Goal: Transaction & Acquisition: Subscribe to service/newsletter

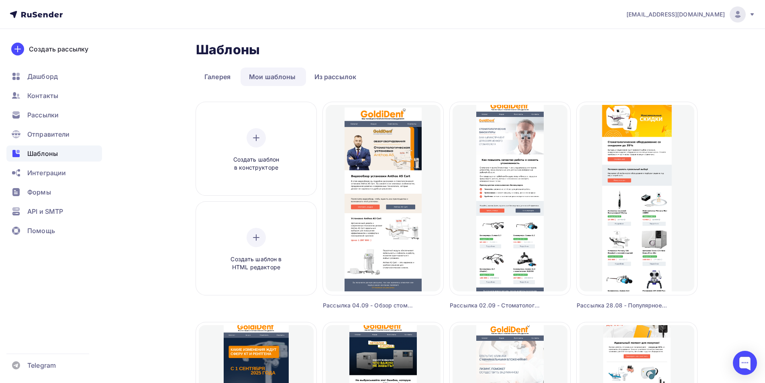
drag, startPoint x: 741, startPoint y: 17, endPoint x: 734, endPoint y: 67, distance: 51.1
click at [740, 17] on img at bounding box center [738, 15] width 10 height 10
drag, startPoint x: 654, startPoint y: 77, endPoint x: 647, endPoint y: 73, distance: 8.1
click at [654, 77] on span "Выйти" at bounding box center [645, 74] width 21 height 10
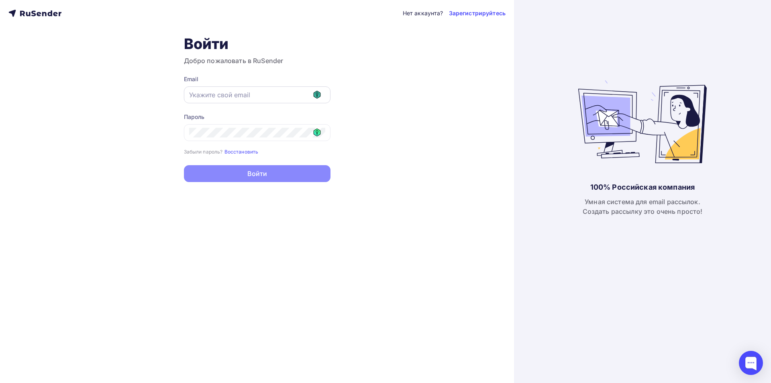
click at [318, 95] on g at bounding box center [317, 95] width 7 height 8
type input "[EMAIL_ADDRESS][DOMAIN_NAME]"
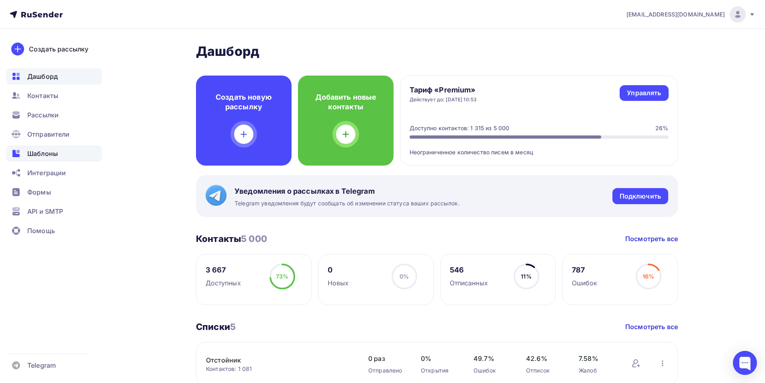
click at [50, 152] on span "Шаблоны" at bounding box center [42, 154] width 31 height 10
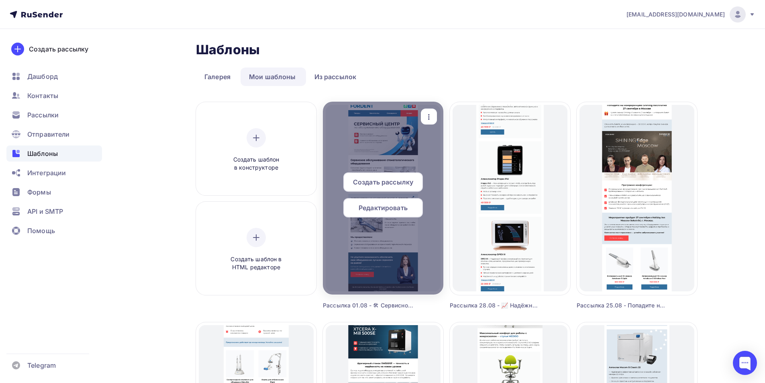
click at [403, 208] on span "Редактировать" at bounding box center [383, 208] width 49 height 10
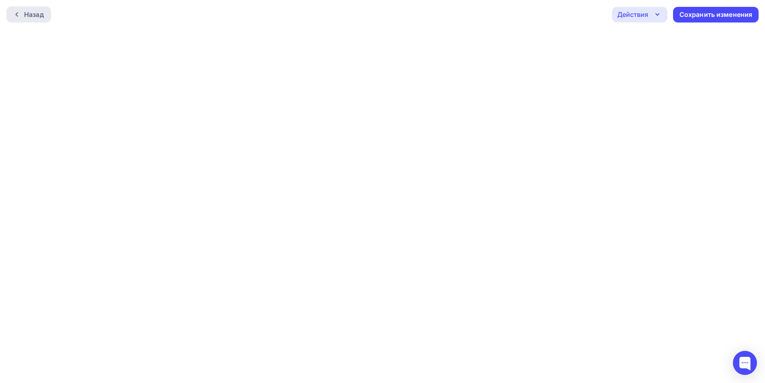
click at [28, 10] on div "Назад" at bounding box center [34, 15] width 20 height 10
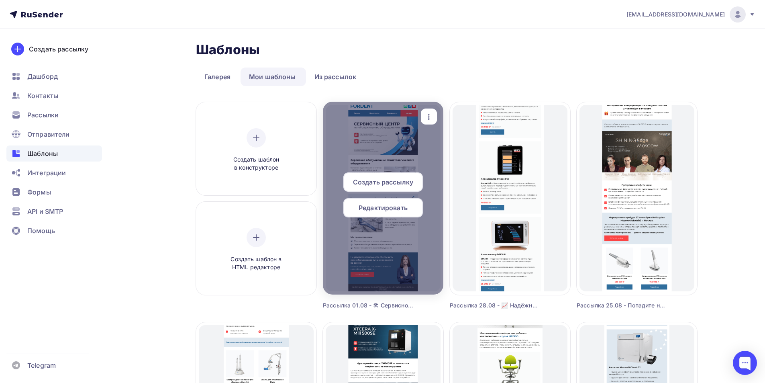
click at [428, 109] on div "button" at bounding box center [429, 117] width 16 height 16
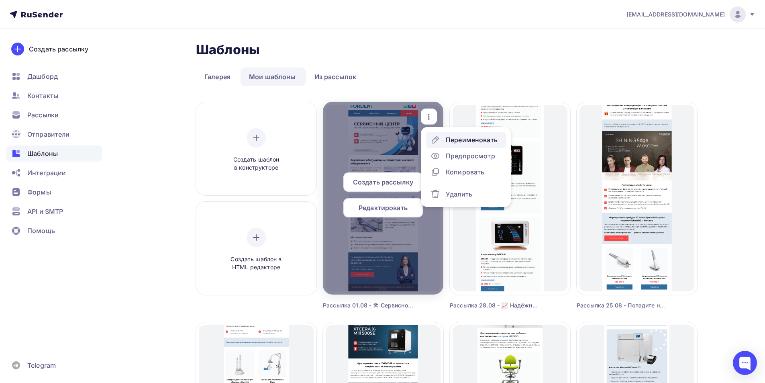
click at [468, 139] on div "Переименовать" at bounding box center [472, 140] width 52 height 10
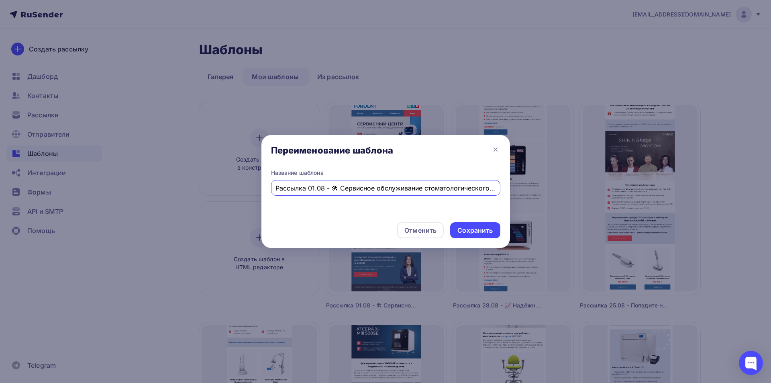
drag, startPoint x: 282, startPoint y: 183, endPoint x: 262, endPoint y: 182, distance: 19.7
click at [260, 183] on div "Переименование шаблона Название шаблона Рассылка 01.08 - 🛠 Сервисное обслуживан…" at bounding box center [385, 191] width 771 height 383
click at [287, 181] on div "Рассылка 01.08 - 🛠 Сервисное обслуживание стоматологического оборудования Монта…" at bounding box center [385, 188] width 229 height 16
click at [313, 186] on input "Рассылка 01.08 - 🛠 Сервисное обслуживание стоматологического оборудования Монта…" at bounding box center [386, 188] width 220 height 10
type input "Рассылка 02.09 - 🛠 Сервисное обслуживание стоматологического оборудования Монта…"
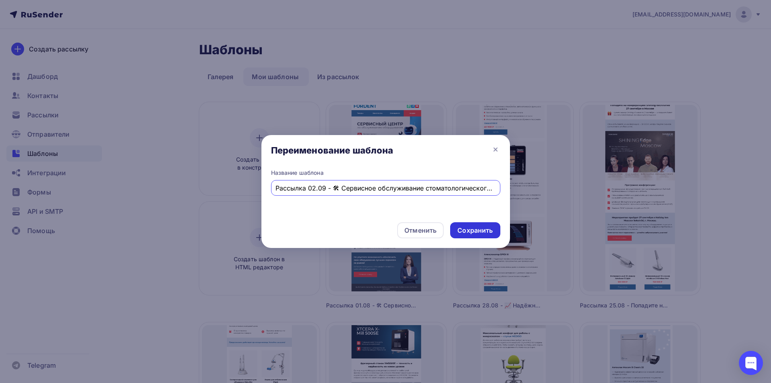
click at [468, 224] on div "Сохранить" at bounding box center [475, 230] width 50 height 16
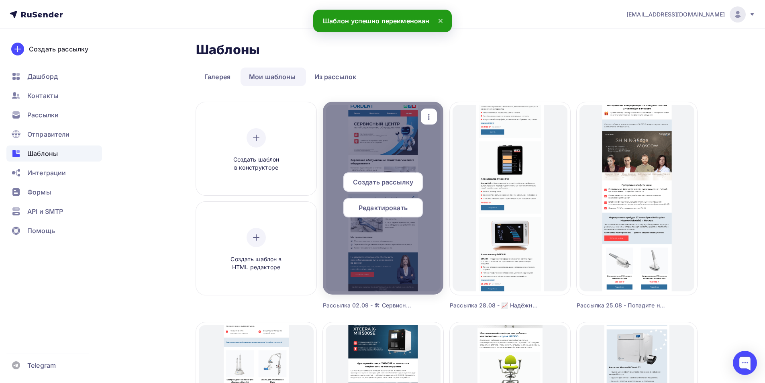
click at [389, 205] on span "Редактировать" at bounding box center [383, 208] width 49 height 10
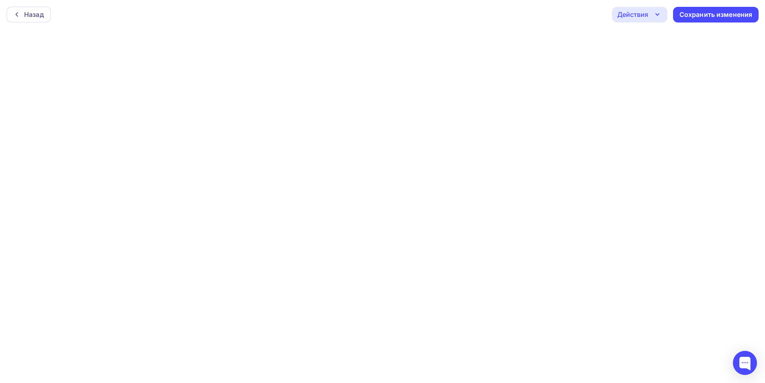
click at [641, 15] on div "Действия" at bounding box center [632, 15] width 31 height 10
click at [640, 35] on div "Отправить тестовое письмо" at bounding box center [683, 38] width 92 height 10
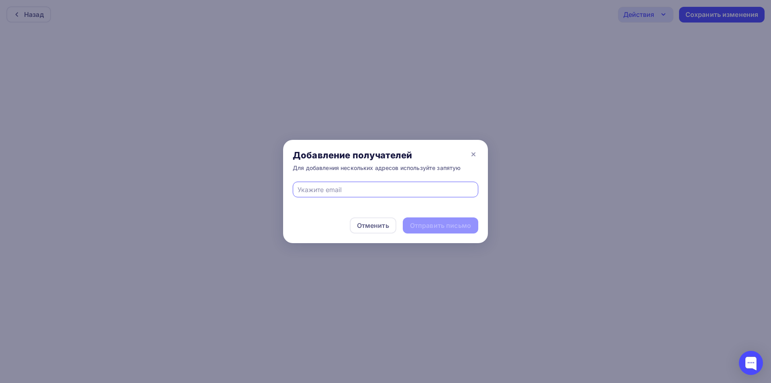
click at [366, 187] on input "text" at bounding box center [386, 190] width 176 height 10
type input "eskova.t.a@yandex.ru"
click at [429, 224] on div "Отправить письмо" at bounding box center [440, 225] width 61 height 9
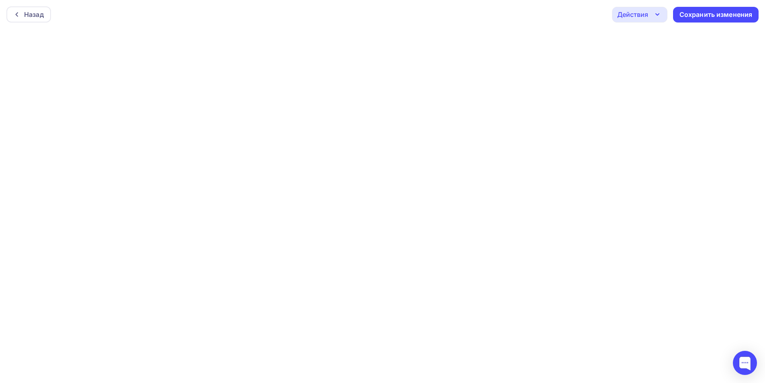
drag, startPoint x: 654, startPoint y: 15, endPoint x: 653, endPoint y: 21, distance: 6.1
click at [653, 15] on icon "button" at bounding box center [658, 15] width 10 height 10
click at [649, 39] on div "Отправить тестовое письмо" at bounding box center [683, 38] width 92 height 10
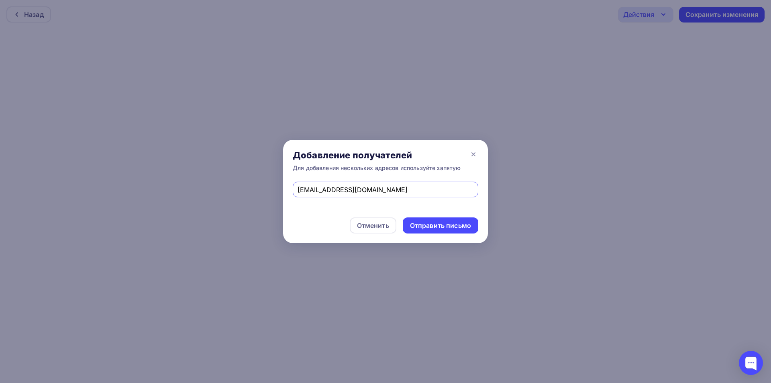
drag, startPoint x: 389, startPoint y: 190, endPoint x: 210, endPoint y: 208, distance: 180.4
click at [210, 207] on div "Добавление получателей Для добавления нескольких адресов используйте запятую es…" at bounding box center [385, 191] width 771 height 383
click at [345, 194] on div at bounding box center [386, 190] width 186 height 16
click at [359, 185] on input "text" at bounding box center [386, 190] width 176 height 10
type input "andrei-eskov@yandex.ru"
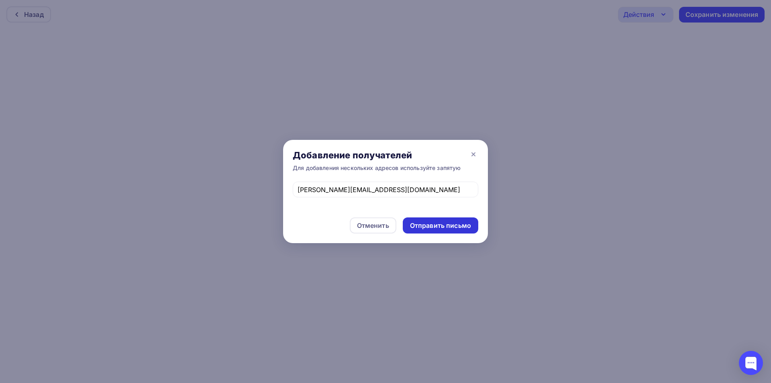
click at [435, 226] on div "Отправить письмо" at bounding box center [440, 225] width 61 height 9
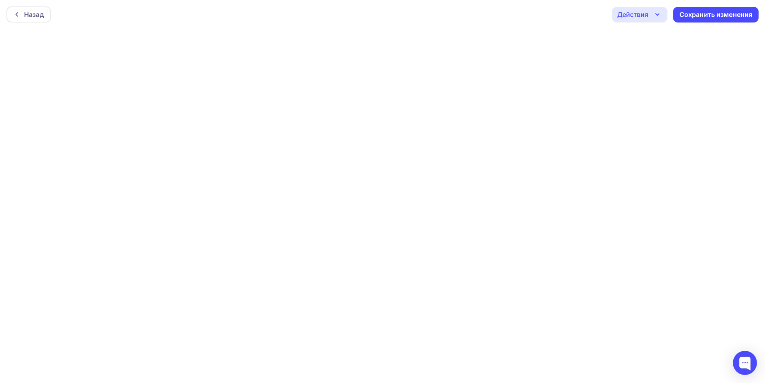
scroll to position [2, 0]
click at [636, 8] on div "Действия" at bounding box center [632, 13] width 31 height 10
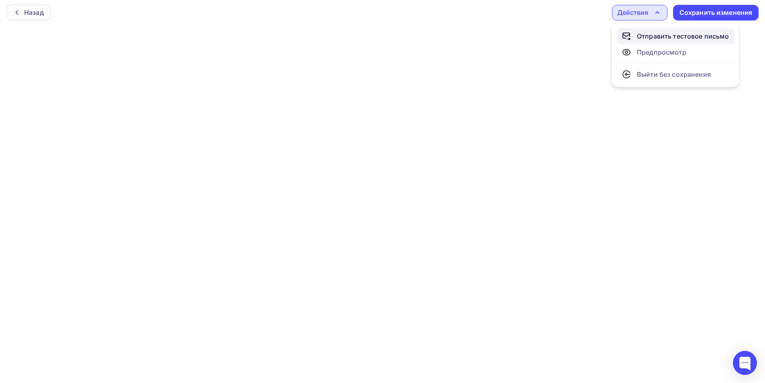
click at [647, 35] on div "Отправить тестовое письмо" at bounding box center [683, 36] width 92 height 10
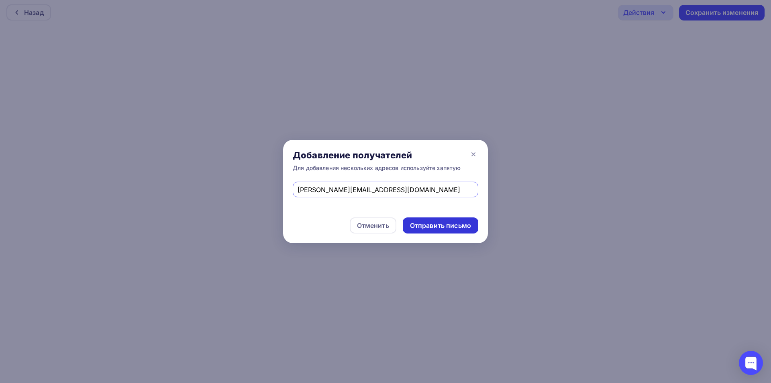
click at [423, 225] on div "Отправить письмо" at bounding box center [440, 225] width 61 height 9
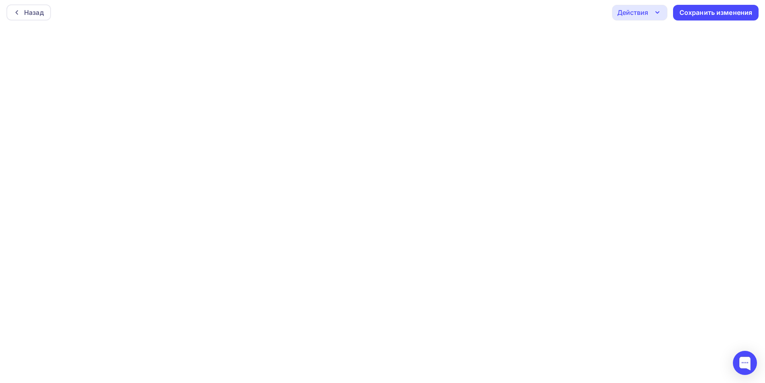
drag, startPoint x: 640, startPoint y: 11, endPoint x: 646, endPoint y: 30, distance: 19.6
click at [640, 11] on div "Действия" at bounding box center [632, 13] width 31 height 10
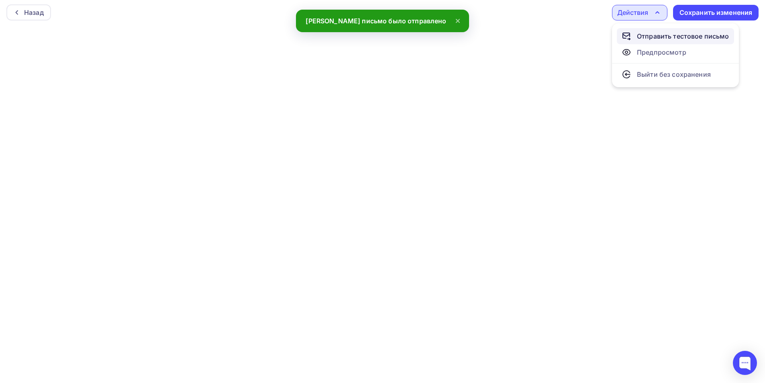
click at [646, 35] on div "Отправить тестовое письмо" at bounding box center [683, 36] width 92 height 10
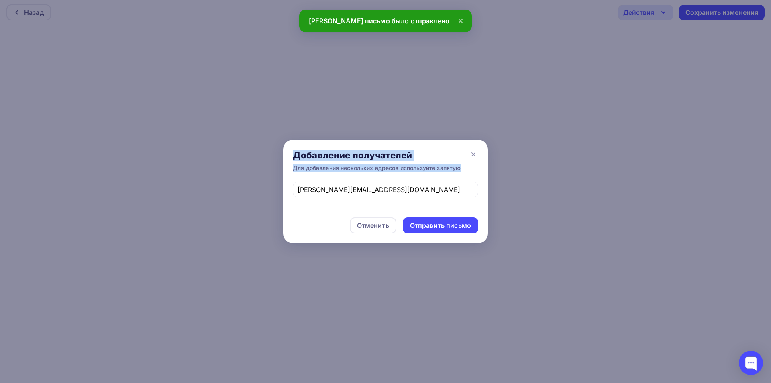
drag, startPoint x: 396, startPoint y: 182, endPoint x: 266, endPoint y: 186, distance: 129.8
click at [266, 186] on div "Добавление получателей Для добавления нескольких адресов используйте запятую an…" at bounding box center [385, 191] width 771 height 383
drag, startPoint x: 365, startPoint y: 185, endPoint x: 370, endPoint y: 186, distance: 4.5
click at [365, 185] on input "andrei-eskov@yandex.ru" at bounding box center [386, 190] width 176 height 10
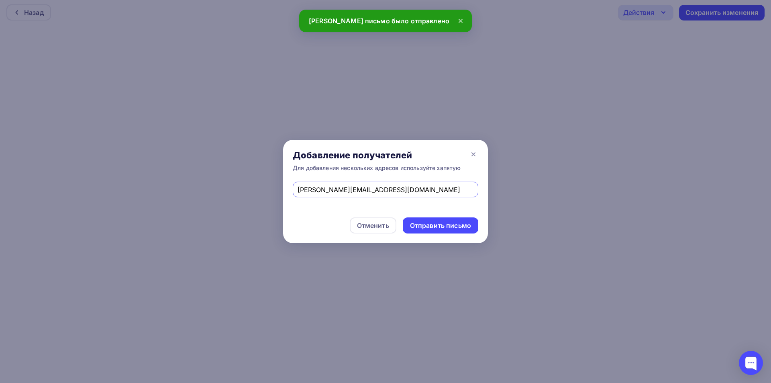
click at [377, 187] on input "andrei-eskov@yandex.ru" at bounding box center [386, 190] width 176 height 10
drag, startPoint x: 384, startPoint y: 188, endPoint x: 291, endPoint y: 192, distance: 93.3
click at [282, 189] on div "Добавление получателей Для добавления нескольких адресов используйте запятую an…" at bounding box center [385, 191] width 771 height 383
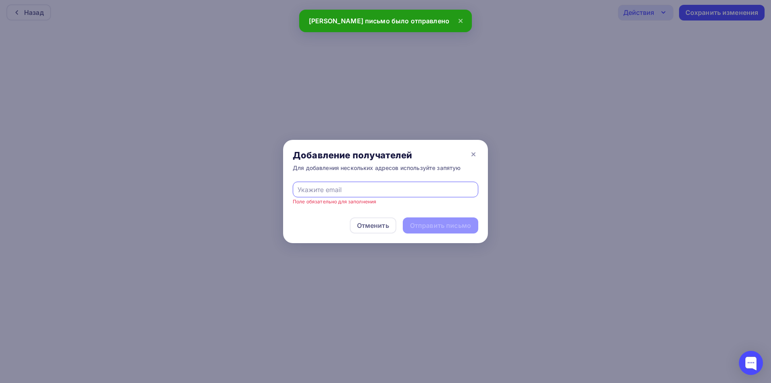
click at [394, 191] on input "text" at bounding box center [386, 190] width 176 height 10
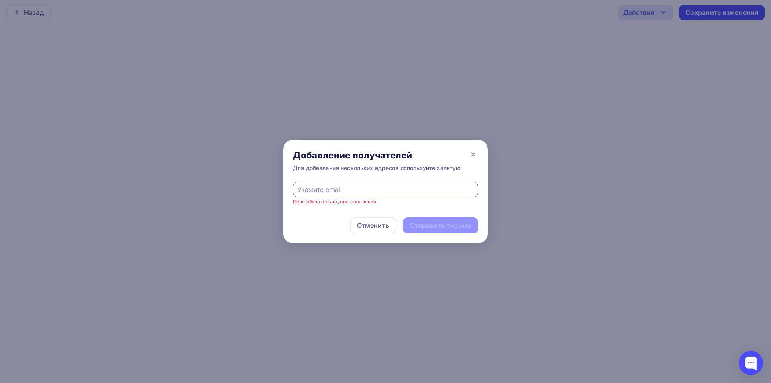
type input "eskova.t.a@yandex.ru"
click at [442, 226] on div "Отправить письмо" at bounding box center [440, 225] width 61 height 9
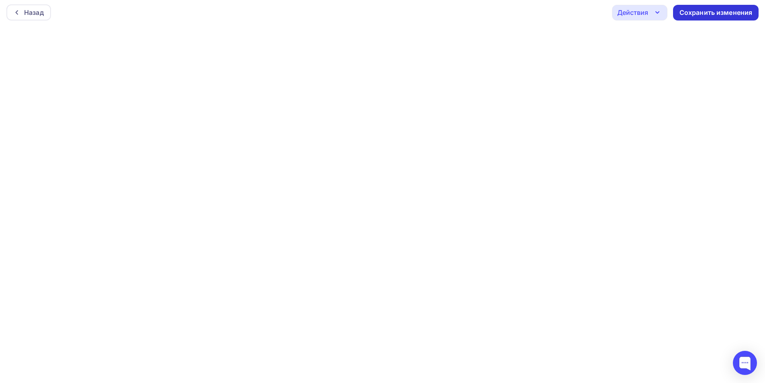
click at [725, 16] on div "Сохранить изменения" at bounding box center [716, 12] width 73 height 9
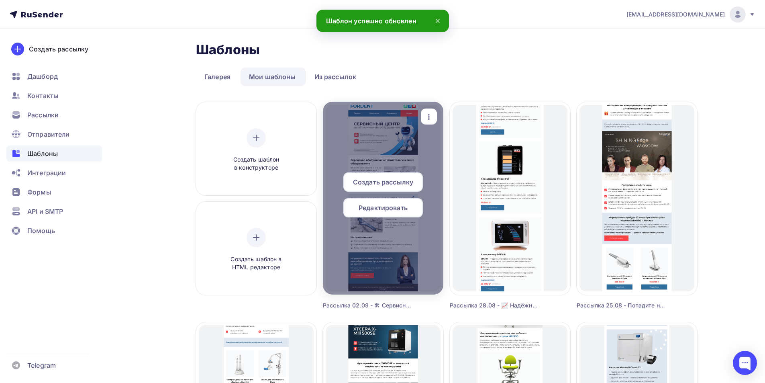
click at [401, 182] on span "Создать рассылку" at bounding box center [383, 182] width 60 height 10
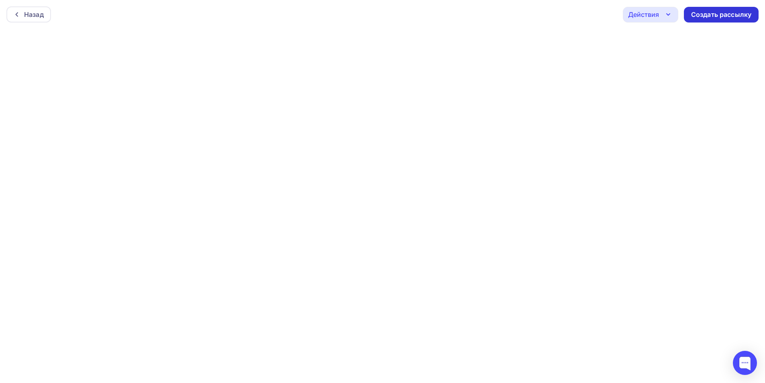
click at [719, 16] on div "Создать рассылку" at bounding box center [721, 14] width 60 height 9
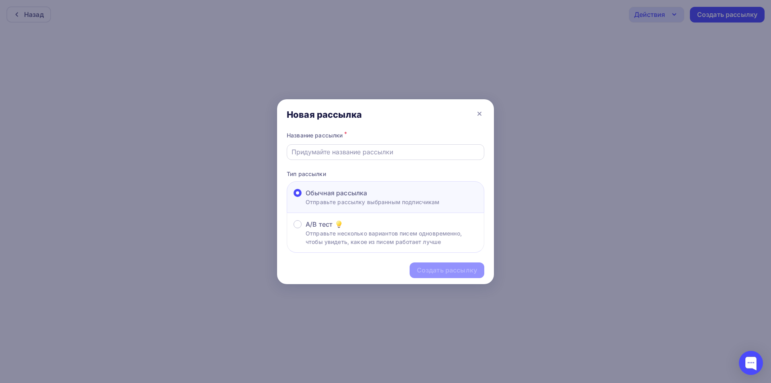
click at [376, 154] on input "text" at bounding box center [386, 152] width 188 height 10
click at [330, 153] on input "Рассылка 07.08 - Тест" at bounding box center [386, 152] width 188 height 10
type input "Рассылка 02.09 - Тест"
click at [442, 270] on div "Создать рассылку" at bounding box center [447, 270] width 60 height 9
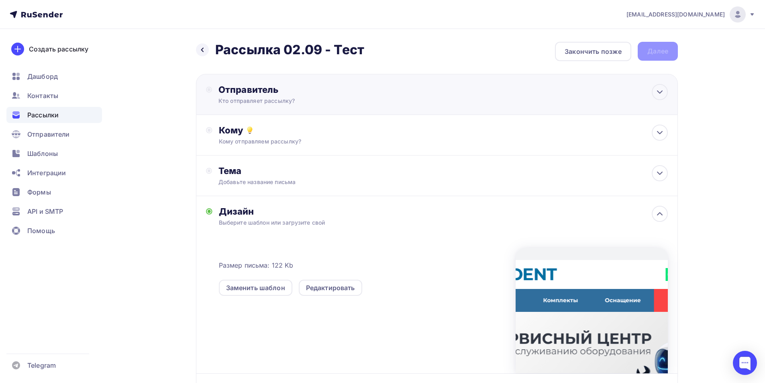
click at [276, 100] on div "Кто отправляет рассылку?" at bounding box center [297, 101] width 157 height 8
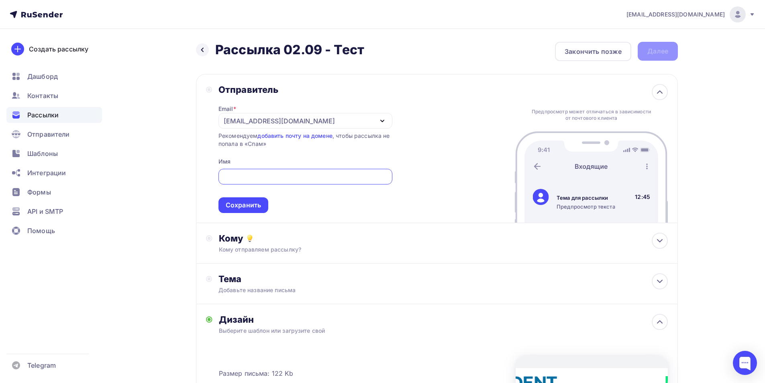
click at [260, 124] on div "[EMAIL_ADDRESS][DOMAIN_NAME]" at bounding box center [279, 121] width 111 height 10
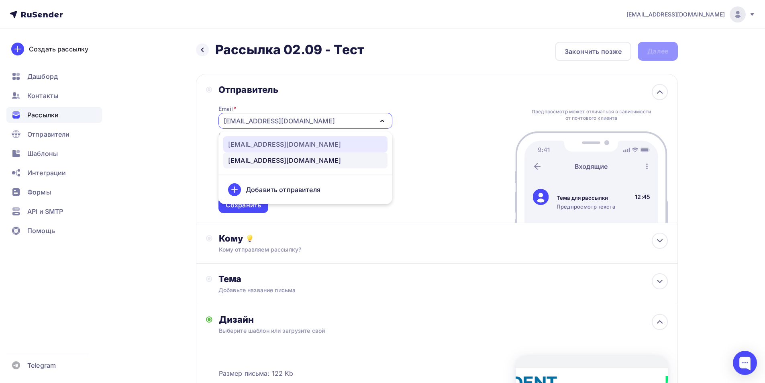
drag, startPoint x: 254, startPoint y: 143, endPoint x: 250, endPoint y: 163, distance: 20.4
click at [254, 143] on div "noreply@fordent.ru" at bounding box center [284, 144] width 113 height 10
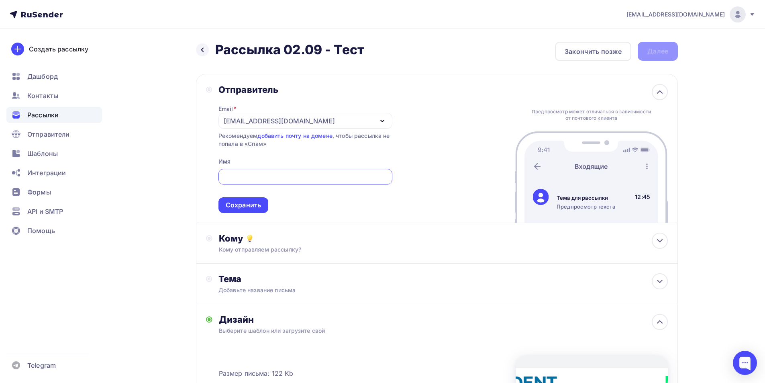
click at [255, 175] on input "text" at bounding box center [305, 177] width 165 height 10
type input "Компания FORDENT"
click at [251, 213] on div "Отправитель Email * noreply@fordent.ru noreply@fordent.ru it@fordent.ru Добавит…" at bounding box center [437, 148] width 482 height 149
click at [257, 202] on div "Сохранить" at bounding box center [243, 204] width 35 height 9
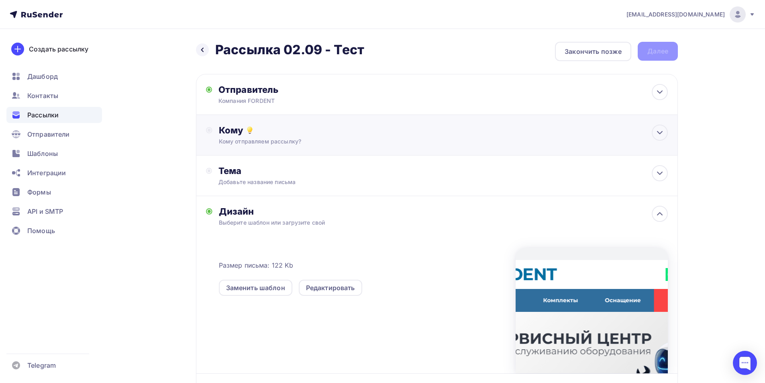
click at [301, 144] on div "Кому отправляем рассылку?" at bounding box center [421, 141] width 404 height 8
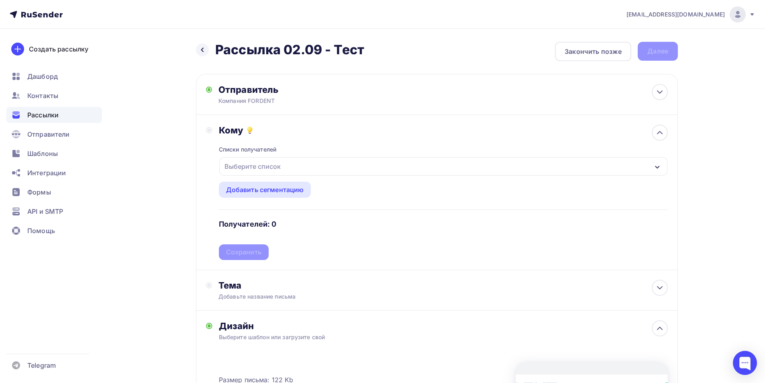
click at [310, 169] on div "Выберите список" at bounding box center [443, 166] width 448 height 18
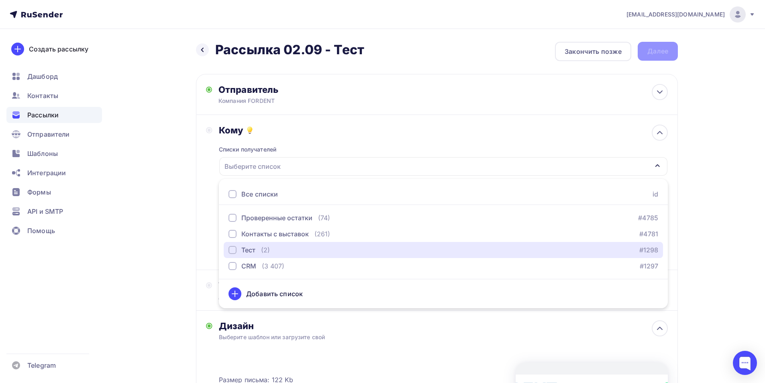
drag, startPoint x: 252, startPoint y: 247, endPoint x: 156, endPoint y: 213, distance: 101.9
click at [251, 247] on div "Тест" at bounding box center [248, 250] width 14 height 10
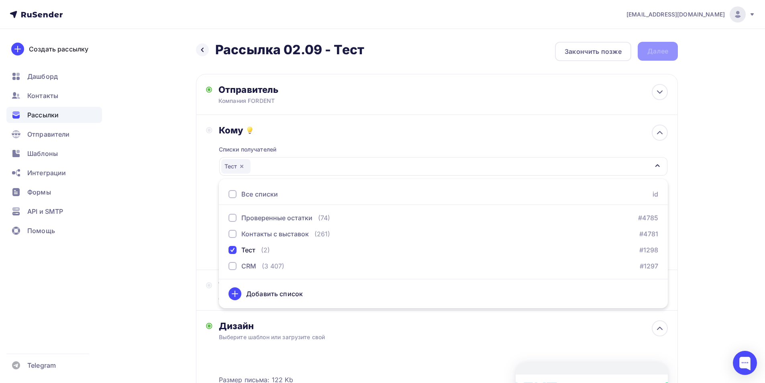
click at [152, 212] on div "Назад Рассылка 02.09 - Тест Рассылка 02.09 - Тест Закончить позже Далее Отправи…" at bounding box center [382, 305] width 658 height 552
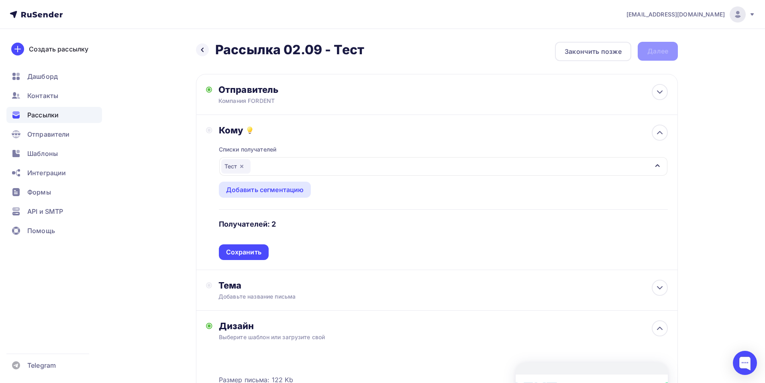
click at [237, 258] on div "Сохранить" at bounding box center [244, 252] width 50 height 16
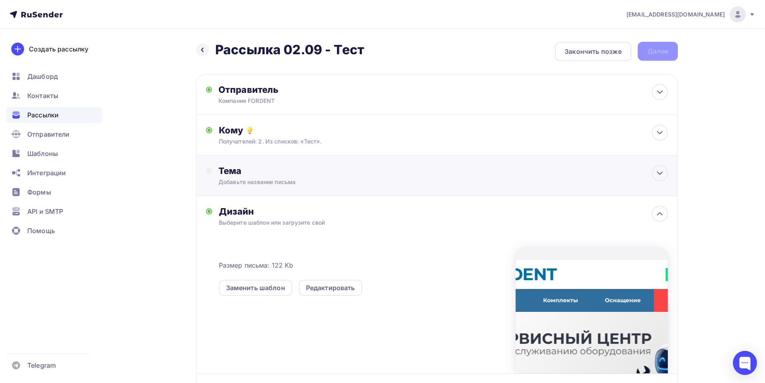
click at [261, 175] on div "Тема" at bounding box center [298, 170] width 159 height 11
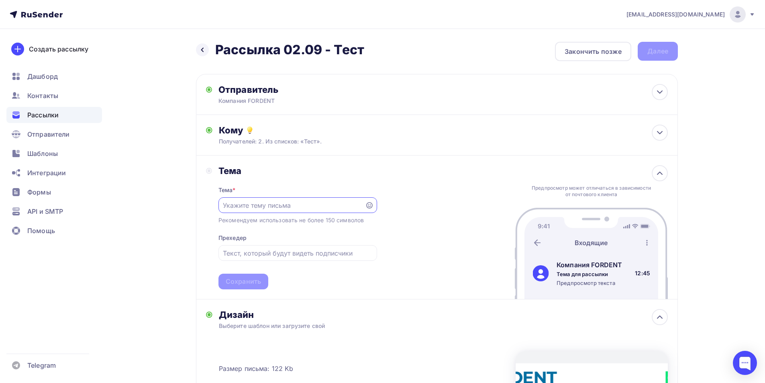
paste input "🛠 Сервисное обслуживание стоматологического оборудования"
type input "🛠 Сервисное обслуживание стоматологического оборудования"
click at [241, 254] on input "text" at bounding box center [297, 253] width 149 height 10
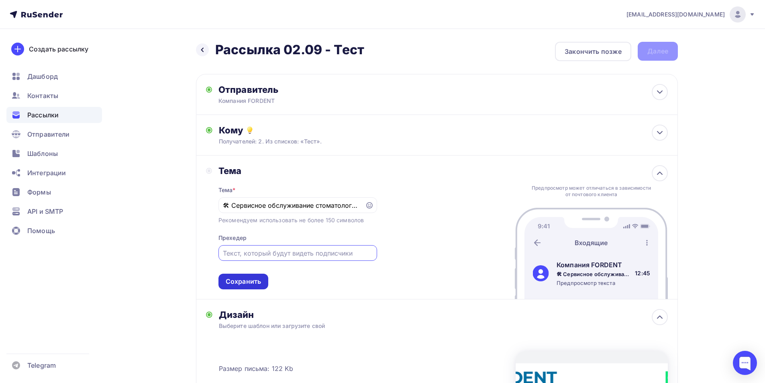
paste input "Монтаж и ремонт"
type input "Монтаж и ремонт"
click at [236, 286] on div "Сохранить" at bounding box center [244, 282] width 50 height 16
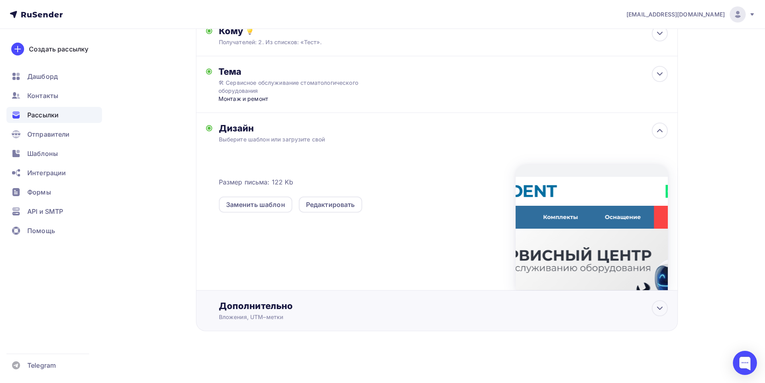
click at [253, 292] on div "Дополнительно Вложения, UTM–метки Вложения Добавить файл Максимальный суммарный…" at bounding box center [437, 310] width 482 height 41
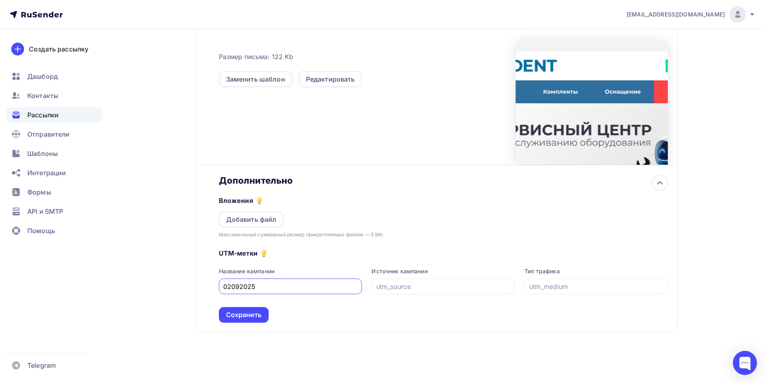
type input "02092025"
click at [423, 300] on div "UTM-метки Название кампании 02092025 Источник кампании Тип трафика Сохранить" at bounding box center [443, 281] width 449 height 84
click at [433, 293] on div at bounding box center [443, 286] width 143 height 16
click at [428, 288] on input "text" at bounding box center [443, 287] width 134 height 10
drag, startPoint x: 411, startPoint y: 285, endPoint x: 371, endPoint y: 282, distance: 39.5
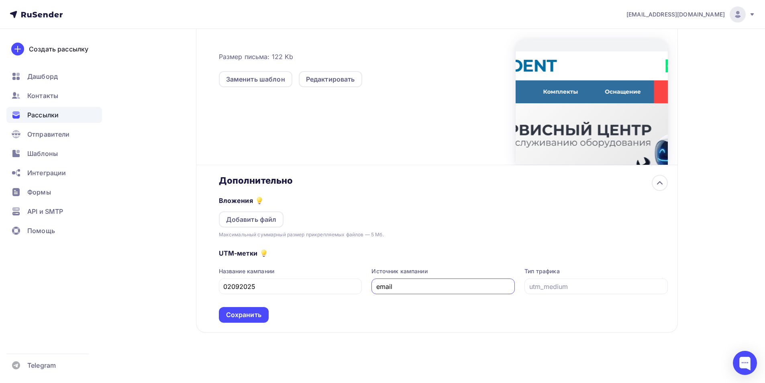
click at [371, 282] on div "Название кампании 02092025 Источник кампании email Тип трафика" at bounding box center [443, 280] width 449 height 27
type input "email"
click at [560, 291] on div at bounding box center [596, 286] width 143 height 16
click at [549, 279] on div at bounding box center [596, 286] width 143 height 16
click at [575, 284] on input "text" at bounding box center [596, 287] width 134 height 10
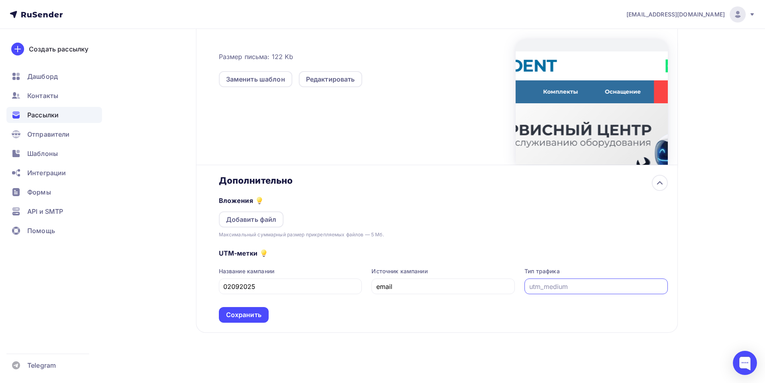
paste input "email"
type input "email"
click at [243, 317] on div "Сохранить" at bounding box center [243, 314] width 35 height 9
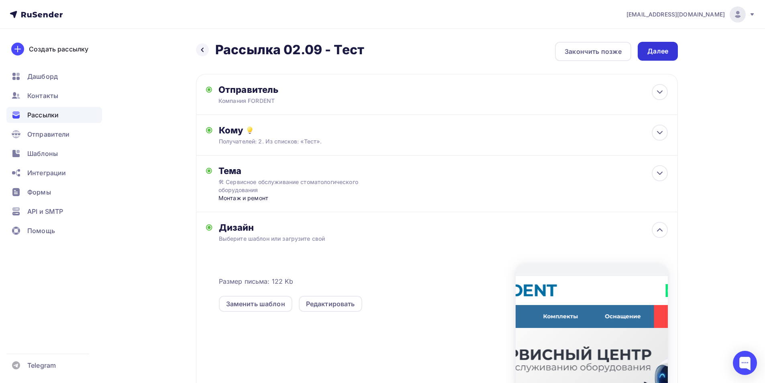
click at [657, 52] on div "Далее" at bounding box center [658, 51] width 21 height 9
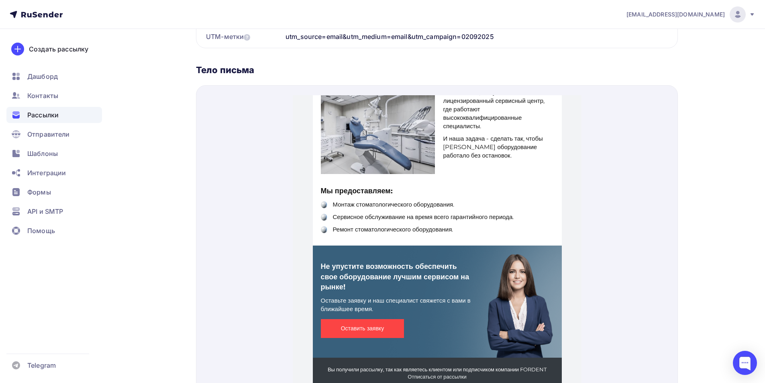
scroll to position [383, 0]
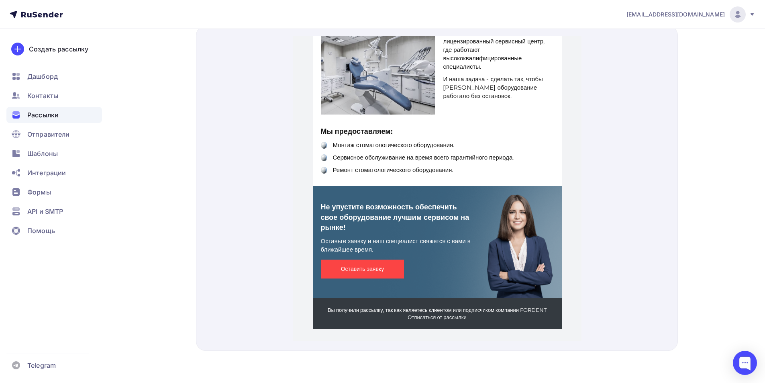
click at [336, 258] on span "Оставить заявку" at bounding box center [363, 259] width 84 height 19
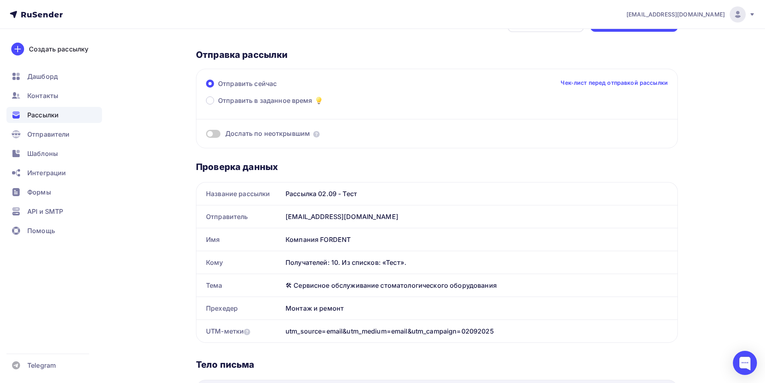
scroll to position [0, 0]
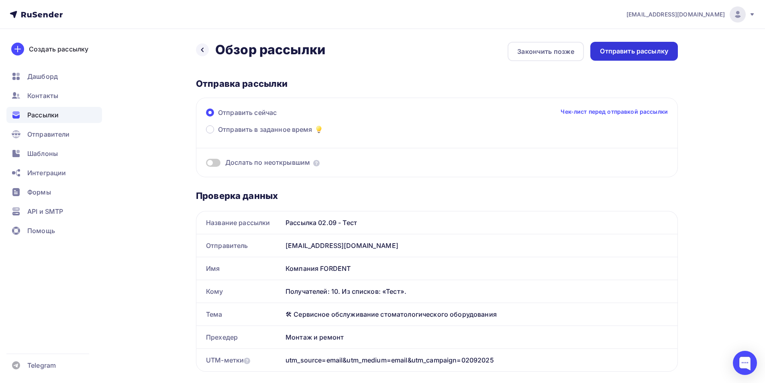
click at [638, 51] on div "Отправить рассылку" at bounding box center [634, 51] width 68 height 9
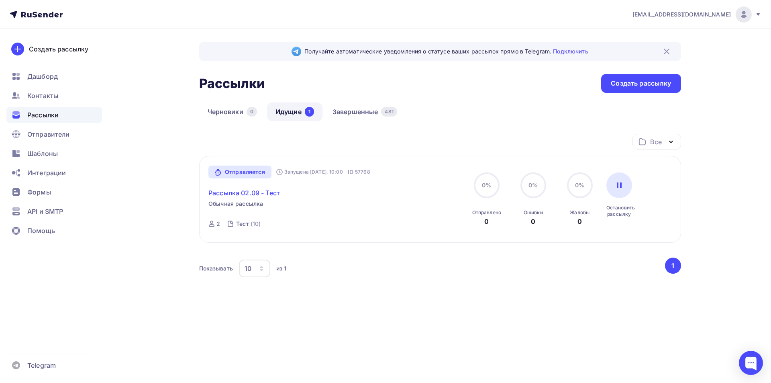
click at [244, 193] on link "Рассылка 02.09 - Тест" at bounding box center [243, 193] width 71 height 10
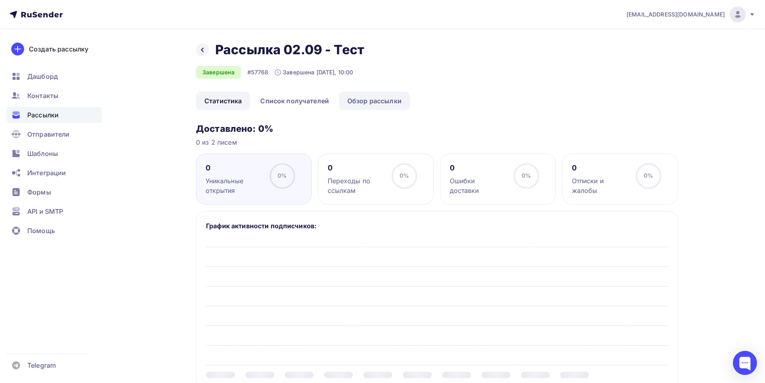
click at [371, 103] on link "Обзор рассылки" at bounding box center [374, 101] width 71 height 18
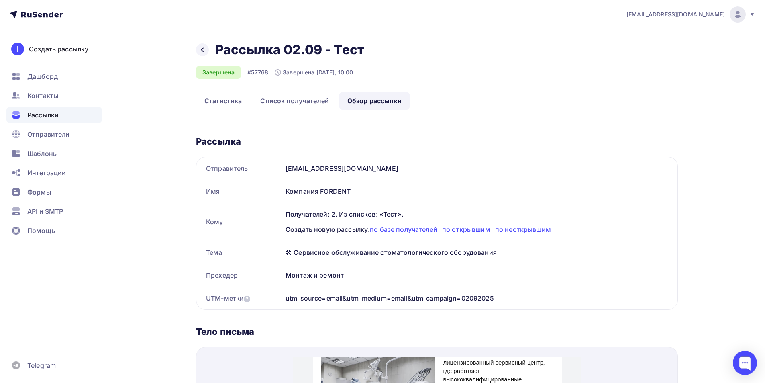
click at [363, 105] on link "Обзор рассылки" at bounding box center [374, 101] width 71 height 18
click at [27, 122] on div "Рассылки" at bounding box center [54, 115] width 96 height 16
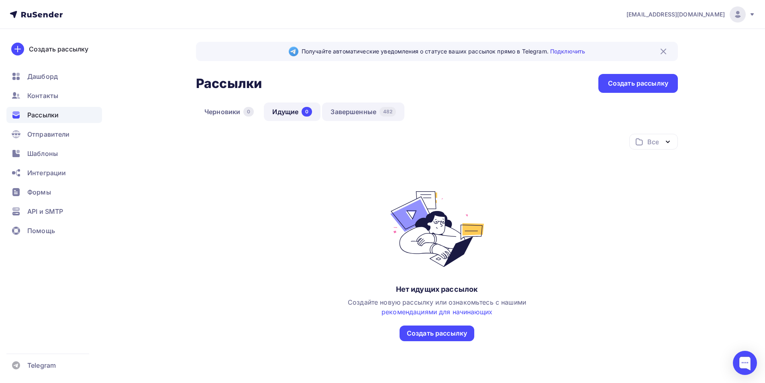
click at [393, 112] on div "482" at bounding box center [388, 112] width 16 height 10
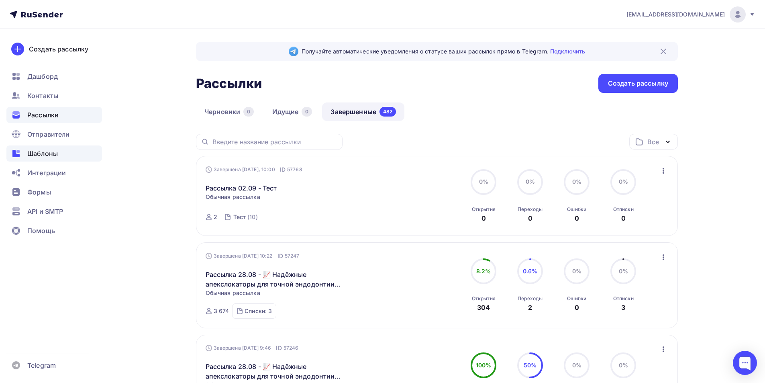
click at [43, 150] on span "Шаблоны" at bounding box center [42, 154] width 31 height 10
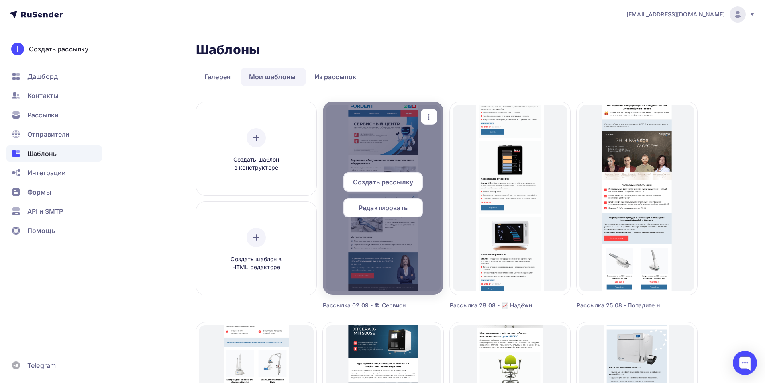
click at [382, 180] on span "Создать рассылку" at bounding box center [383, 182] width 60 height 10
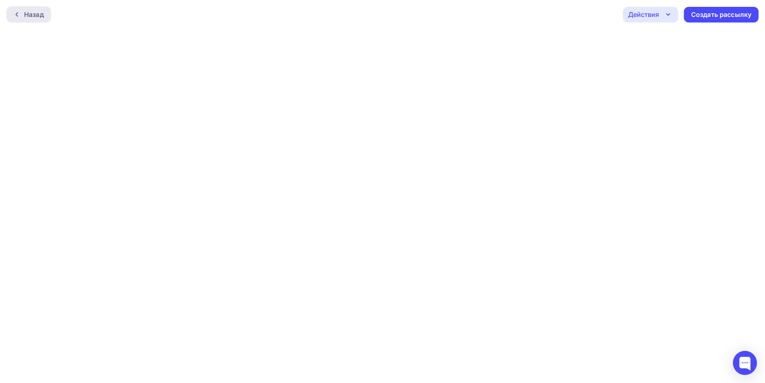
click at [37, 15] on div "Назад" at bounding box center [34, 15] width 20 height 10
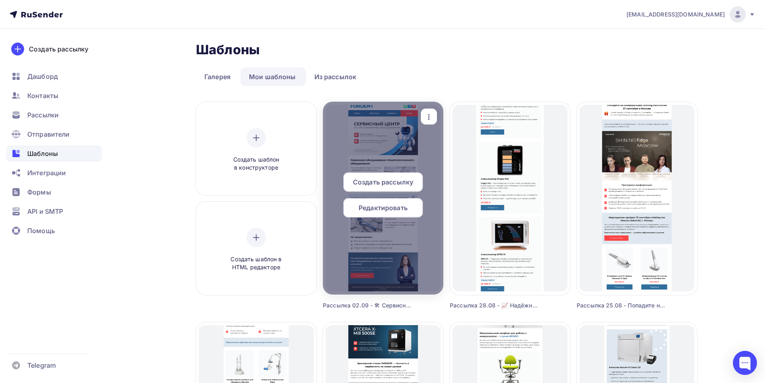
click at [393, 185] on span "Создать рассылку" at bounding box center [383, 182] width 60 height 10
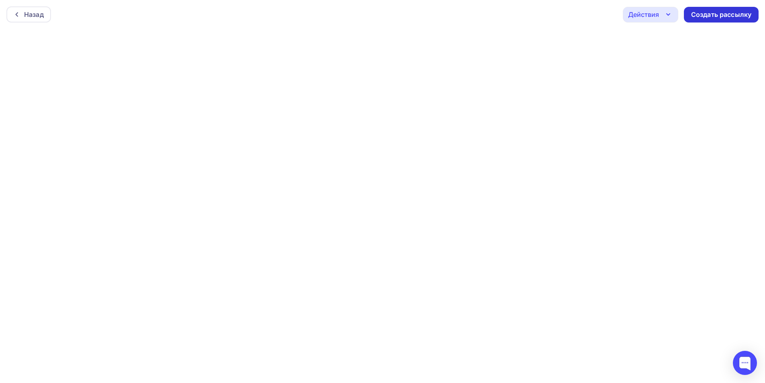
click at [712, 18] on div "Создать рассылку" at bounding box center [721, 14] width 60 height 9
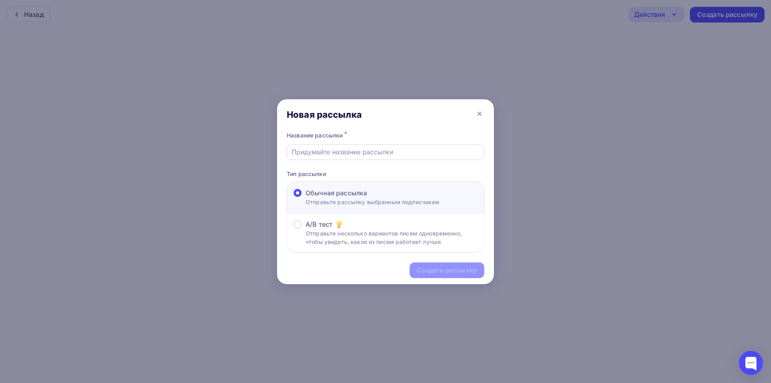
click at [358, 149] on input "text" at bounding box center [386, 152] width 188 height 10
click at [328, 154] on input "Рассылка 07.08 - Тест" at bounding box center [386, 152] width 188 height 10
click at [356, 151] on input "Рассылка 02.09 - Тест" at bounding box center [386, 152] width 188 height 10
paste input "🛠 Сервисное обслуживание стоматологического оборудования Монтаж и ремон"
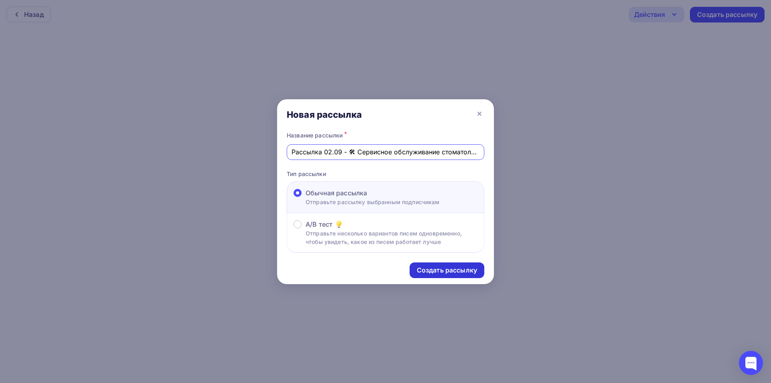
scroll to position [0, 130]
type input "Рассылка 02.09 - 🛠 Сервисное обслуживание стоматологического оборудования Монта…"
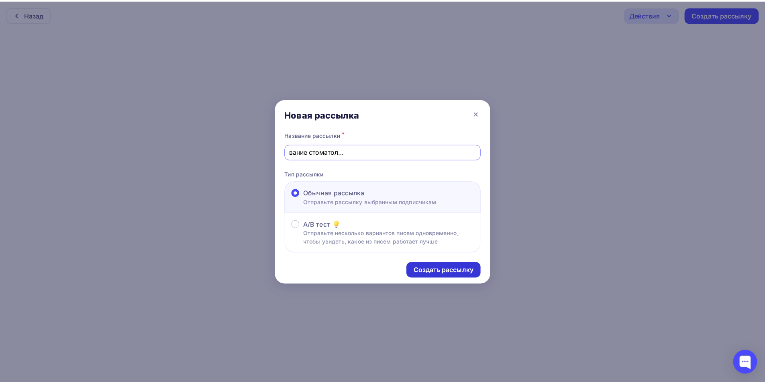
scroll to position [0, 0]
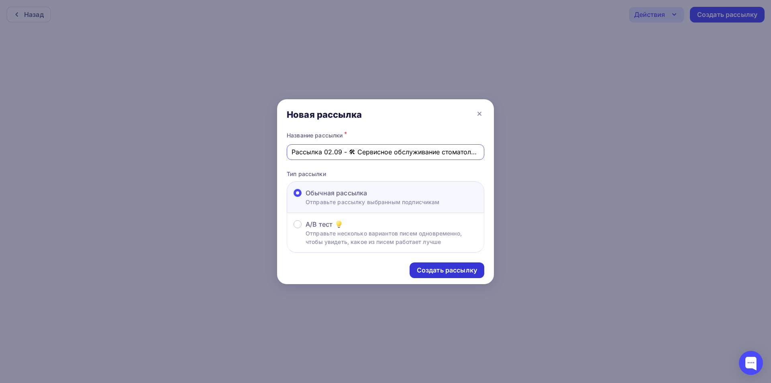
click at [458, 268] on div "Создать рассылку" at bounding box center [447, 270] width 60 height 9
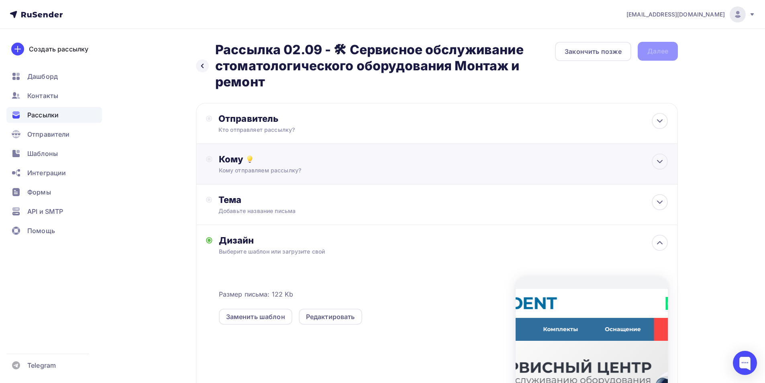
drag, startPoint x: 301, startPoint y: 123, endPoint x: 273, endPoint y: 199, distance: 80.7
click at [301, 123] on div "Отправитель" at bounding box center [306, 118] width 174 height 11
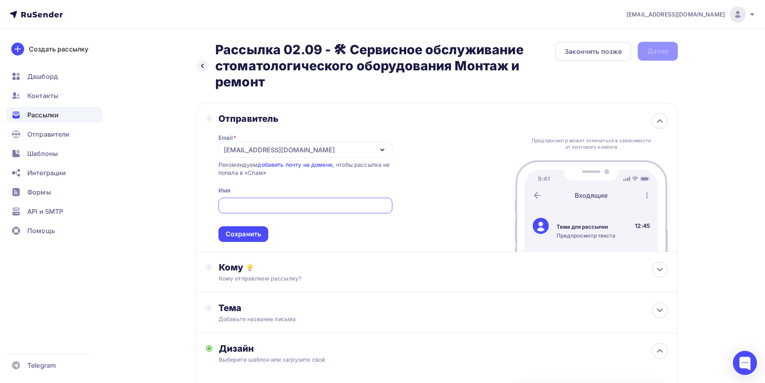
drag, startPoint x: 264, startPoint y: 147, endPoint x: 265, endPoint y: 156, distance: 9.7
click at [264, 147] on div "[EMAIL_ADDRESS][DOMAIN_NAME]" at bounding box center [279, 150] width 111 height 10
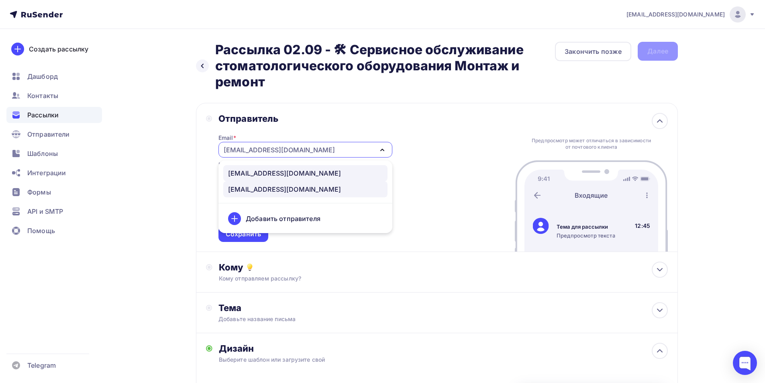
click at [265, 174] on div "noreply@fordent.ru" at bounding box center [284, 173] width 113 height 10
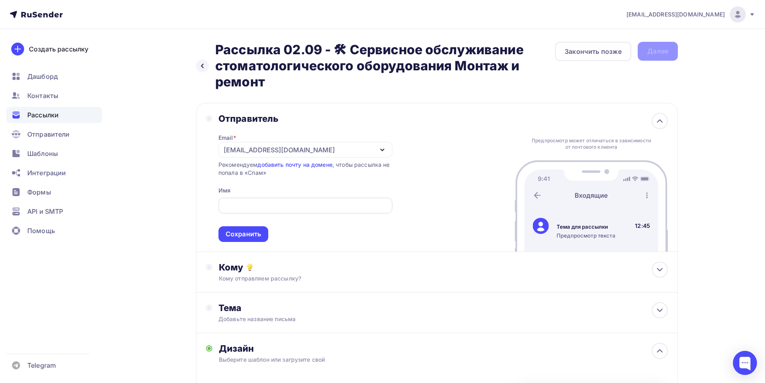
click at [270, 203] on input "text" at bounding box center [305, 206] width 165 height 10
drag, startPoint x: 282, startPoint y: 202, endPoint x: 186, endPoint y: 211, distance: 96.5
click at [186, 207] on div "Назад Рассылка 02.09 - 🛠 Сервисное обслуживание стоматологического оборудования…" at bounding box center [382, 316] width 658 height 574
type input "Компания FORDENT"
click at [253, 232] on div "Сохранить" at bounding box center [243, 233] width 35 height 9
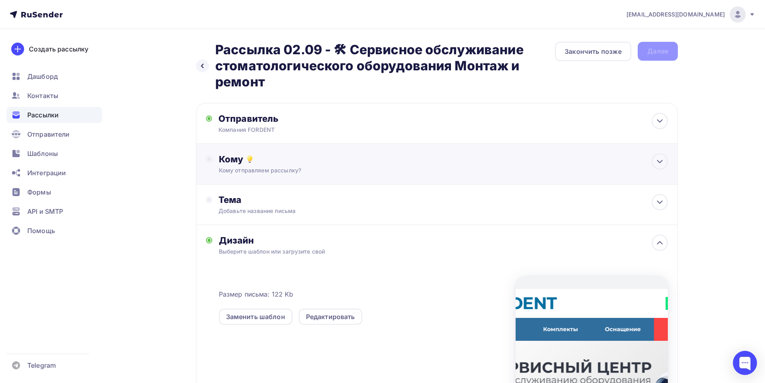
click at [280, 169] on div "Кому отправляем рассылку?" at bounding box center [421, 170] width 404 height 8
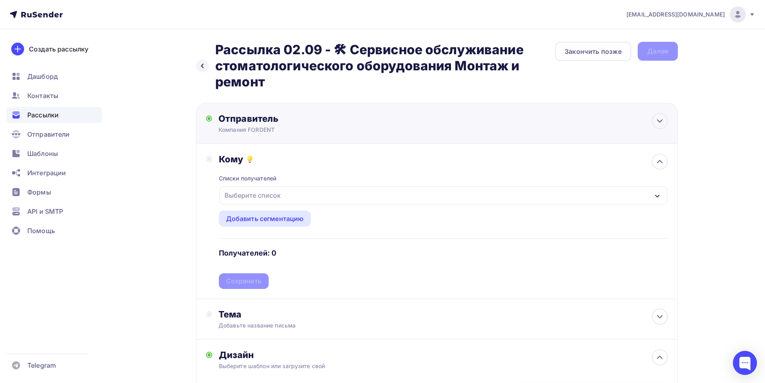
click at [302, 121] on div "Отправитель" at bounding box center [306, 118] width 174 height 11
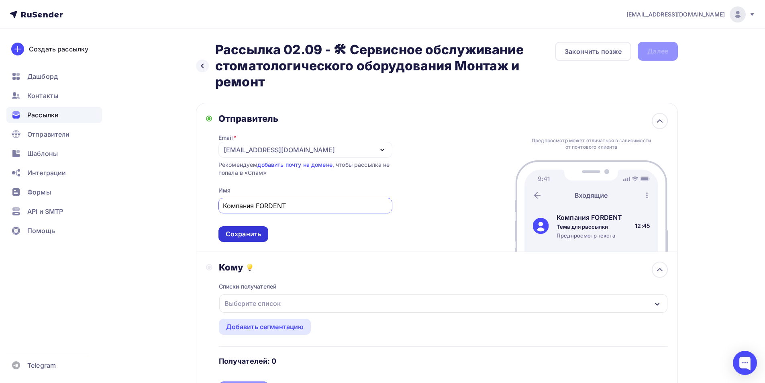
click at [249, 233] on div "Сохранить" at bounding box center [243, 233] width 35 height 9
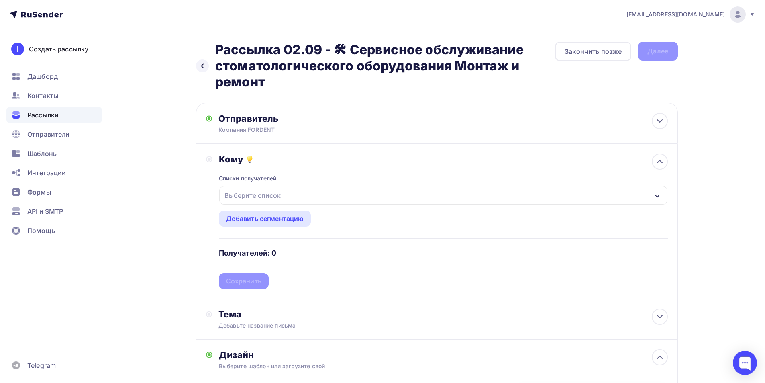
click at [268, 194] on div "Выберите список" at bounding box center [252, 195] width 63 height 14
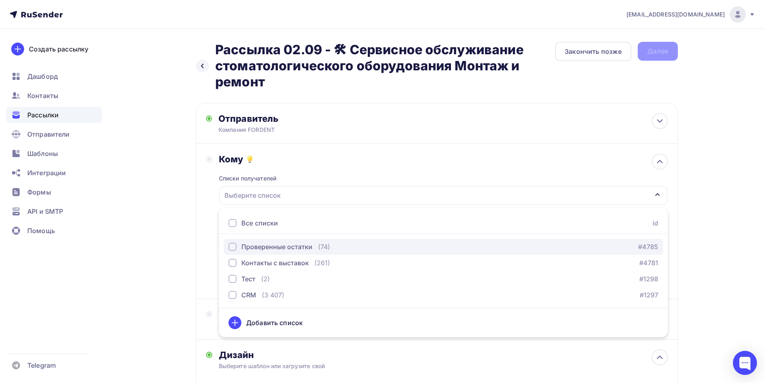
click at [270, 248] on div "Проверенные остатки" at bounding box center [276, 247] width 71 height 10
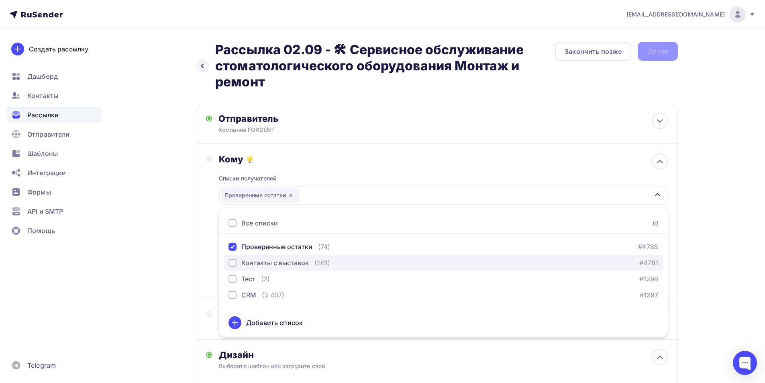
drag, startPoint x: 272, startPoint y: 263, endPoint x: 270, endPoint y: 268, distance: 5.1
click at [271, 263] on div "Контакты с выставок" at bounding box center [274, 263] width 67 height 10
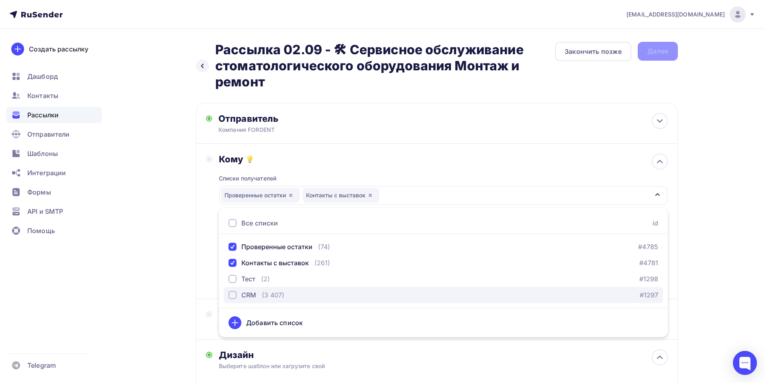
click at [251, 291] on div "CRM" at bounding box center [248, 295] width 15 height 10
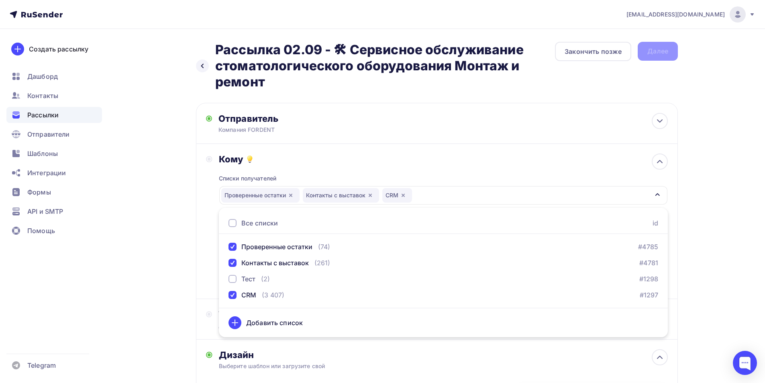
click at [163, 290] on div "Назад Рассылка 02.09 - 🛠 Сервисное обслуживание стоматологического оборудования…" at bounding box center [382, 319] width 658 height 580
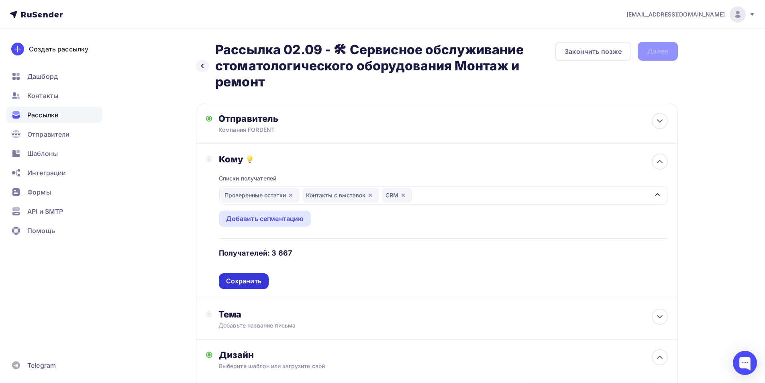
click at [249, 280] on div "Сохранить" at bounding box center [243, 280] width 35 height 9
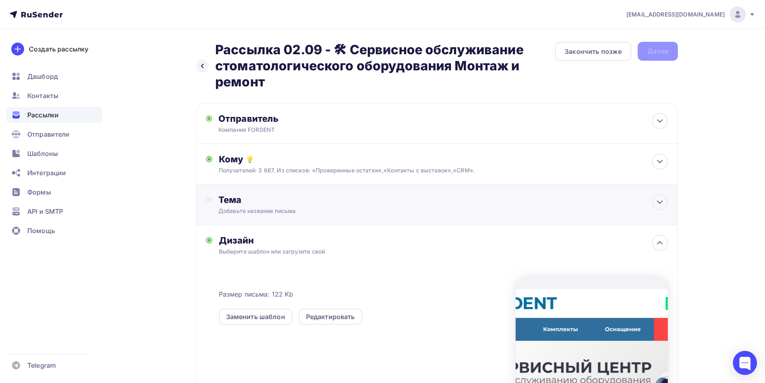
drag, startPoint x: 292, startPoint y: 211, endPoint x: 279, endPoint y: 230, distance: 23.1
click at [292, 210] on div "Добавьте название письма" at bounding box center [290, 211] width 143 height 8
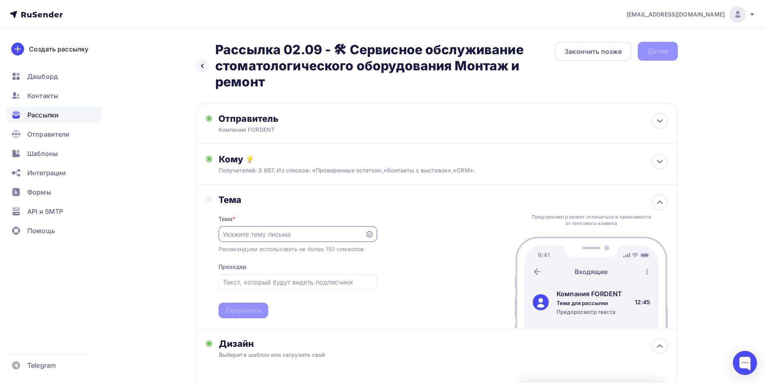
click at [313, 232] on input "text" at bounding box center [291, 234] width 137 height 10
paste input "🛠 Сервисное обслуживание стоматологического оборудования"
type input "🛠 Сервисное обслуживание стоматологического оборудования"
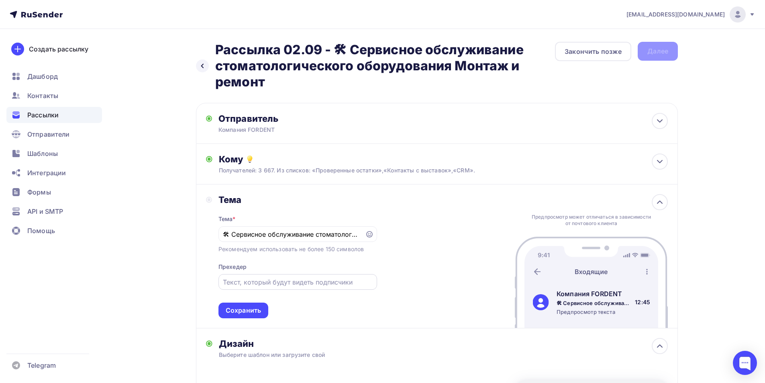
click at [302, 283] on input "text" at bounding box center [297, 282] width 149 height 10
paste input "Монтаж и ремонт"
type input "Монтаж и ремонт"
click at [247, 309] on div "Сохранить" at bounding box center [243, 310] width 35 height 9
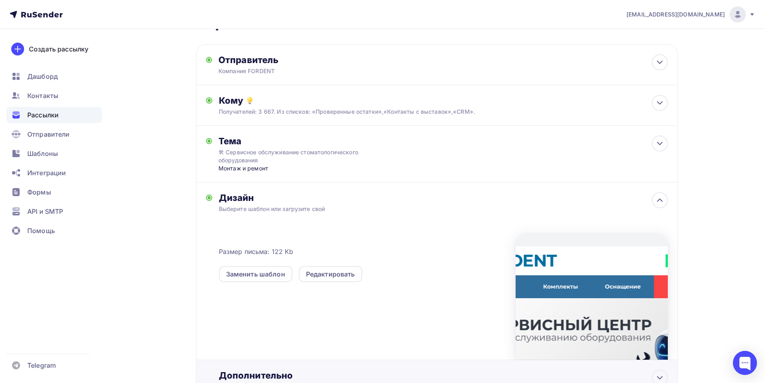
scroll to position [121, 0]
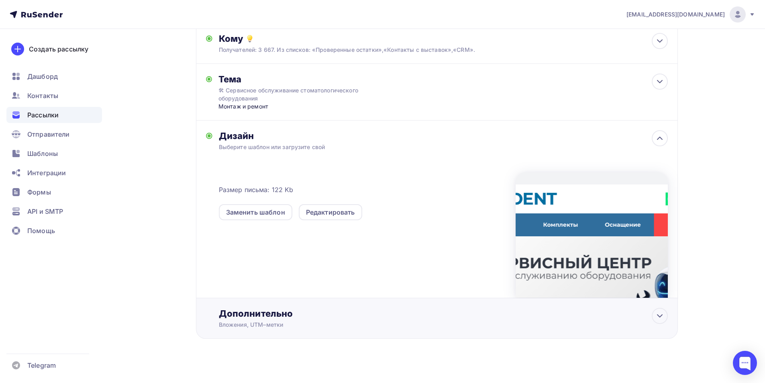
click at [265, 313] on div "Дополнительно" at bounding box center [443, 313] width 449 height 11
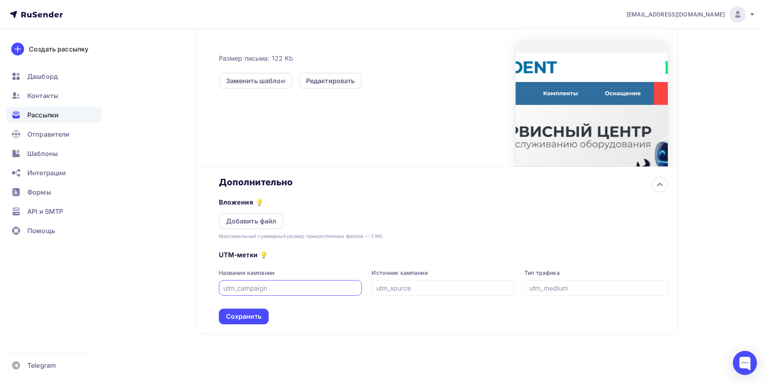
scroll to position [255, 0]
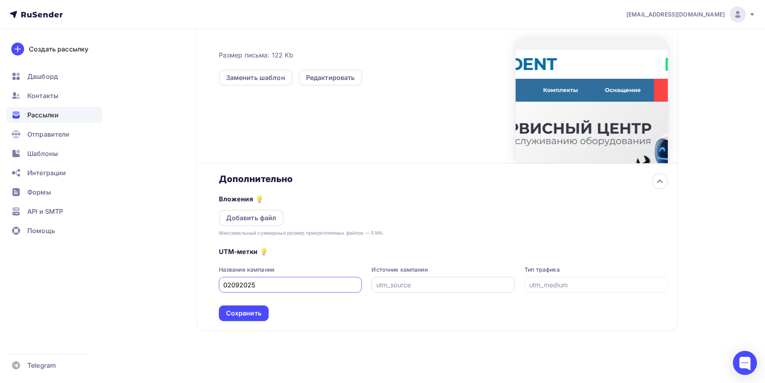
type input "02092025"
click at [427, 286] on input "text" at bounding box center [443, 285] width 134 height 10
type input "email"
drag, startPoint x: 399, startPoint y: 292, endPoint x: 352, endPoint y: 292, distance: 47.0
click at [352, 292] on div "Название кампании 02092025 Источник кампании email Тип трафика" at bounding box center [443, 279] width 449 height 27
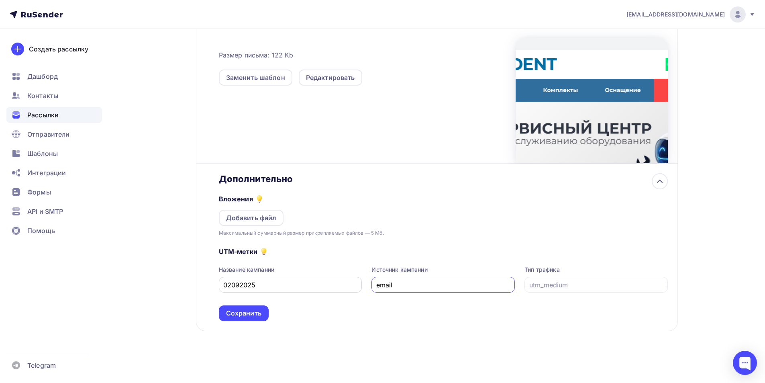
drag, startPoint x: 411, startPoint y: 283, endPoint x: 357, endPoint y: 282, distance: 54.2
click at [357, 282] on div "Название кампании 02092025 Источник кампании email Тип трафика" at bounding box center [443, 279] width 449 height 27
click at [575, 286] on input "text" at bounding box center [596, 285] width 134 height 10
paste input "email"
type input "email"
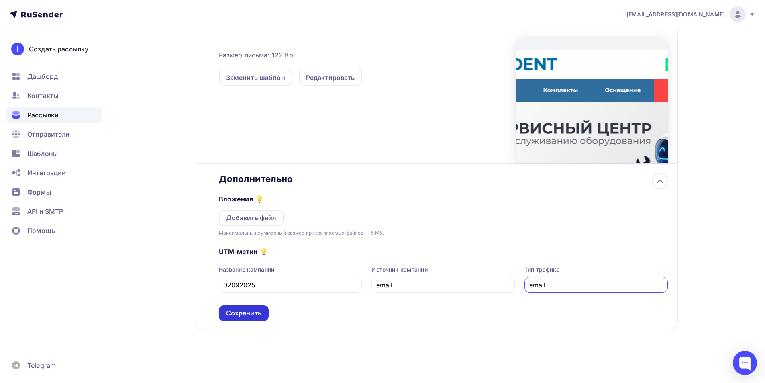
click at [239, 313] on div "Сохранить" at bounding box center [243, 312] width 35 height 9
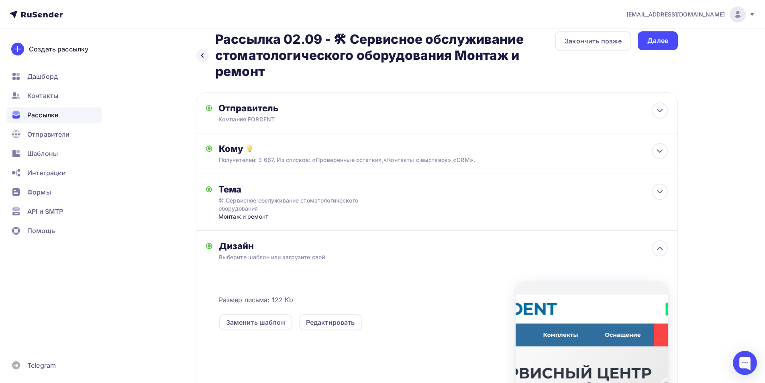
scroll to position [0, 0]
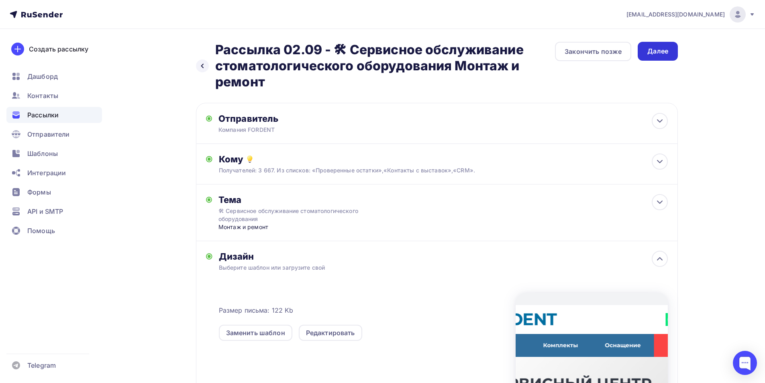
click at [674, 49] on div "Далее" at bounding box center [658, 51] width 40 height 19
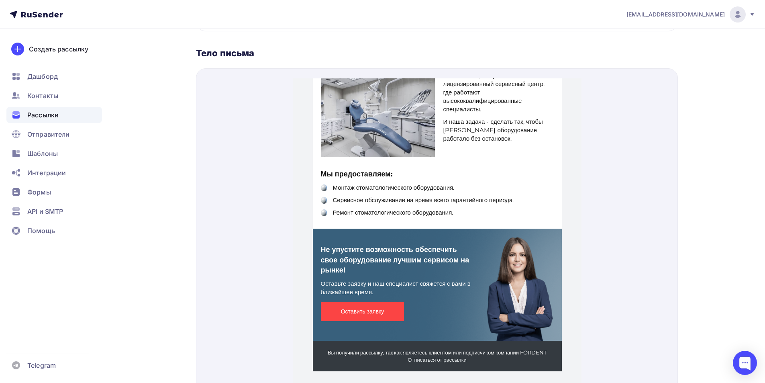
scroll to position [383, 0]
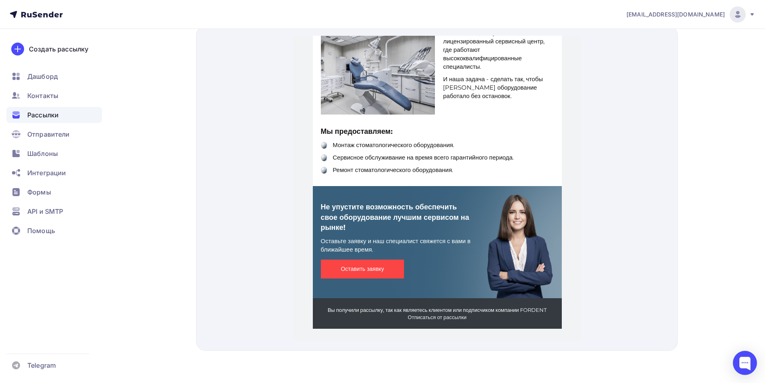
click at [364, 250] on span "Оставить заявку" at bounding box center [363, 259] width 84 height 19
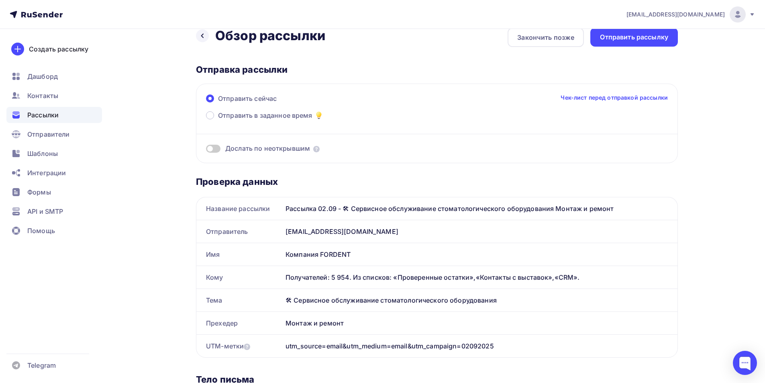
scroll to position [0, 0]
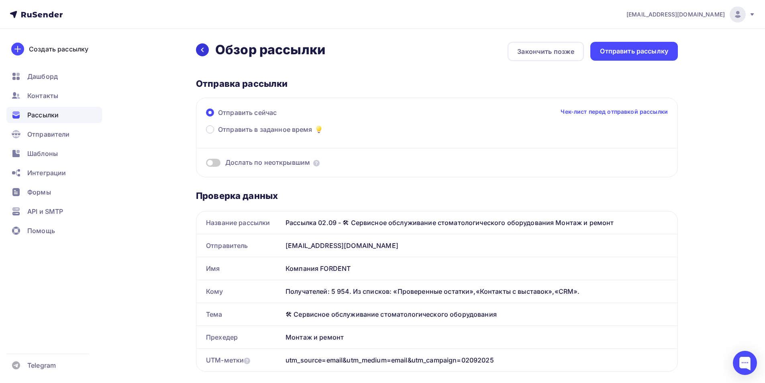
click at [205, 52] on div at bounding box center [202, 49] width 13 height 13
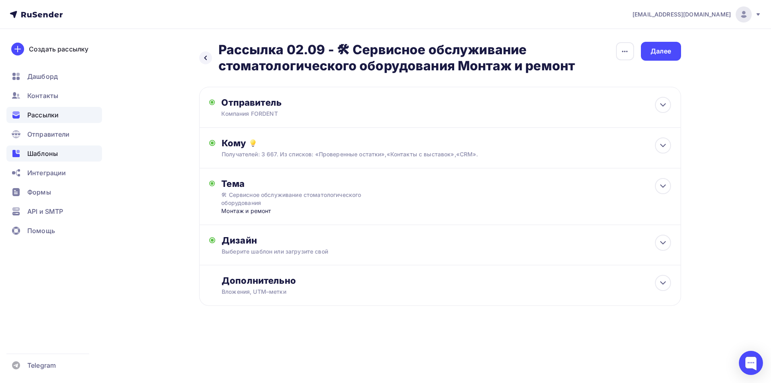
drag, startPoint x: 34, startPoint y: 151, endPoint x: 28, endPoint y: 159, distance: 9.7
click at [33, 151] on span "Шаблоны" at bounding box center [42, 154] width 31 height 10
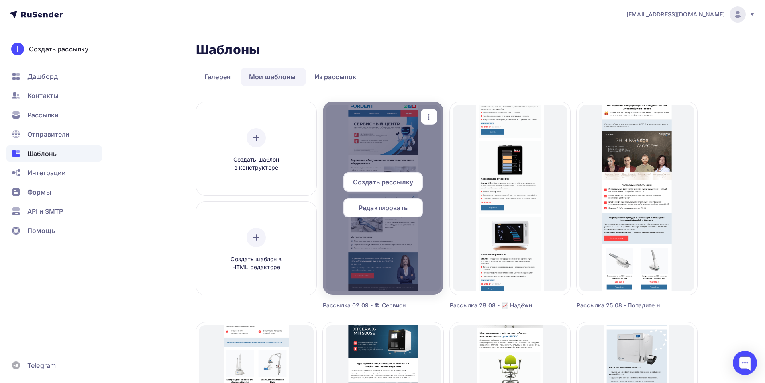
click at [390, 208] on span "Редактировать" at bounding box center [383, 208] width 49 height 10
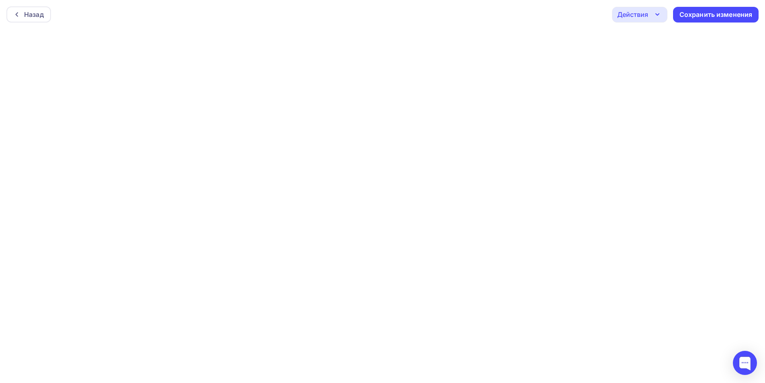
click at [633, 10] on div "Действия" at bounding box center [632, 15] width 31 height 10
click at [655, 36] on div "Отправить тестовое письмо" at bounding box center [683, 38] width 92 height 10
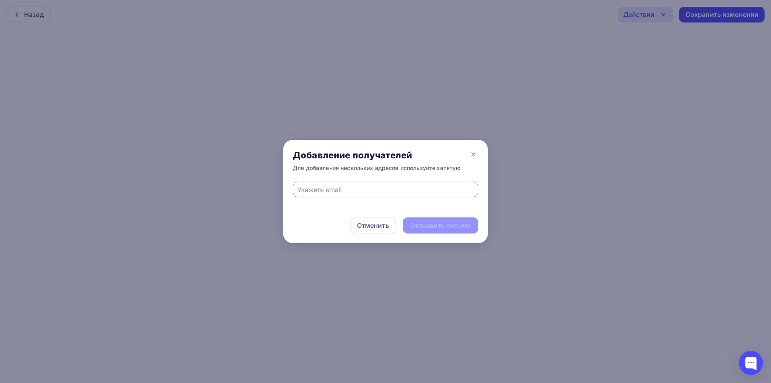
click at [382, 186] on input "text" at bounding box center [386, 190] width 176 height 10
type input "eskova.t.a@yandex.ru"
click at [452, 223] on div "Отправить письмо" at bounding box center [440, 225] width 61 height 9
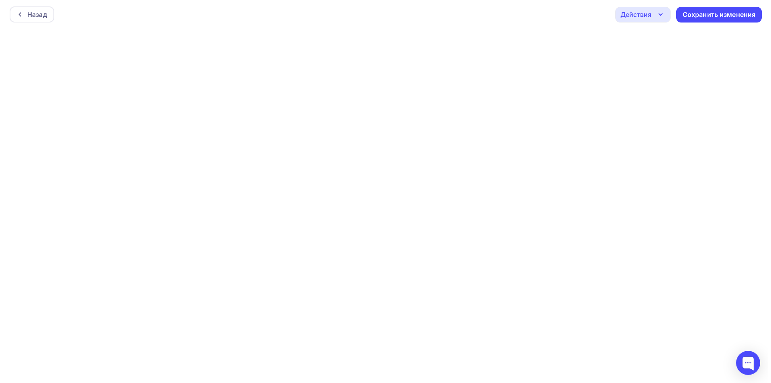
scroll to position [2, 0]
click at [641, 13] on div "Действия" at bounding box center [632, 13] width 31 height 10
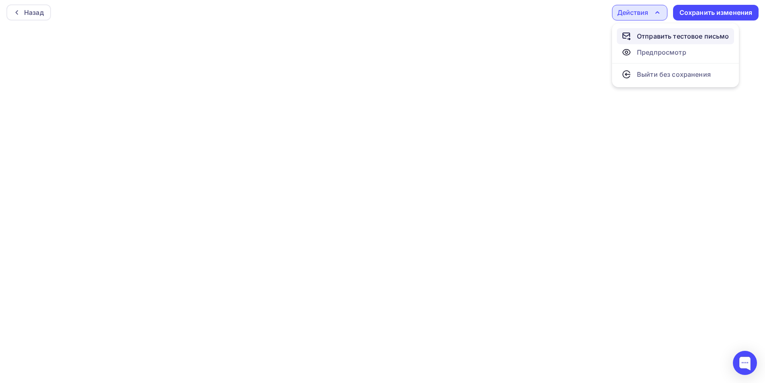
click at [641, 38] on div "Отправить тестовое письмо" at bounding box center [683, 36] width 92 height 10
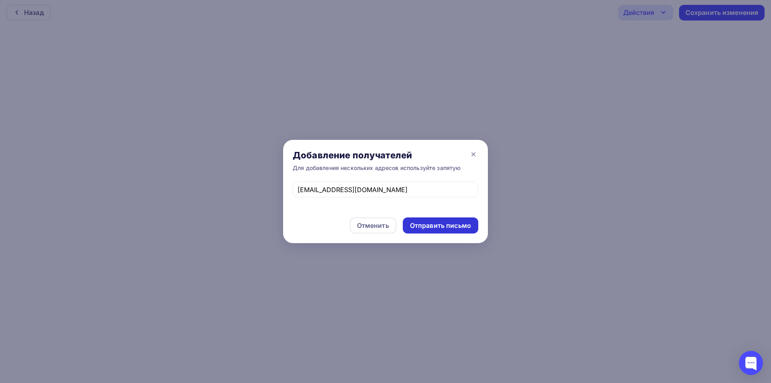
click at [430, 229] on div "Отправить письмо" at bounding box center [440, 225] width 61 height 9
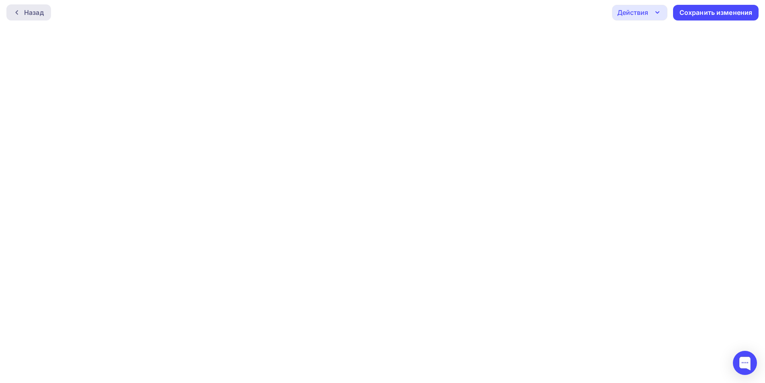
click at [27, 8] on div "Назад" at bounding box center [34, 13] width 20 height 10
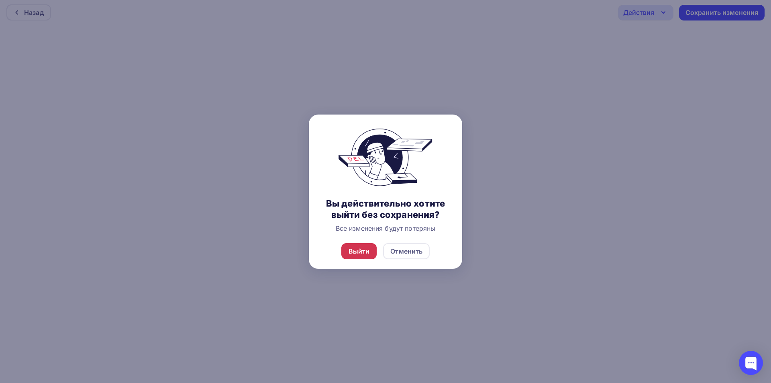
click at [363, 256] on div "Выйти" at bounding box center [359, 251] width 36 height 16
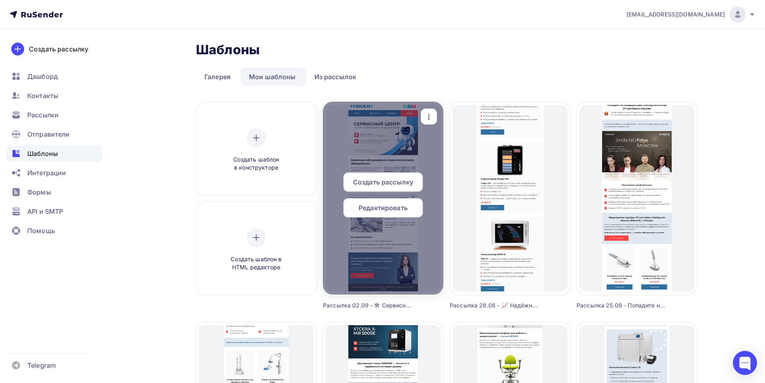
click at [388, 206] on span "Редактировать" at bounding box center [383, 208] width 49 height 10
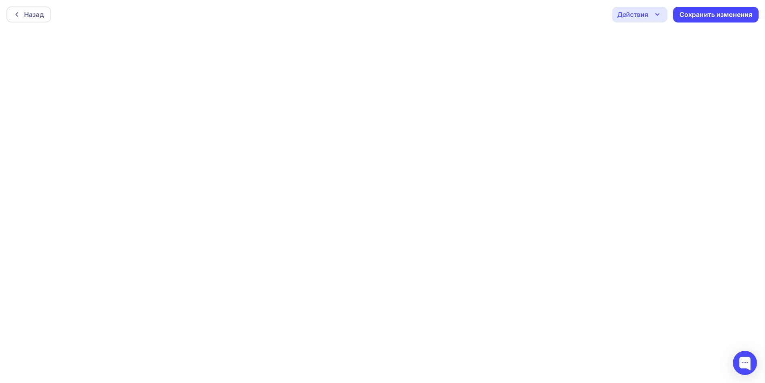
click at [638, 14] on div "Действия" at bounding box center [632, 15] width 31 height 10
click at [639, 39] on div "Отправить тестовое письмо" at bounding box center [683, 38] width 92 height 10
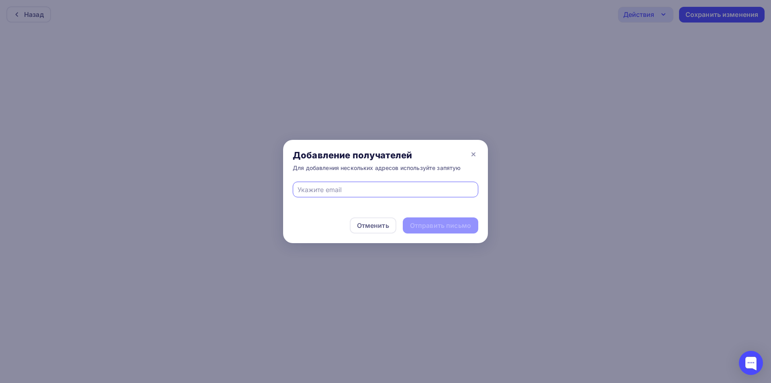
click at [360, 188] on input "text" at bounding box center [386, 190] width 176 height 10
type input "eskova.t.a@yandex.ru"
click at [440, 223] on div "Отправить письмо" at bounding box center [440, 225] width 61 height 9
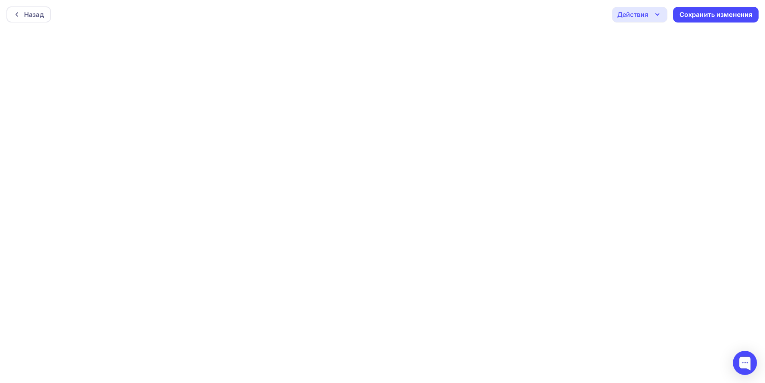
click at [636, 12] on div "Действия" at bounding box center [632, 15] width 31 height 10
click at [635, 37] on div "Отправить тестовое письмо" at bounding box center [676, 38] width 108 height 10
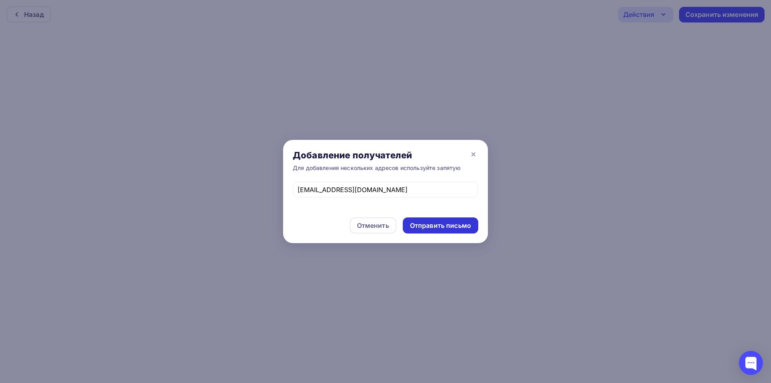
click at [446, 228] on div "Отправить письмо" at bounding box center [440, 225] width 61 height 9
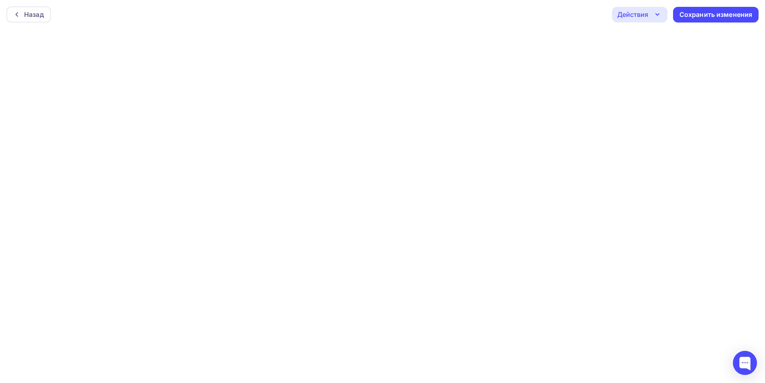
click at [642, 16] on div "Действия" at bounding box center [632, 15] width 31 height 10
click at [647, 37] on div "Отправить тестовое письмо" at bounding box center [683, 38] width 92 height 10
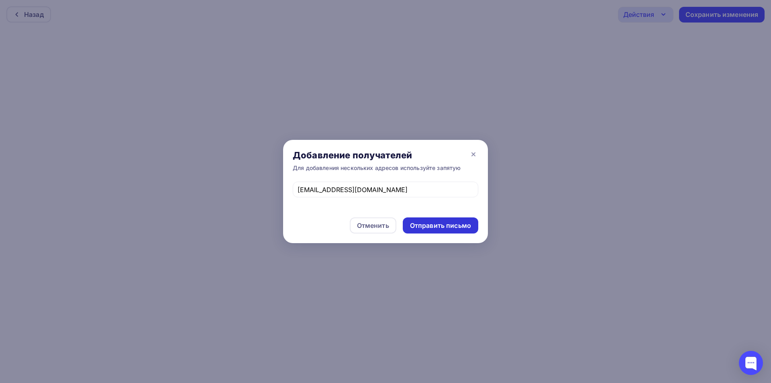
click at [438, 225] on div "Отправить письмо" at bounding box center [440, 225] width 61 height 9
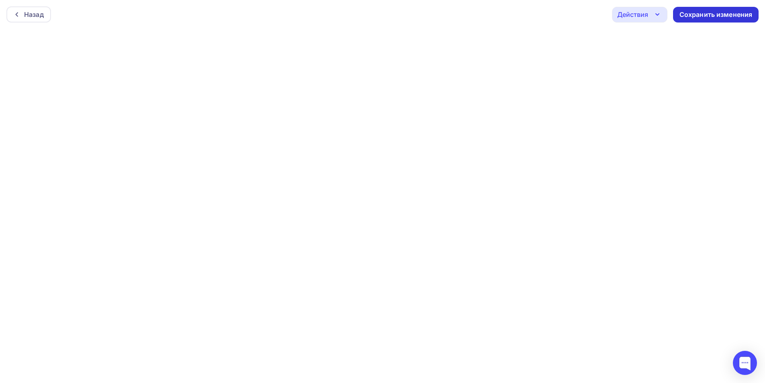
click at [726, 13] on div "Сохранить изменения" at bounding box center [716, 14] width 73 height 9
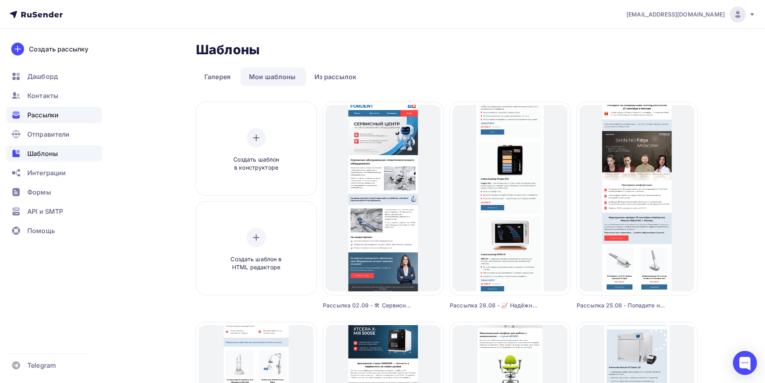
drag, startPoint x: 40, startPoint y: 116, endPoint x: 123, endPoint y: 116, distance: 82.3
click at [41, 116] on span "Рассылки" at bounding box center [42, 115] width 31 height 10
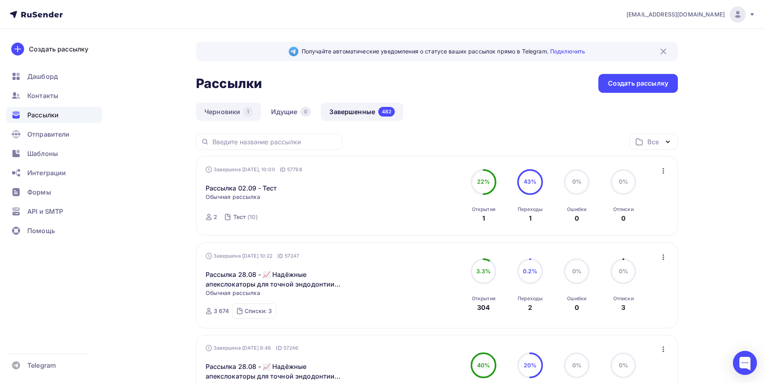
click at [214, 110] on link "Черновики 1" at bounding box center [228, 111] width 65 height 18
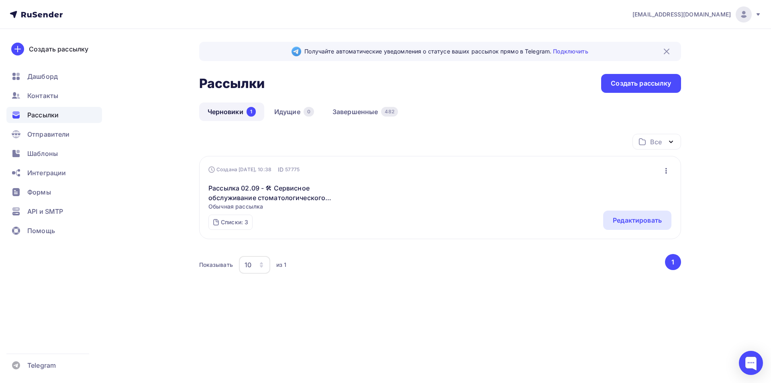
click at [667, 170] on icon "button" at bounding box center [667, 171] width 10 height 10
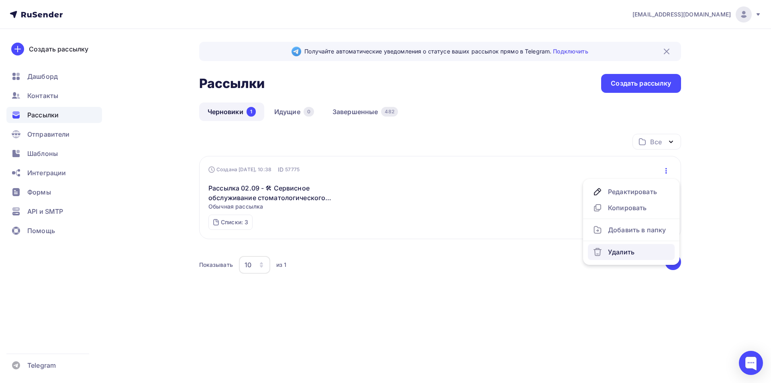
click at [616, 251] on div "Удалить" at bounding box center [631, 252] width 77 height 10
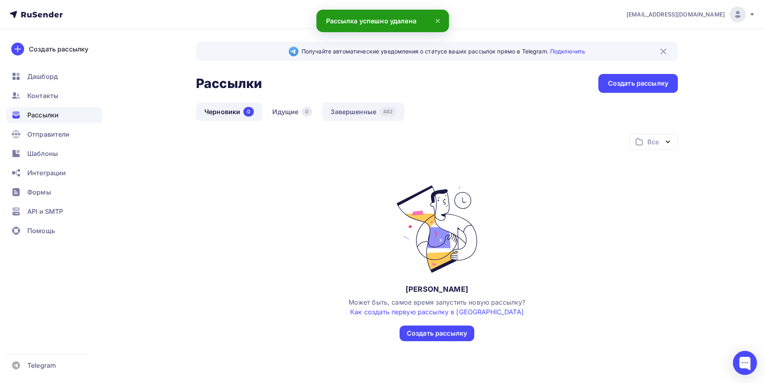
click at [369, 114] on link "Завершенные 482" at bounding box center [363, 111] width 82 height 18
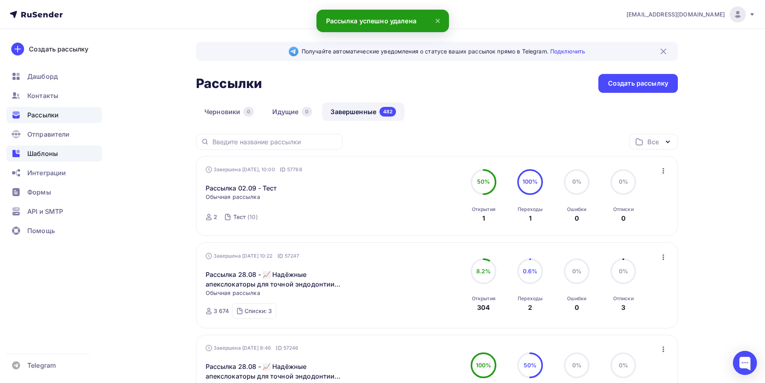
click at [39, 152] on span "Шаблоны" at bounding box center [42, 154] width 31 height 10
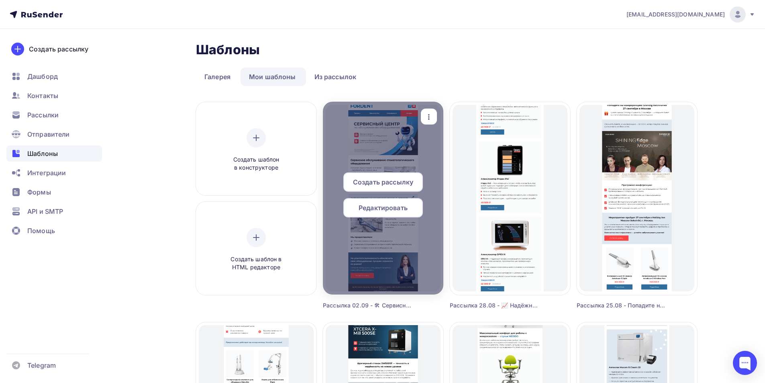
click at [373, 180] on span "Создать рассылку" at bounding box center [383, 182] width 60 height 10
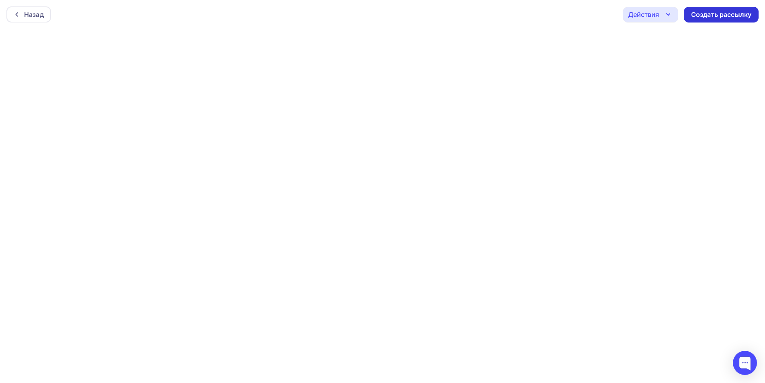
click at [722, 16] on div "Создать рассылку" at bounding box center [721, 14] width 60 height 9
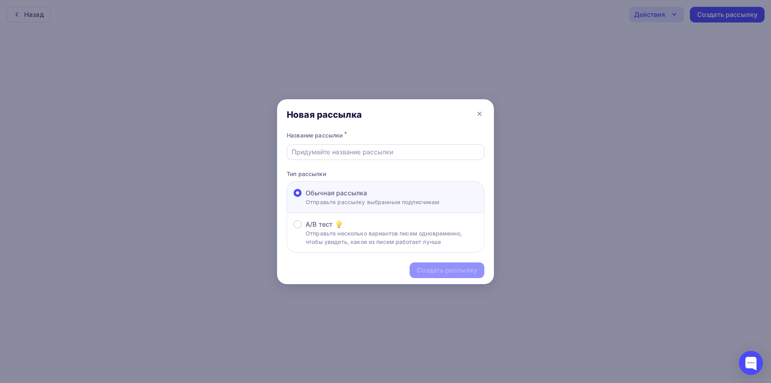
click at [349, 152] on input "text" at bounding box center [386, 152] width 188 height 10
click at [330, 150] on input "Рассылка 07.08 - Тест" at bounding box center [386, 152] width 188 height 10
paste input "🛠 Сервисное обслуживание стоматологического оборудования Монтаж и ремон"
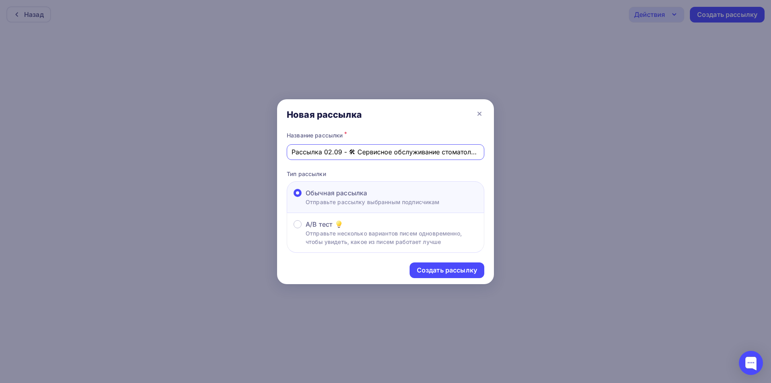
scroll to position [0, 130]
type input "Рассылка 02.09 - 🛠 Сервисное обслуживание стоматологического оборудования Монта…"
click at [435, 266] on div "Создать рассылку" at bounding box center [447, 270] width 60 height 9
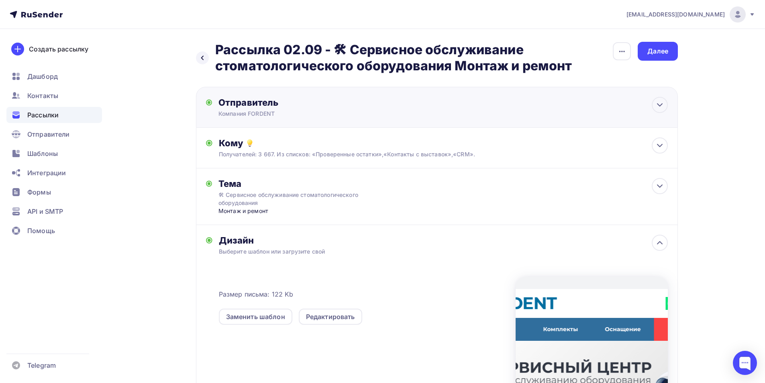
click at [294, 107] on div "Отправитель Компания FORDENT Email * it@fordent.ru noreply@fordent.ru it@forden…" at bounding box center [306, 107] width 174 height 21
type input "Компания FORDENT"
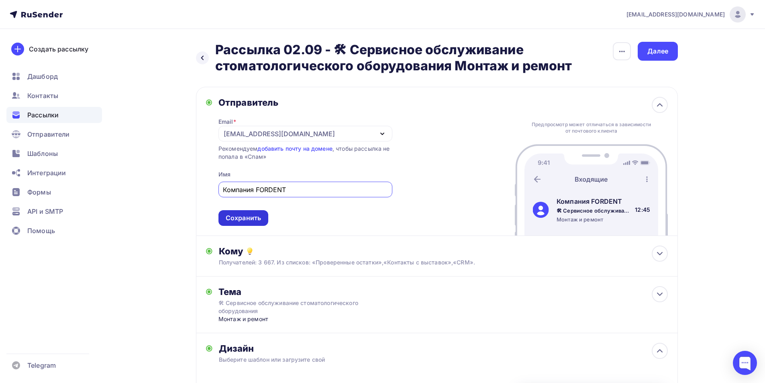
click at [267, 221] on div "Сохранить" at bounding box center [244, 218] width 50 height 16
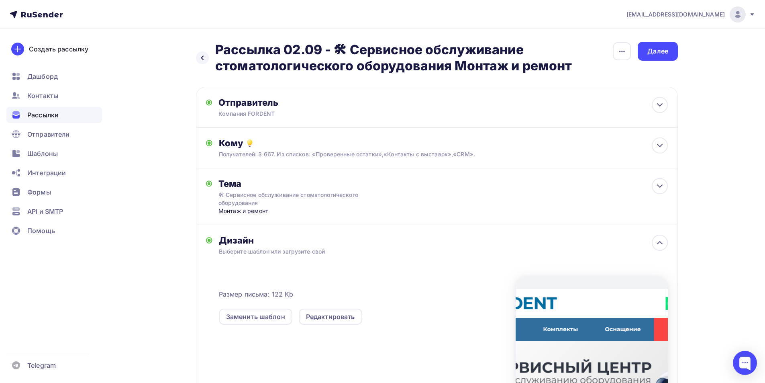
click at [43, 117] on span "Рассылки" at bounding box center [42, 115] width 31 height 10
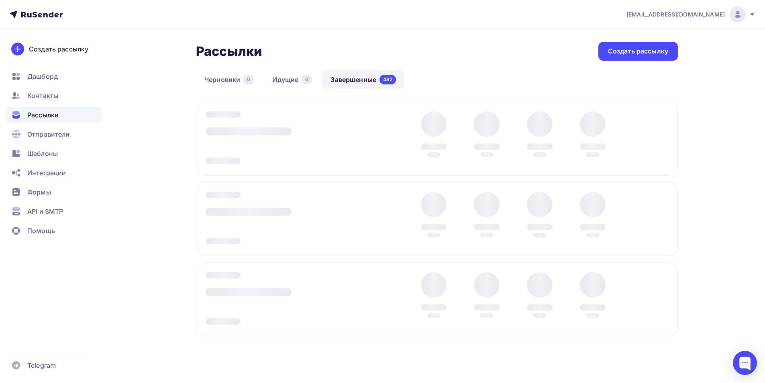
drag, startPoint x: 230, startPoint y: 80, endPoint x: 269, endPoint y: 82, distance: 39.0
click at [230, 80] on div "Рассылки Рассылки Создать рассылку Черновики 0 Идущие 0 Завершенные 482 Заверше…" at bounding box center [437, 202] width 482 height 321
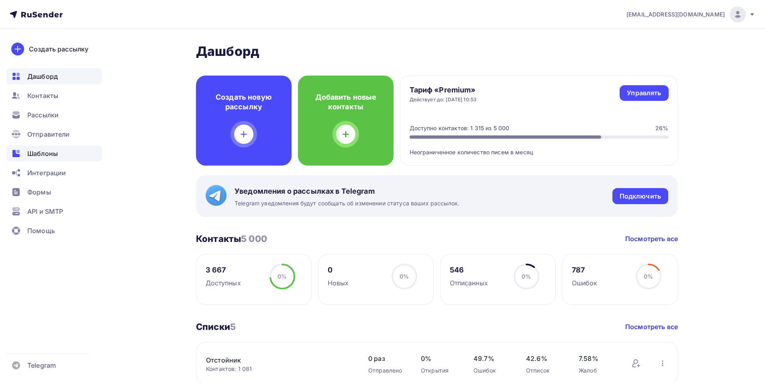
drag, startPoint x: 32, startPoint y: 150, endPoint x: 287, endPoint y: 291, distance: 291.1
click at [32, 151] on span "Шаблоны" at bounding box center [42, 154] width 31 height 10
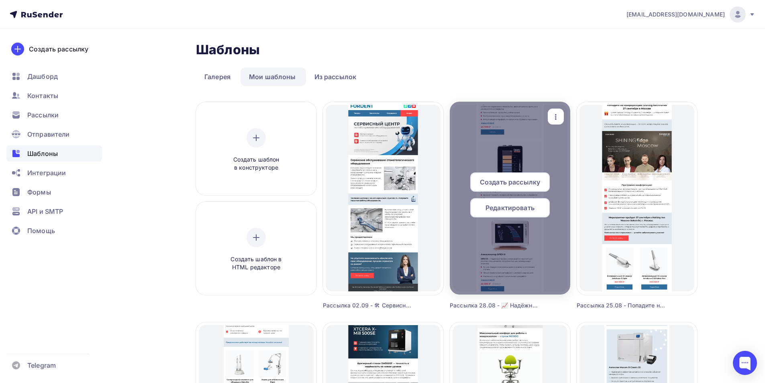
click at [492, 208] on span "Редактировать" at bounding box center [510, 208] width 49 height 10
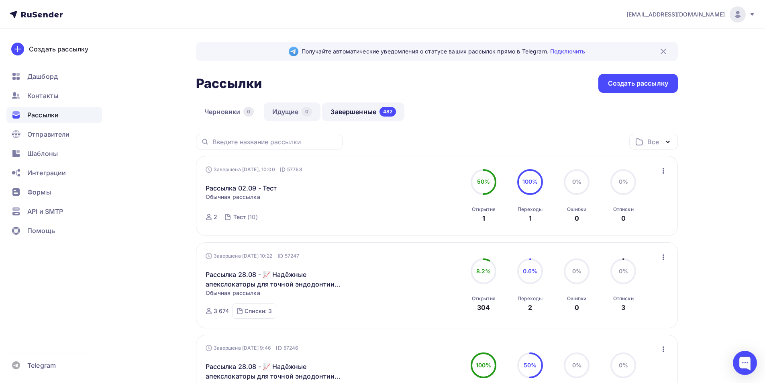
click at [291, 112] on link "Идущие 0" at bounding box center [292, 111] width 57 height 18
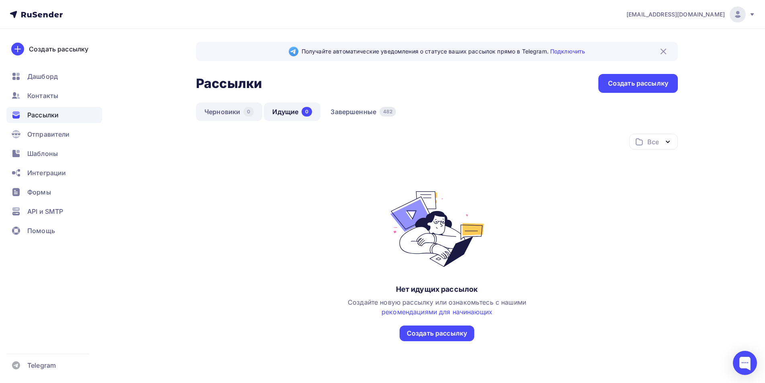
click at [241, 113] on link "Черновики 0" at bounding box center [229, 111] width 66 height 18
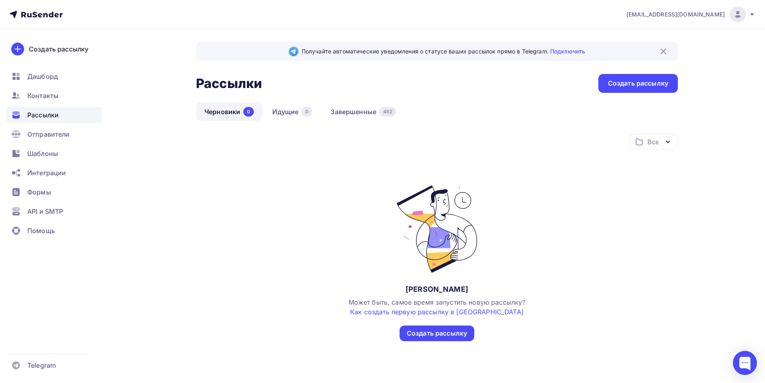
drag, startPoint x: 382, startPoint y: 111, endPoint x: 333, endPoint y: 141, distance: 58.2
click at [382, 111] on div "482" at bounding box center [388, 112] width 16 height 10
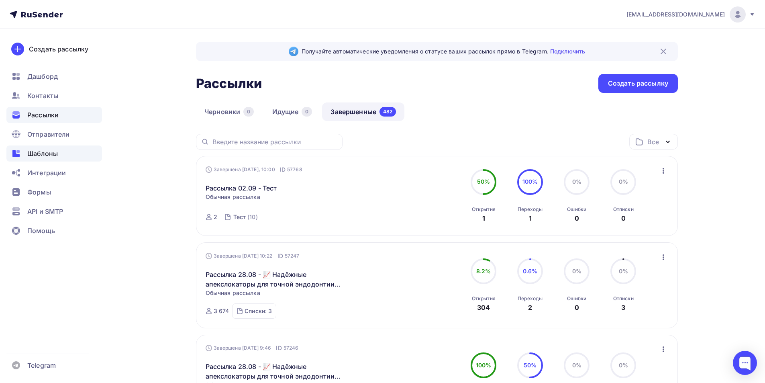
click at [39, 151] on span "Шаблоны" at bounding box center [42, 154] width 31 height 10
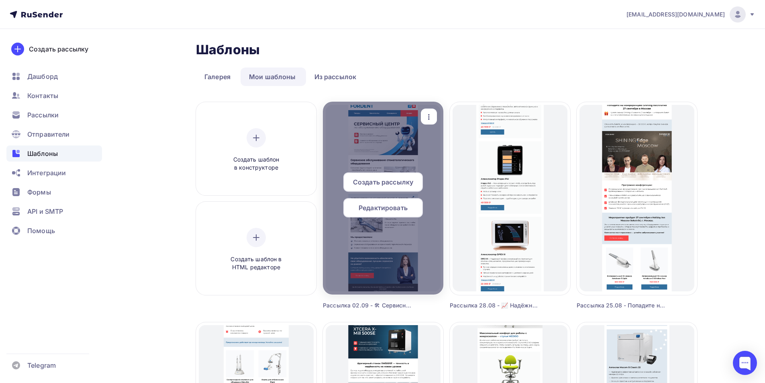
click at [394, 180] on span "Создать рассылку" at bounding box center [383, 182] width 60 height 10
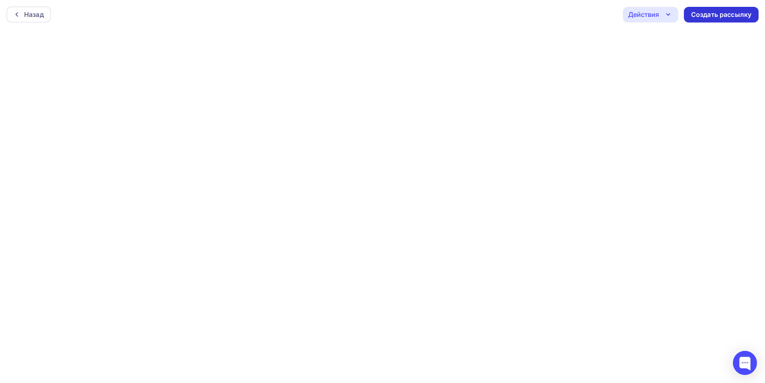
click at [737, 9] on div "Создать рассылку" at bounding box center [721, 15] width 75 height 16
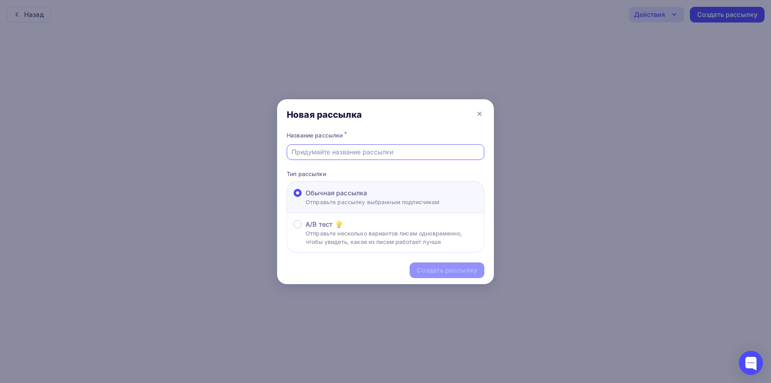
click at [330, 149] on input "text" at bounding box center [386, 152] width 188 height 10
drag, startPoint x: 332, startPoint y: 153, endPoint x: 329, endPoint y: 151, distance: 4.1
click at [328, 152] on input "Рассылка 07.08 - Тест" at bounding box center [386, 152] width 188 height 10
click at [329, 151] on input "Рассылка 07.08 - Тест" at bounding box center [386, 152] width 188 height 10
click at [353, 152] on input "Рассылка 02.09 - Тест" at bounding box center [386, 152] width 188 height 10
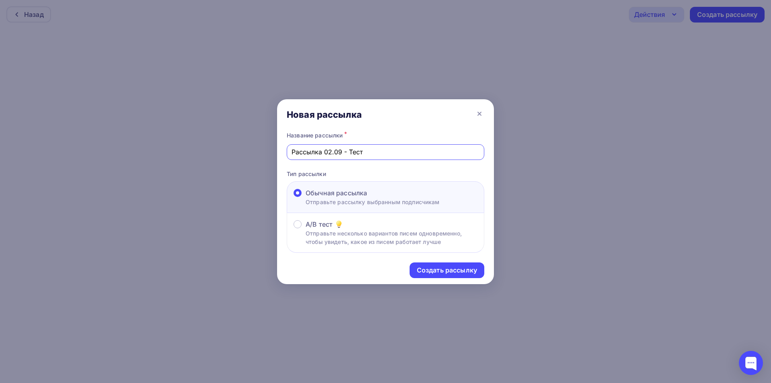
click at [353, 152] on input "Рассылка 02.09 - Тест" at bounding box center [386, 152] width 188 height 10
paste input "🛠 Сервисное обслуживание стоматологического оборудования Монтаж и ремон"
type input "Рассылка 02.09 - 🛠 Сервисное обслуживание стоматологического оборудования Монта…"
click at [448, 274] on div "Создать рассылку" at bounding box center [447, 270] width 60 height 9
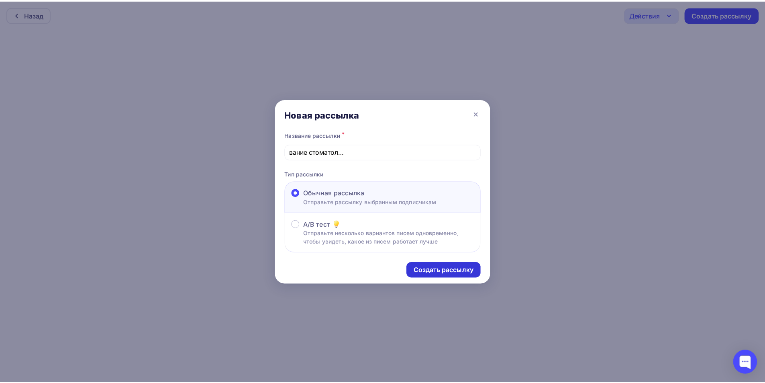
scroll to position [0, 0]
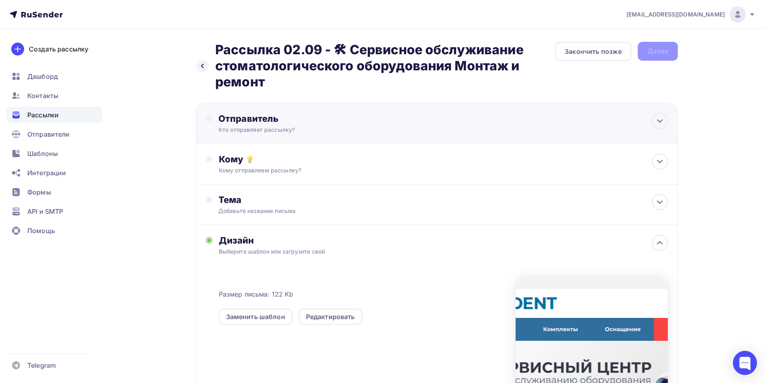
click at [286, 123] on div "Отправитель" at bounding box center [306, 118] width 174 height 11
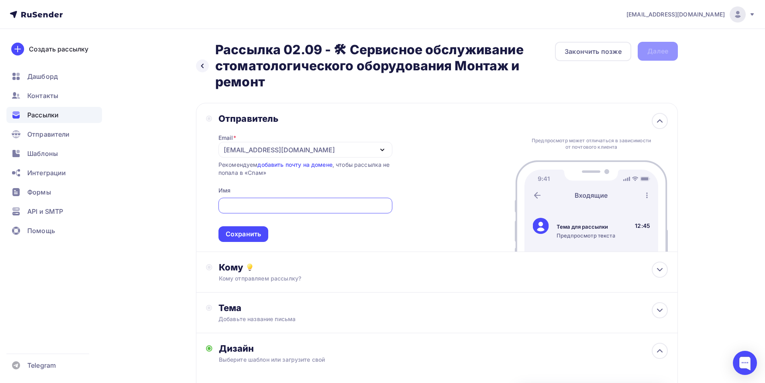
click at [259, 149] on div "[EMAIL_ADDRESS][DOMAIN_NAME]" at bounding box center [279, 150] width 111 height 10
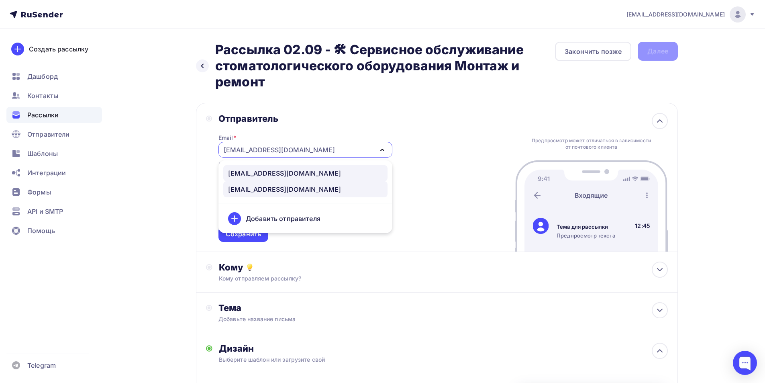
click at [255, 167] on link "noreply@fordent.ru" at bounding box center [305, 173] width 164 height 16
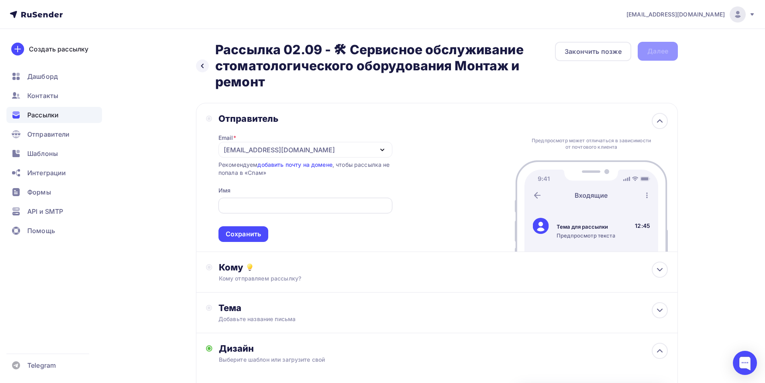
click at [259, 202] on input "text" at bounding box center [305, 206] width 165 height 10
paste input "Компания FORDENT"
drag, startPoint x: 288, startPoint y: 205, endPoint x: 191, endPoint y: 201, distance: 96.5
click at [196, 199] on div "Назад Рассылка 02.09 - 🛠 Сервисное обслуживание стоматологического оборудования…" at bounding box center [382, 316] width 658 height 574
type input "Компания FORDENT"
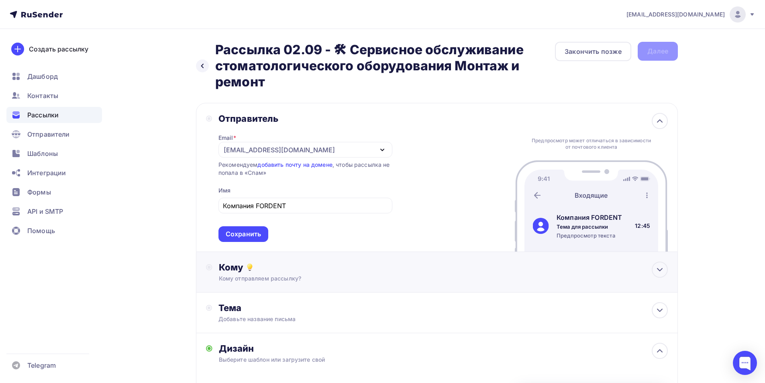
drag, startPoint x: 250, startPoint y: 231, endPoint x: 245, endPoint y: 223, distance: 9.0
click at [250, 230] on div "Сохранить" at bounding box center [243, 233] width 35 height 9
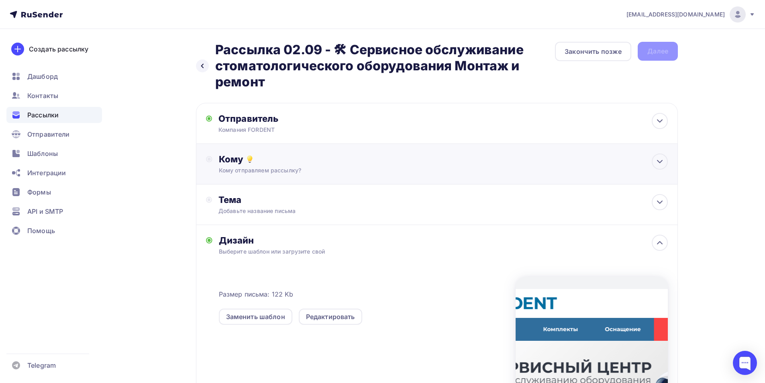
click at [260, 163] on div "Кому" at bounding box center [443, 158] width 449 height 11
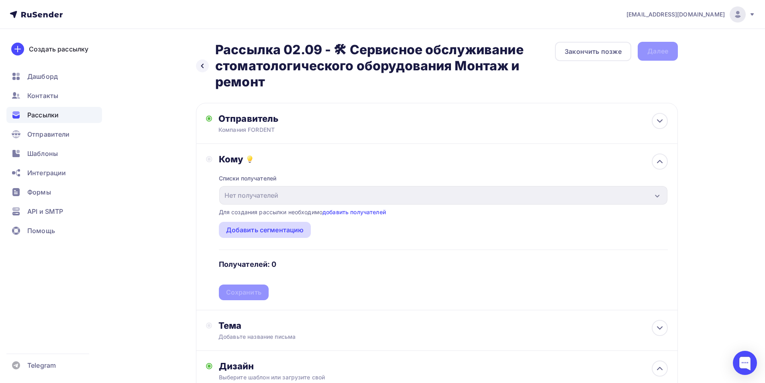
click at [291, 229] on div "Добавить сегментацию" at bounding box center [265, 230] width 78 height 10
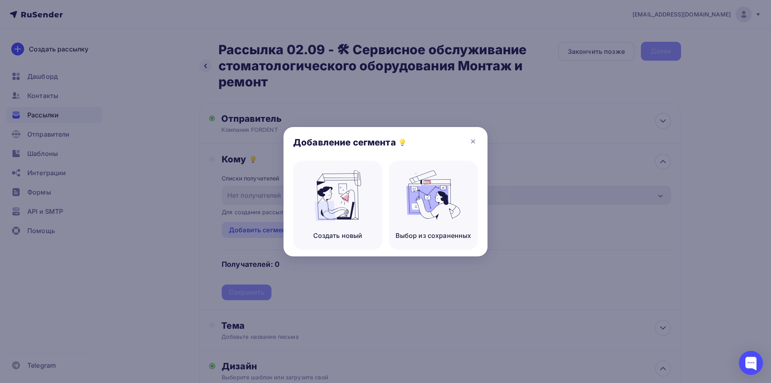
drag, startPoint x: 474, startPoint y: 138, endPoint x: 680, endPoint y: 200, distance: 215.6
click at [474, 139] on icon at bounding box center [473, 142] width 10 height 10
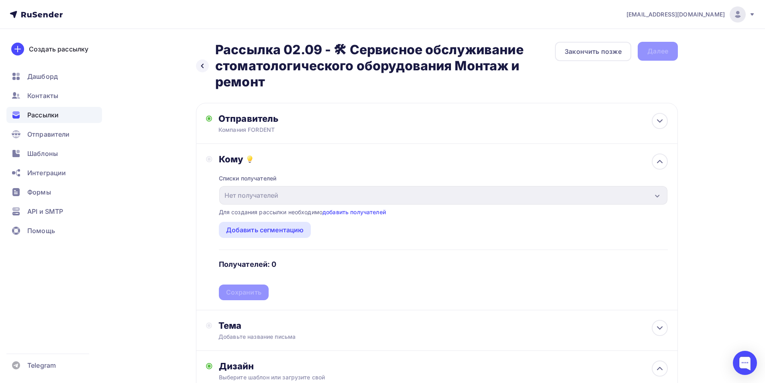
click at [310, 163] on div "Кому" at bounding box center [443, 158] width 449 height 11
click at [654, 163] on div at bounding box center [660, 161] width 16 height 16
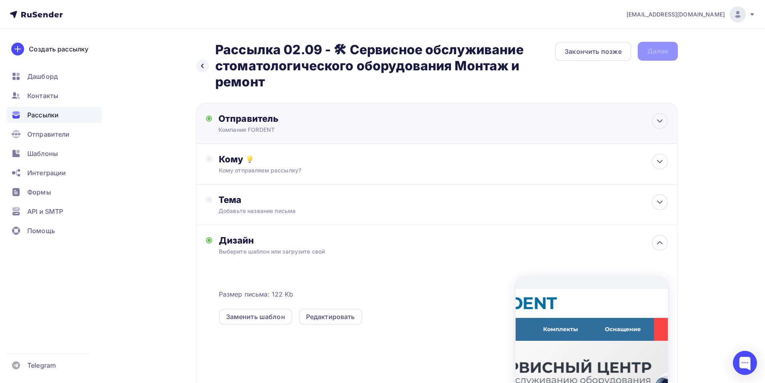
click at [325, 117] on div "Отправитель" at bounding box center [306, 118] width 174 height 11
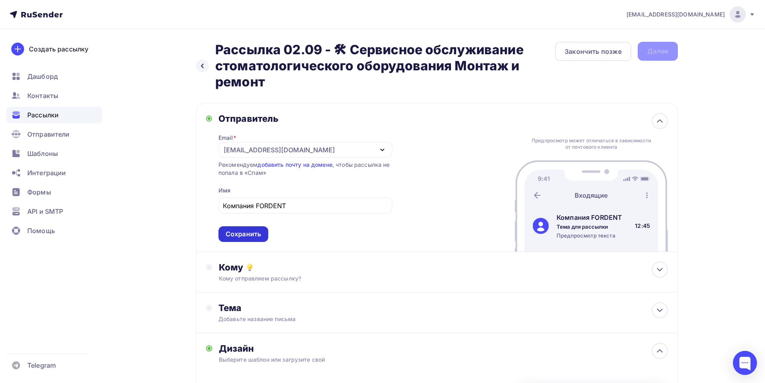
click at [241, 233] on div "Сохранить" at bounding box center [243, 233] width 35 height 9
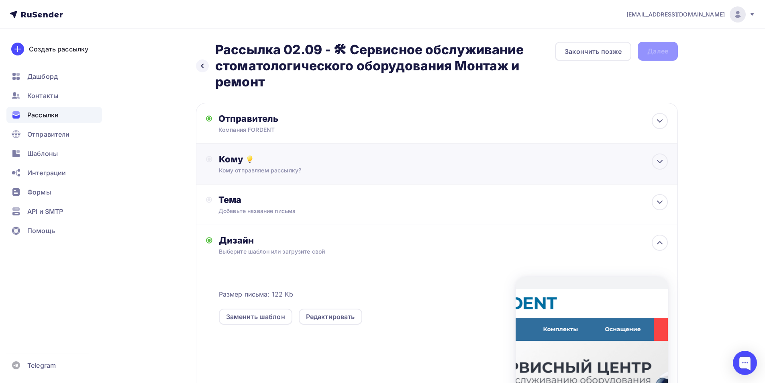
click at [287, 167] on div "Кому отправляем рассылку?" at bounding box center [421, 170] width 404 height 8
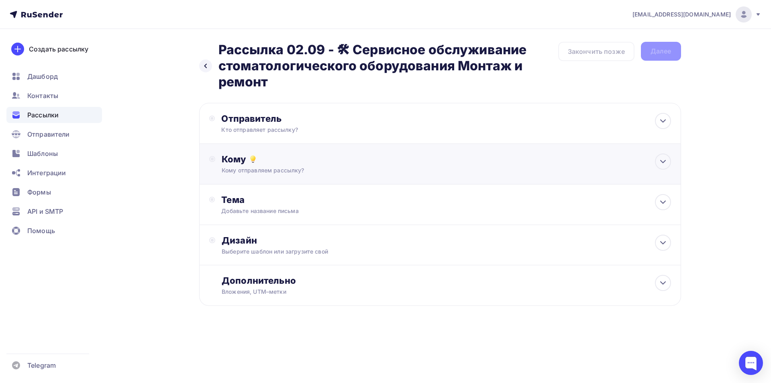
drag, startPoint x: 308, startPoint y: 170, endPoint x: 290, endPoint y: 184, distance: 23.4
click at [307, 170] on div "Кому отправляем рассылку?" at bounding box center [424, 170] width 404 height 8
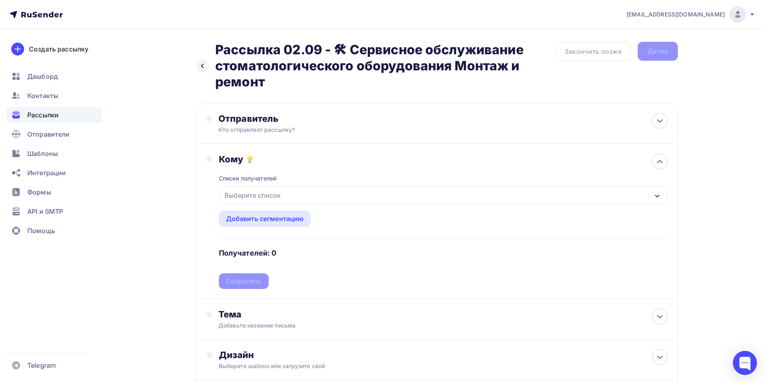
click at [241, 193] on div "Выберите список" at bounding box center [252, 195] width 63 height 14
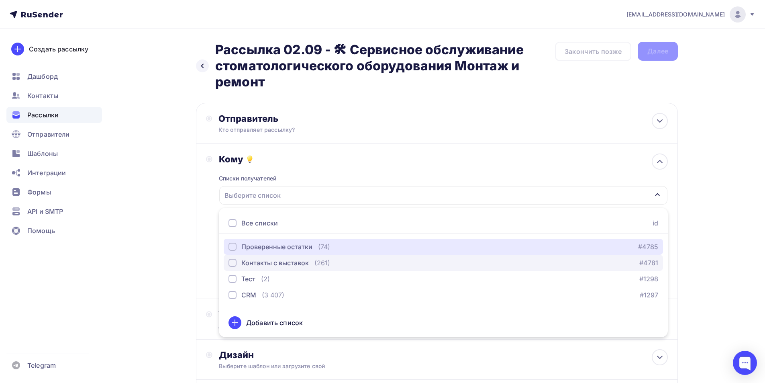
drag, startPoint x: 255, startPoint y: 243, endPoint x: 251, endPoint y: 256, distance: 14.2
click at [255, 243] on div "Проверенные остатки" at bounding box center [276, 247] width 71 height 10
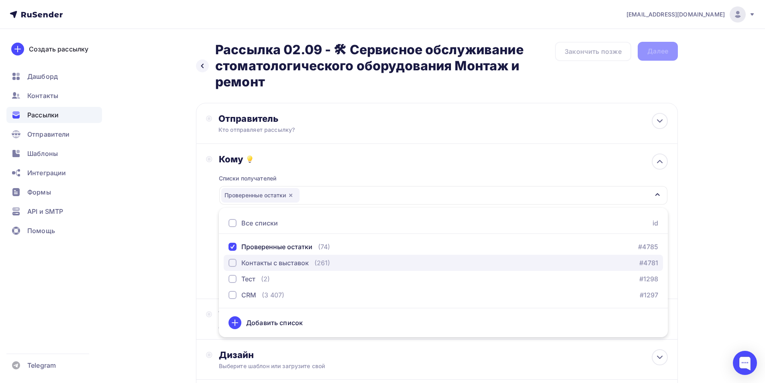
click at [266, 264] on div "Контакты с выставок" at bounding box center [274, 263] width 67 height 10
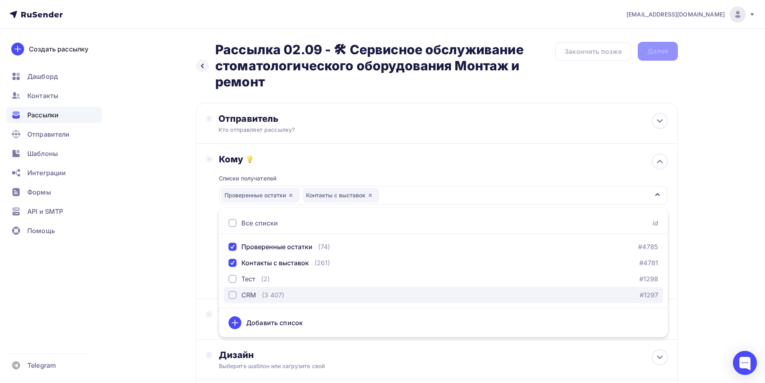
drag, startPoint x: 257, startPoint y: 293, endPoint x: 228, endPoint y: 290, distance: 29.1
click at [255, 293] on div "CRM (3 407)" at bounding box center [257, 295] width 56 height 10
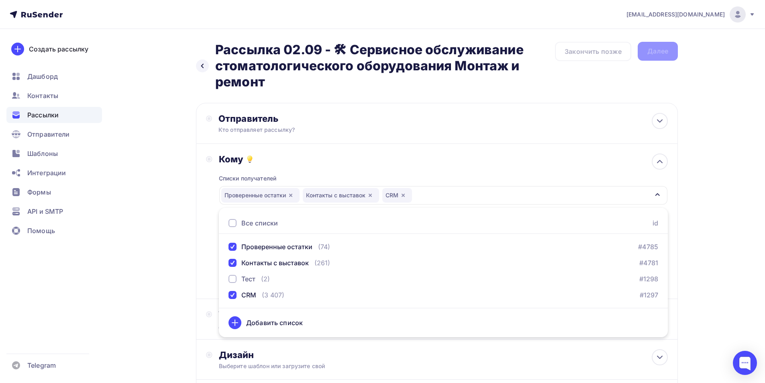
click at [191, 295] on div "Назад Рассылка 02.09 - 🛠 Сервисное обслуживание стоматологического оборудования…" at bounding box center [382, 250] width 658 height 443
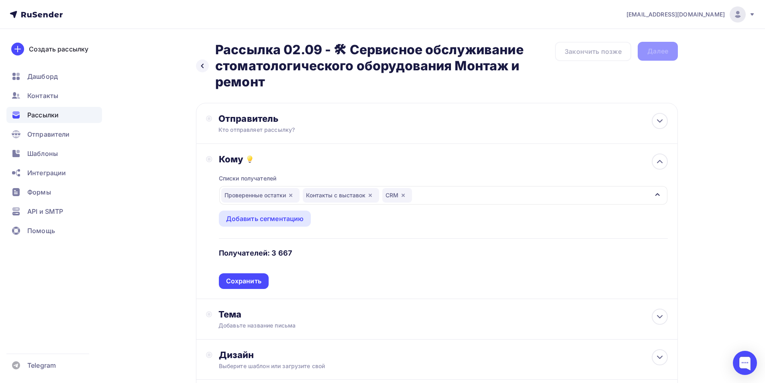
drag, startPoint x: 249, startPoint y: 283, endPoint x: 255, endPoint y: 277, distance: 8.3
click at [251, 282] on div "Сохранить" at bounding box center [243, 280] width 35 height 9
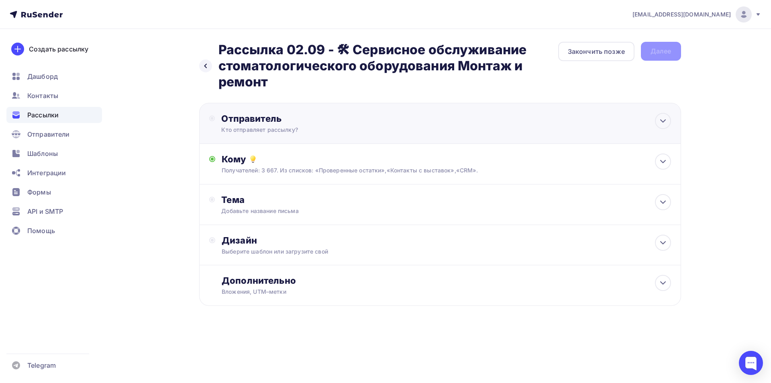
drag, startPoint x: 315, startPoint y: 126, endPoint x: 289, endPoint y: 141, distance: 30.2
click at [315, 127] on div "Кто отправляет рассылку?" at bounding box center [299, 130] width 157 height 8
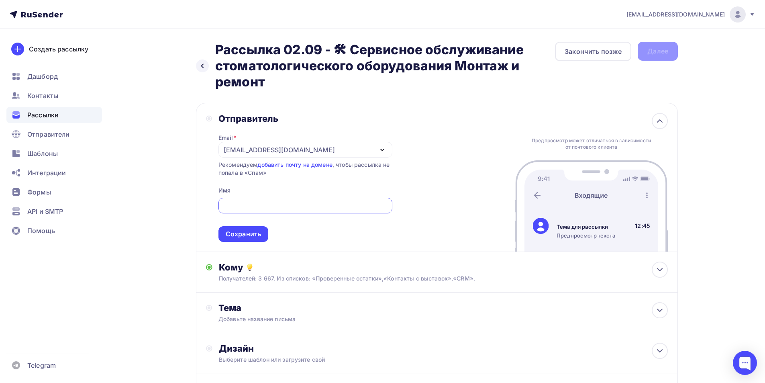
click at [272, 147] on div "[EMAIL_ADDRESS][DOMAIN_NAME]" at bounding box center [306, 150] width 174 height 16
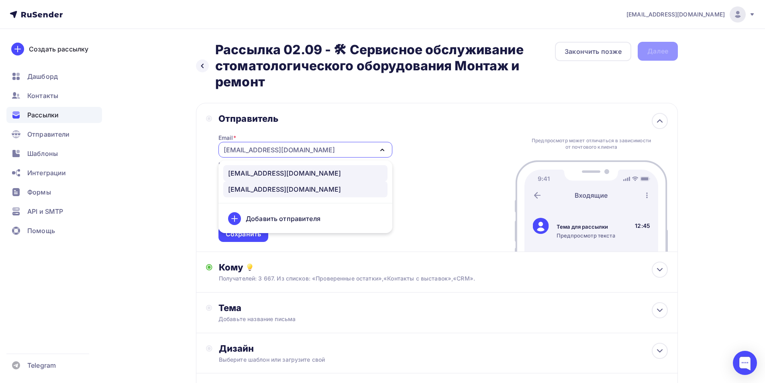
click at [259, 172] on div "noreply@fordent.ru" at bounding box center [284, 173] width 113 height 10
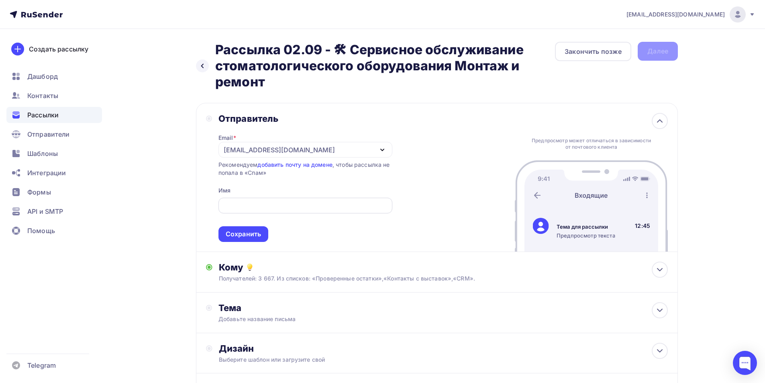
click at [264, 206] on input "text" at bounding box center [305, 206] width 165 height 10
paste input "Компания FORDENT"
type input "Компания FORDENT"
click at [249, 237] on div "Сохранить" at bounding box center [243, 233] width 35 height 9
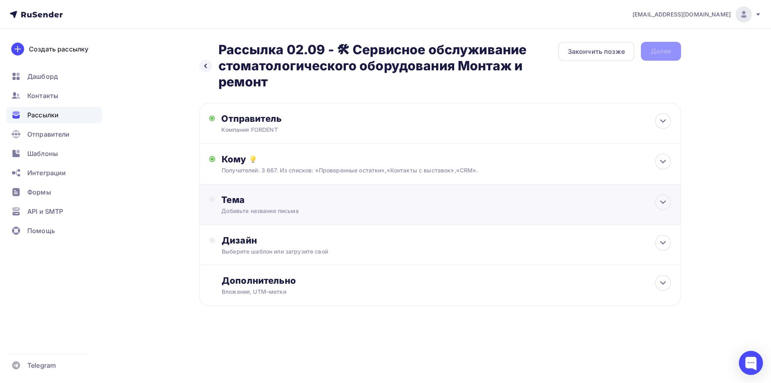
drag, startPoint x: 272, startPoint y: 208, endPoint x: 274, endPoint y: 215, distance: 6.6
click at [273, 208] on div "Добавьте название письма" at bounding box center [292, 211] width 143 height 8
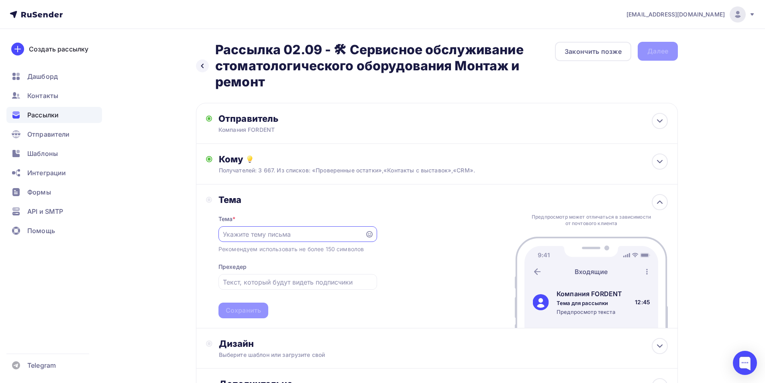
click at [313, 229] on div at bounding box center [298, 234] width 159 height 16
paste input "🛠 Сервисное обслуживание стоматологического оборудования"
type input "🛠 Сервисное обслуживание стоматологического оборудования"
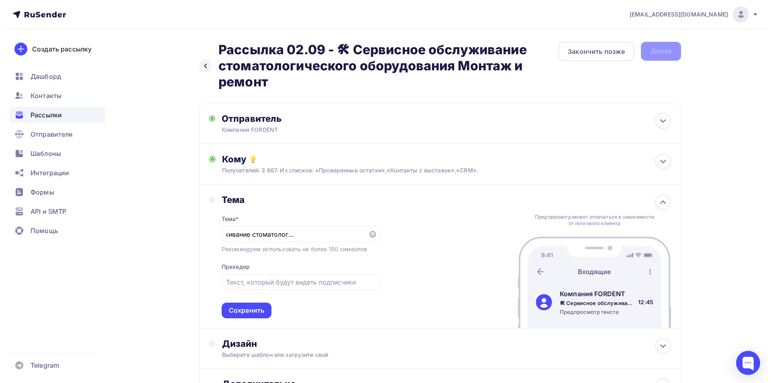
scroll to position [0, 0]
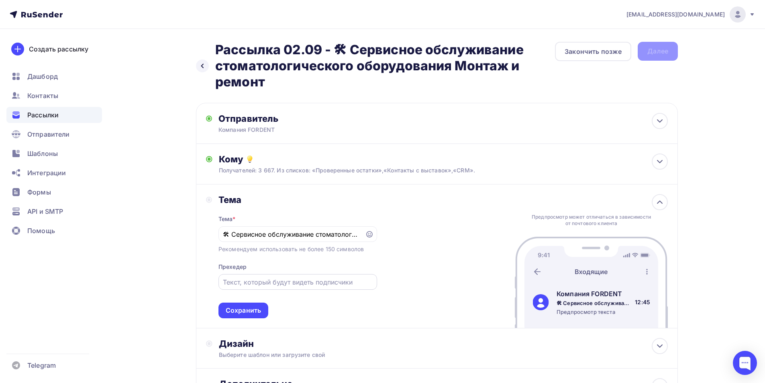
click at [264, 280] on input "text" at bounding box center [297, 282] width 149 height 10
paste input "Монтаж и ремонт"
type input "Монтаж и ремонт"
click at [247, 312] on div "Сохранить" at bounding box center [243, 310] width 35 height 9
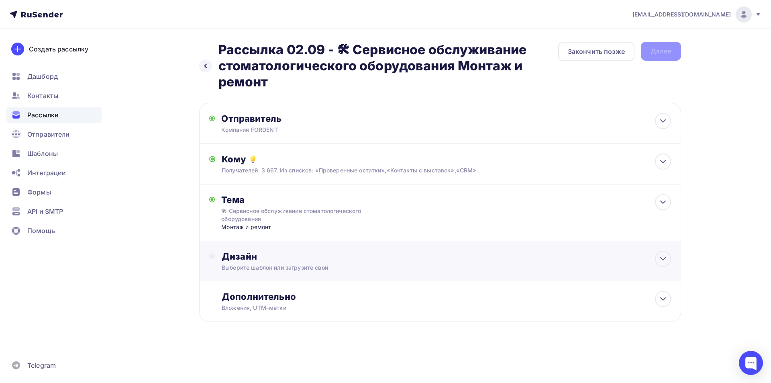
click at [283, 262] on div "Дизайн" at bounding box center [446, 256] width 449 height 11
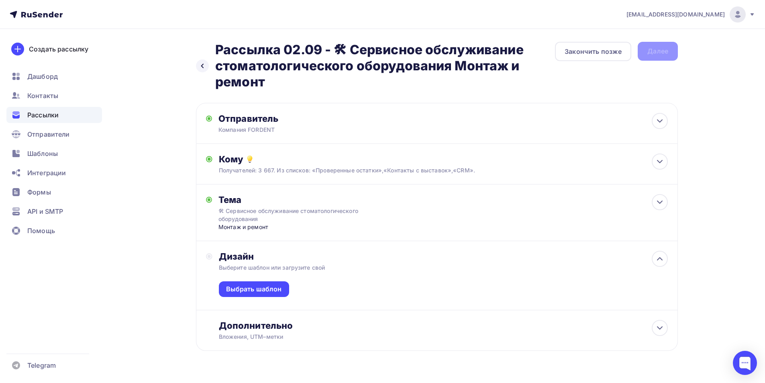
click at [43, 114] on span "Рассылки" at bounding box center [42, 115] width 31 height 10
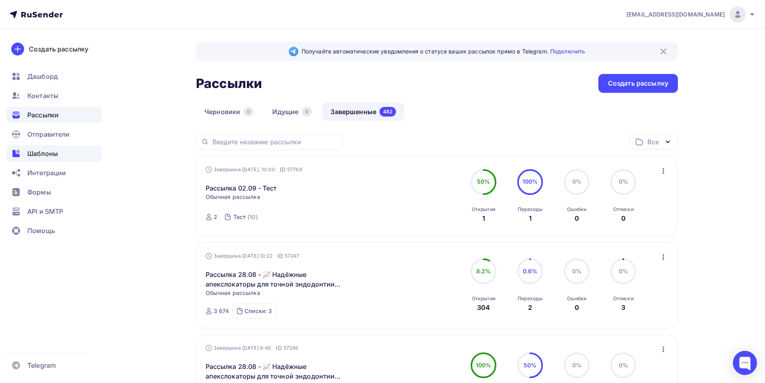
click at [50, 153] on span "Шаблоны" at bounding box center [42, 154] width 31 height 10
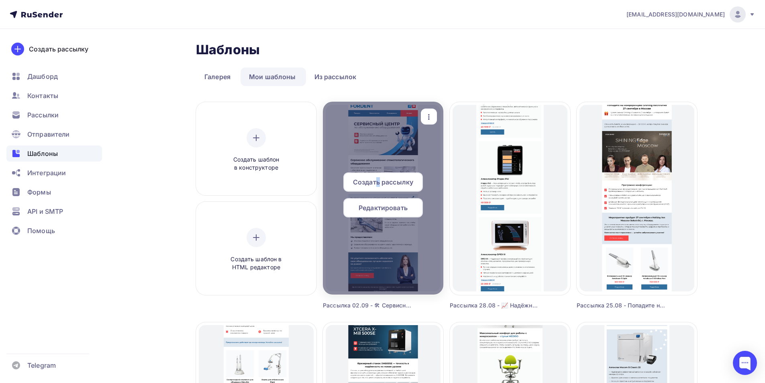
click at [377, 182] on span "Создать рассылку" at bounding box center [383, 182] width 60 height 10
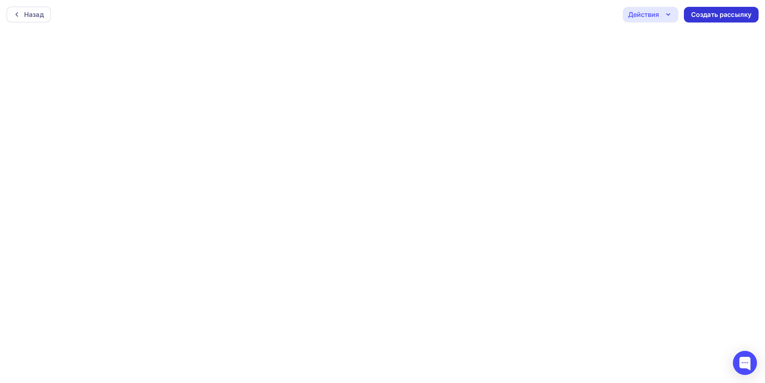
click at [725, 14] on div "Создать рассылку" at bounding box center [721, 14] width 60 height 9
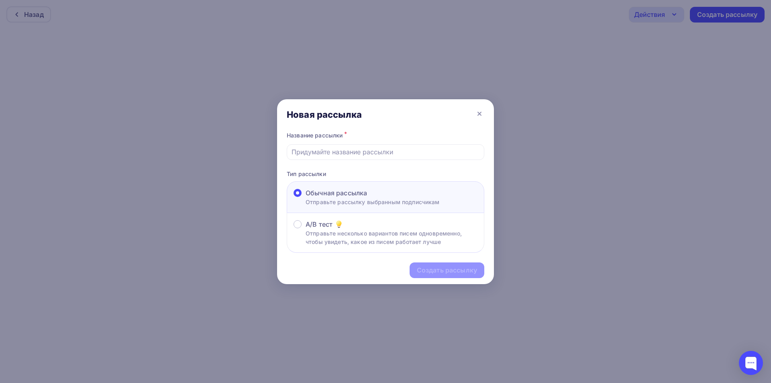
click at [374, 143] on div "Название рассылки *" at bounding box center [386, 145] width 198 height 30
click at [379, 153] on input "text" at bounding box center [386, 152] width 188 height 10
click at [327, 149] on input "Рассылка 07.08 - Тест" at bounding box center [386, 152] width 188 height 10
click at [355, 152] on input "Рассылка 02.09 - Тест" at bounding box center [386, 152] width 188 height 10
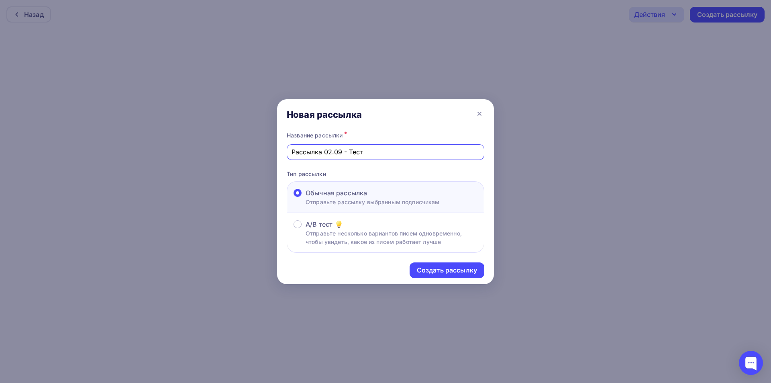
paste input "🛠 Сервисное обслуживание стоматологического оборудования Монтаж и ремон"
type input "Рассылка 02.09 - 🛠 Сервисное обслуживание стоматологического оборудования Монта…"
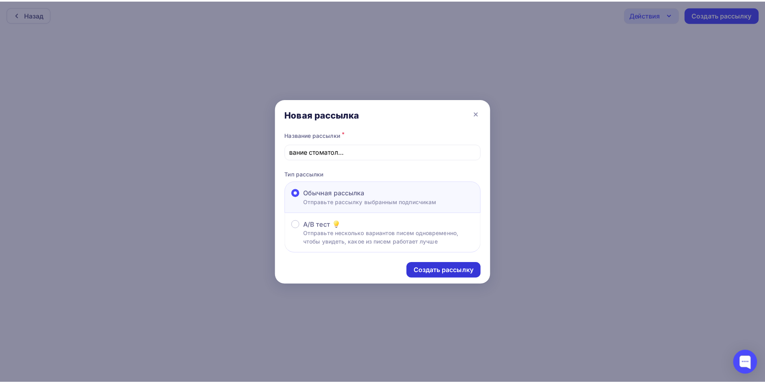
scroll to position [0, 0]
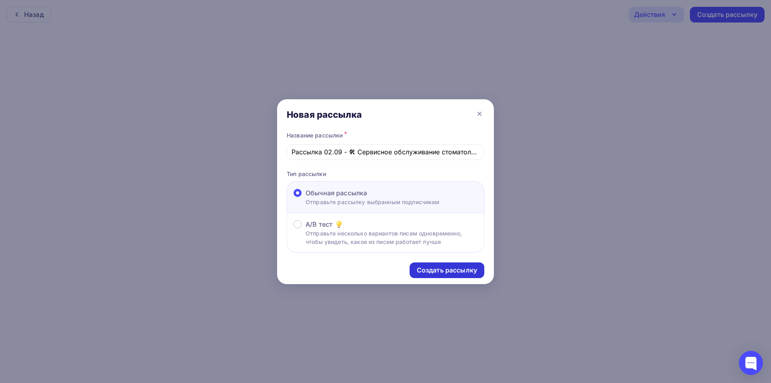
click at [451, 269] on div "Создать рассылку" at bounding box center [447, 270] width 60 height 9
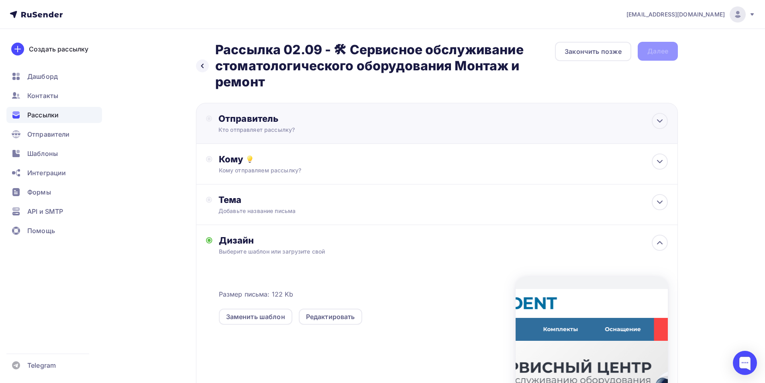
drag, startPoint x: 305, startPoint y: 118, endPoint x: 296, endPoint y: 127, distance: 12.8
click at [305, 118] on div "Отправитель" at bounding box center [306, 118] width 174 height 11
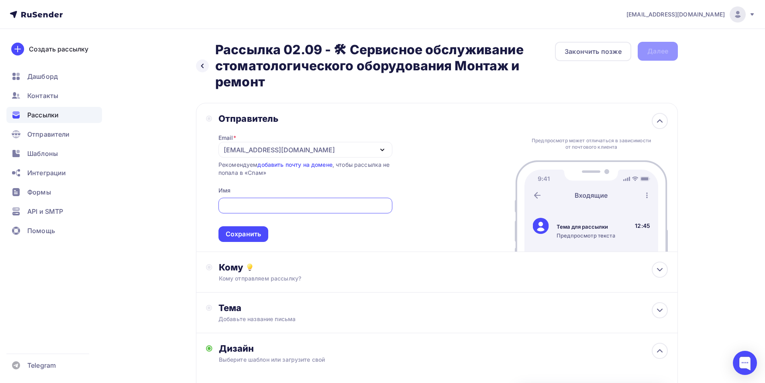
click at [270, 148] on div "[EMAIL_ADDRESS][DOMAIN_NAME]" at bounding box center [306, 150] width 174 height 16
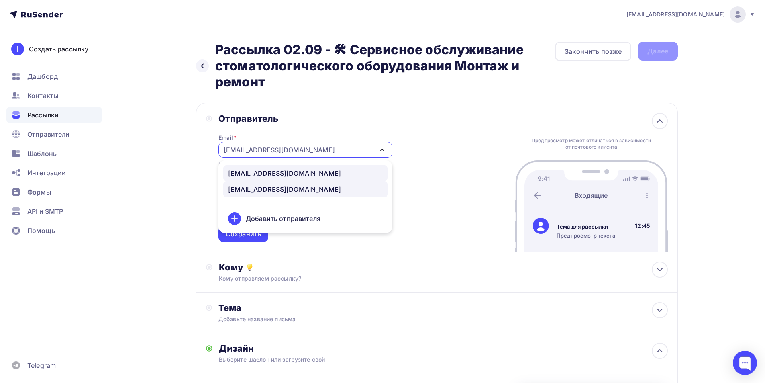
click at [252, 171] on div "noreply@fordent.ru" at bounding box center [284, 173] width 113 height 10
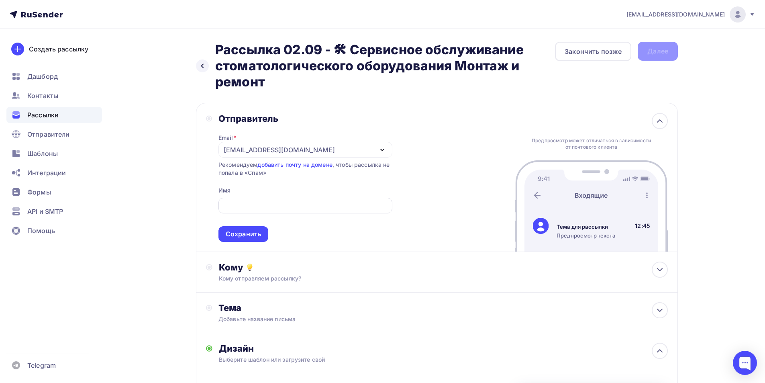
click at [249, 200] on div at bounding box center [306, 206] width 174 height 16
click at [242, 202] on input "text" at bounding box center [305, 206] width 165 height 10
paste input "Компания FORDENT"
type input "Компания FORDENT"
click at [244, 232] on div "Сохранить" at bounding box center [243, 233] width 35 height 9
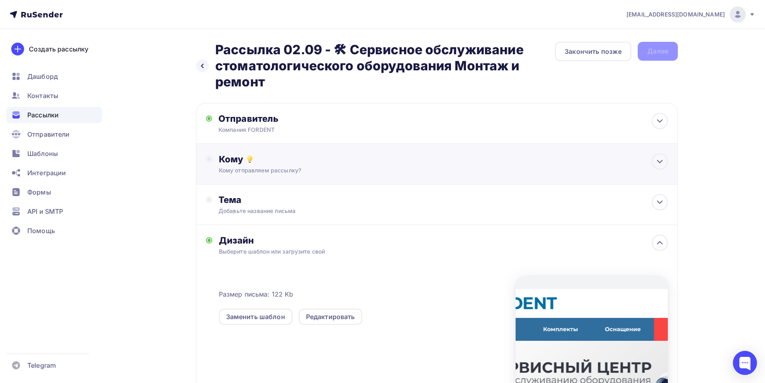
click at [308, 170] on div "Кому отправляем рассылку?" at bounding box center [421, 170] width 404 height 8
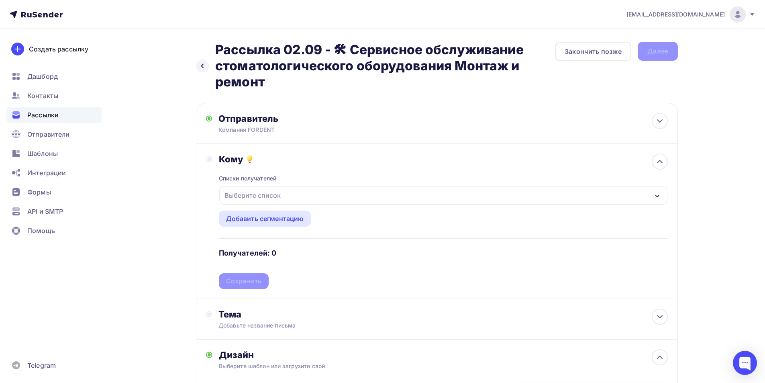
click at [291, 190] on div "Выберите список" at bounding box center [443, 195] width 448 height 18
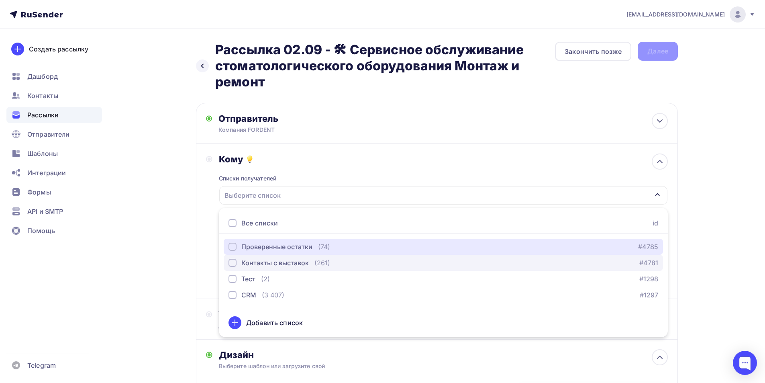
drag, startPoint x: 265, startPoint y: 246, endPoint x: 255, endPoint y: 261, distance: 17.8
click at [264, 247] on div "Проверенные остатки" at bounding box center [276, 247] width 71 height 10
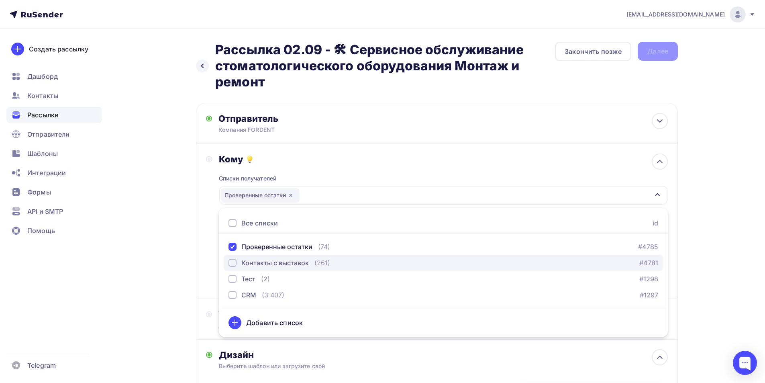
click at [255, 262] on div "Контакты с выставок" at bounding box center [274, 263] width 67 height 10
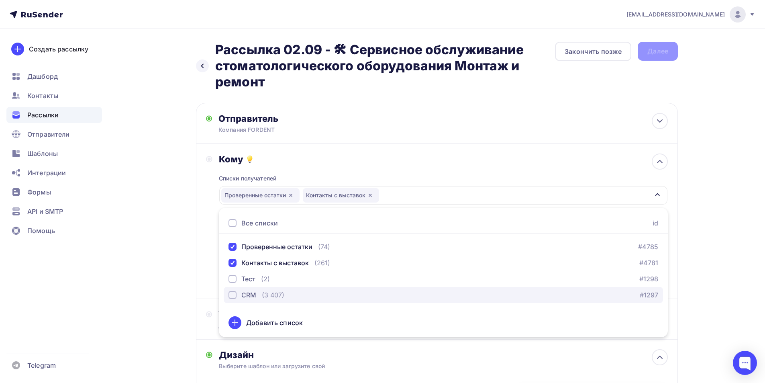
drag, startPoint x: 245, startPoint y: 292, endPoint x: 241, endPoint y: 293, distance: 4.8
click at [244, 293] on div "CRM" at bounding box center [248, 295] width 15 height 10
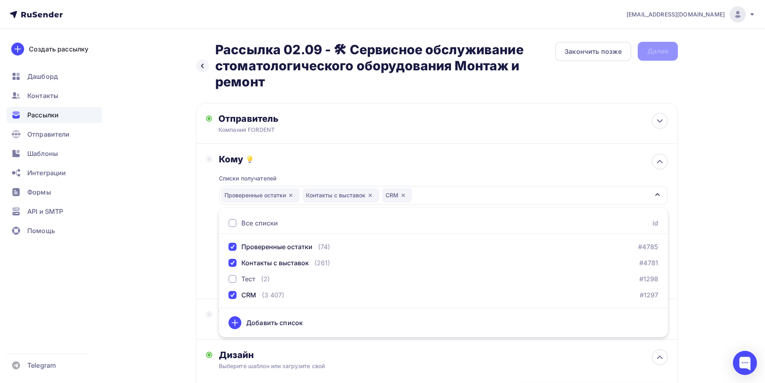
click at [214, 279] on div "Кому Списки получателей Проверенные остатки Контакты с выставок CRM Все списки …" at bounding box center [437, 220] width 462 height 135
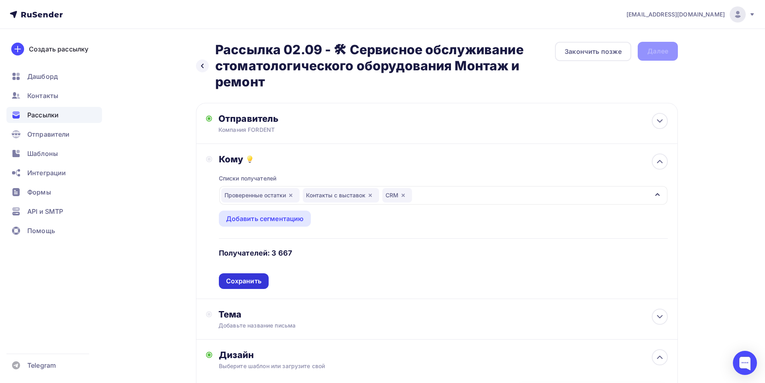
drag, startPoint x: 239, startPoint y: 280, endPoint x: 242, endPoint y: 286, distance: 7.4
click at [240, 280] on div "Сохранить" at bounding box center [243, 280] width 35 height 9
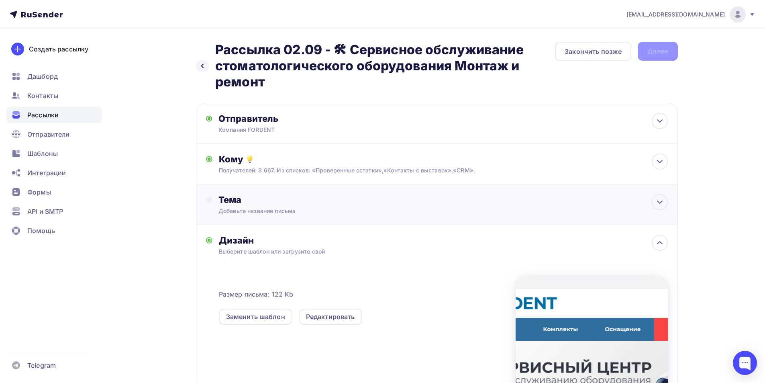
click at [267, 202] on div "Тема" at bounding box center [298, 199] width 159 height 11
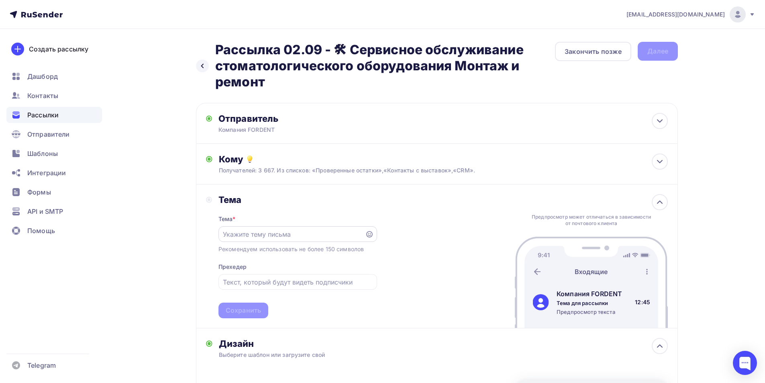
click at [251, 232] on input "text" at bounding box center [291, 234] width 137 height 10
paste input "🛠 Сервисное обслуживание стоматологического оборудования"
type input "🛠 Сервисное обслуживание стоматологического оборудования"
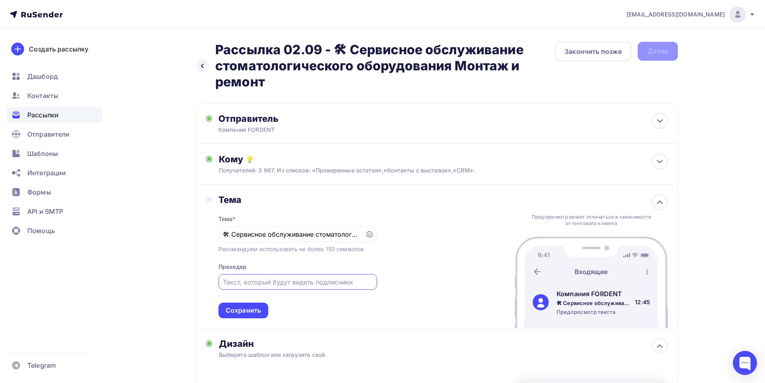
drag, startPoint x: 247, startPoint y: 283, endPoint x: 237, endPoint y: 300, distance: 20.1
click at [246, 283] on input "text" at bounding box center [297, 282] width 149 height 10
paste input "Монтаж и ремонт"
type input "Монтаж и ремонт"
click at [239, 307] on div "Сохранить" at bounding box center [243, 310] width 35 height 9
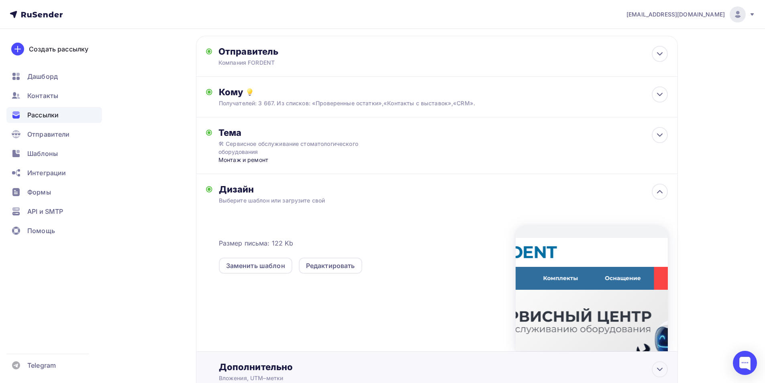
scroll to position [121, 0]
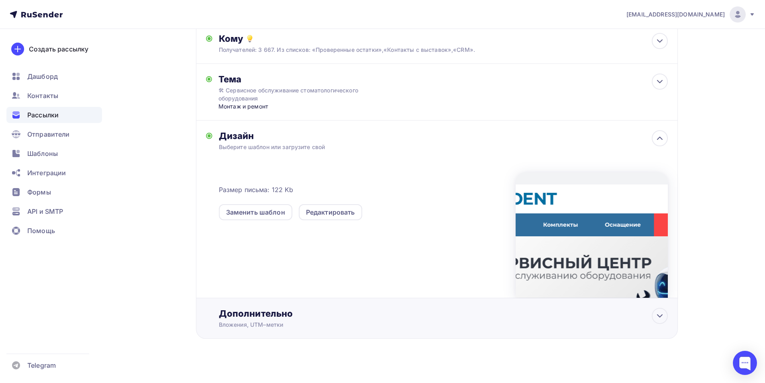
click at [272, 317] on div "Дополнительно" at bounding box center [443, 313] width 449 height 11
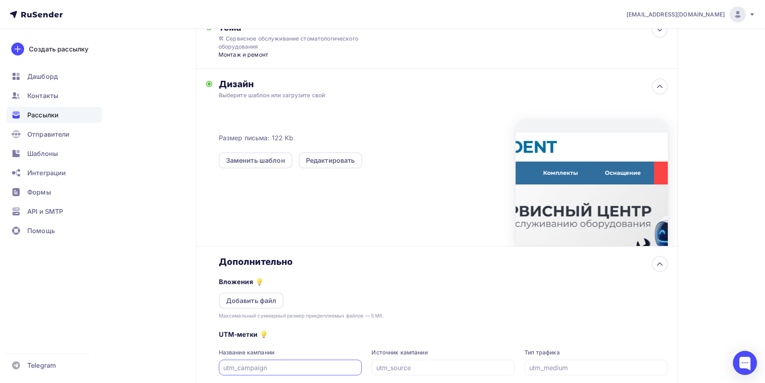
scroll to position [241, 0]
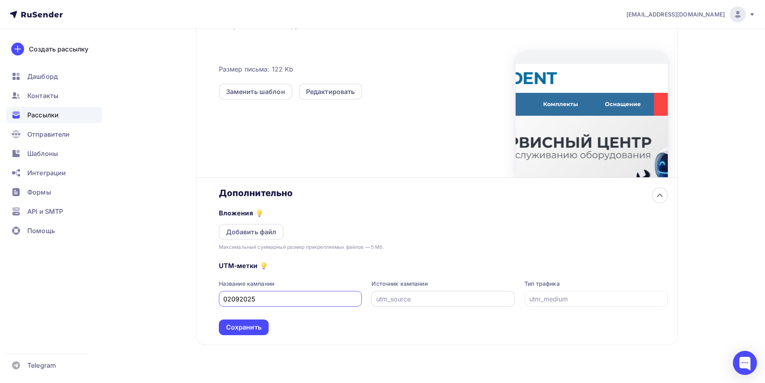
type input "02092025"
click at [392, 298] on input "text" at bounding box center [443, 299] width 134 height 10
type input "email"
drag, startPoint x: 404, startPoint y: 292, endPoint x: 327, endPoint y: 301, distance: 76.9
click at [327, 301] on div "Название кампании 02092025 Источник кампании email Тип трафика" at bounding box center [443, 293] width 449 height 27
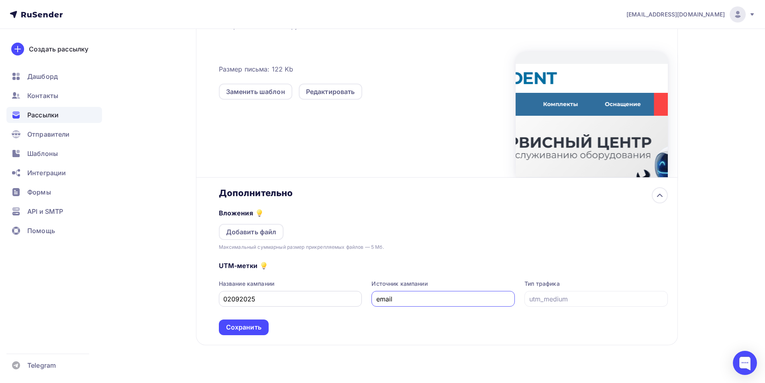
drag, startPoint x: 415, startPoint y: 300, endPoint x: 339, endPoint y: 300, distance: 76.3
click at [339, 300] on div "Название кампании 02092025 Источник кампании email Тип трафика" at bounding box center [443, 293] width 449 height 27
click at [580, 297] on input "text" at bounding box center [596, 299] width 134 height 10
paste input "email"
type input "email"
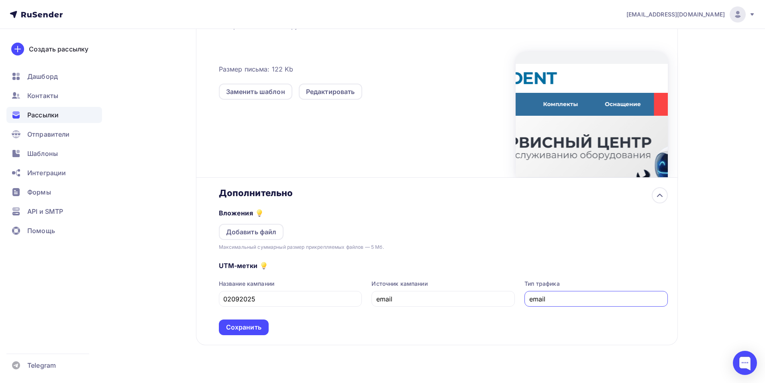
click at [235, 321] on div "Сохранить" at bounding box center [244, 327] width 50 height 16
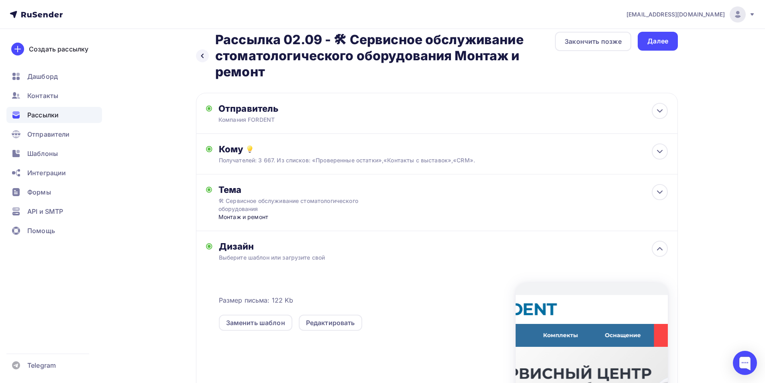
scroll to position [0, 0]
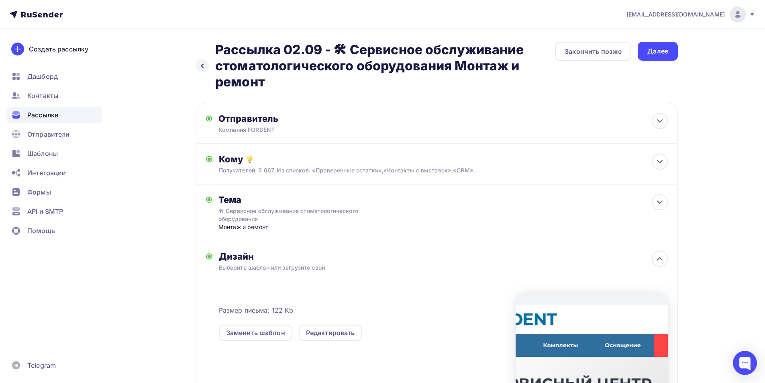
click at [654, 45] on div "Далее" at bounding box center [658, 51] width 40 height 19
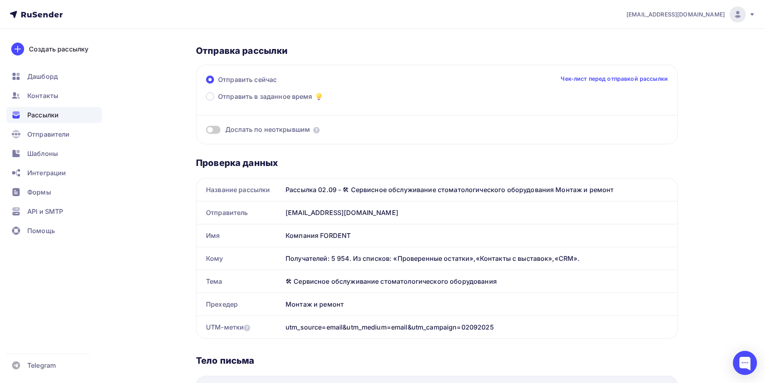
scroll to position [80, 0]
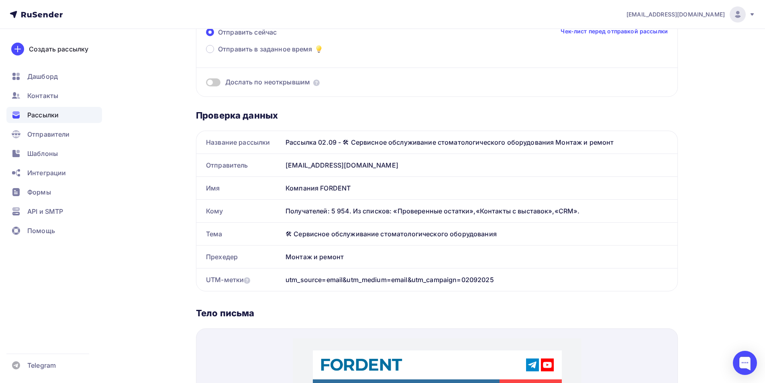
drag, startPoint x: 359, startPoint y: 188, endPoint x: 251, endPoint y: 187, distance: 107.7
click at [251, 187] on div "Имя Компания FORDENT" at bounding box center [437, 187] width 482 height 23
copy div "Имя Компания FORDENT"
click at [742, 214] on div "it@fordent.ru Аккаунт Тарифы Выйти Создать рассылку Дашборд Контакты Рассылки О…" at bounding box center [382, 303] width 765 height 766
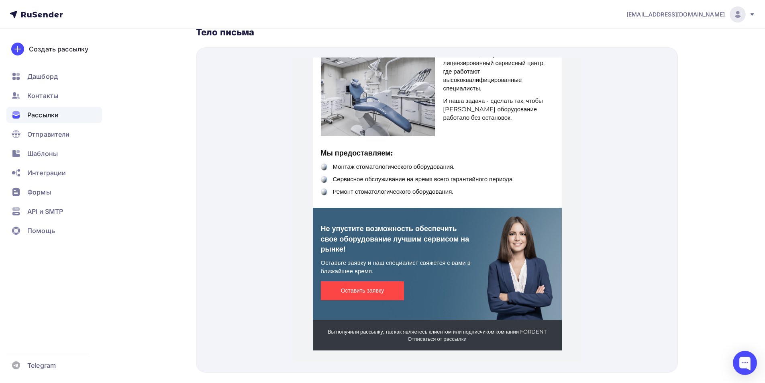
scroll to position [362, 0]
click at [381, 273] on span "Оставить заявку" at bounding box center [363, 280] width 84 height 19
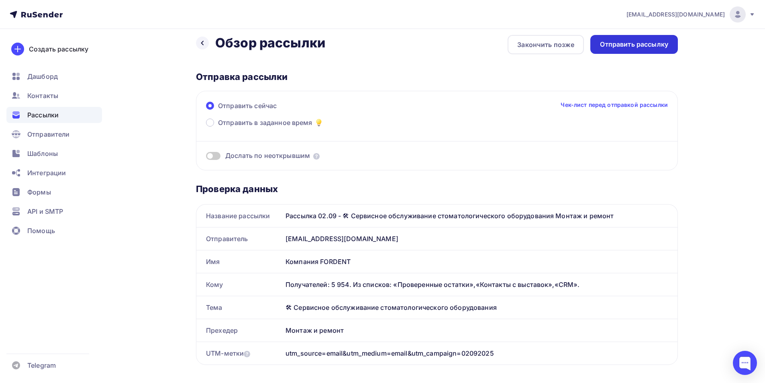
scroll to position [0, 0]
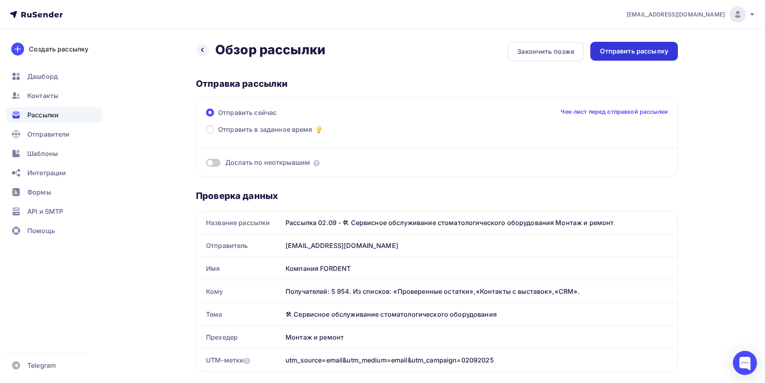
click at [658, 48] on div "Отправить рассылку" at bounding box center [634, 51] width 68 height 9
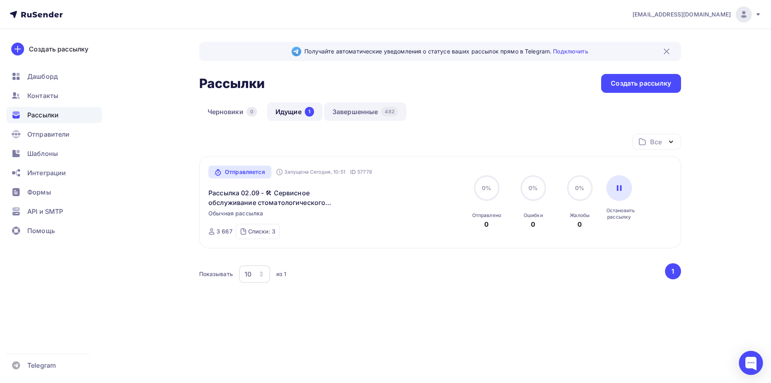
click at [351, 113] on link "Завершенные 482" at bounding box center [365, 111] width 82 height 18
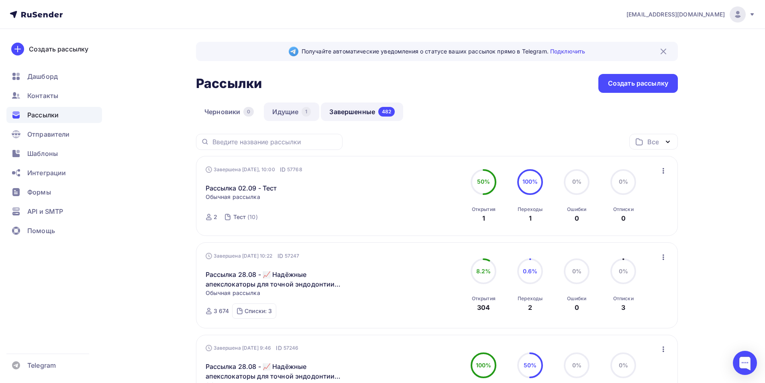
click at [295, 108] on link "Идущие 1" at bounding box center [291, 111] width 55 height 18
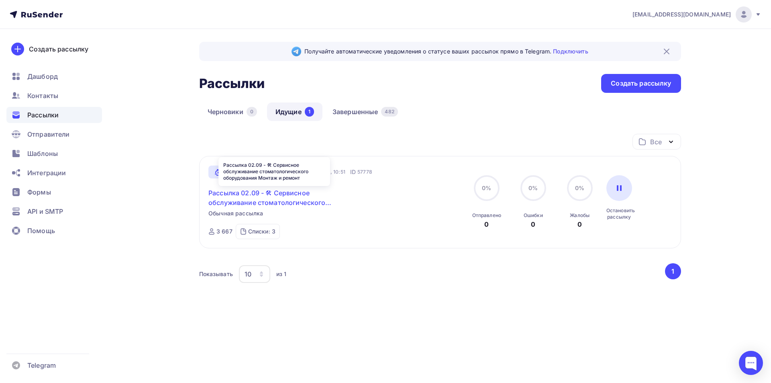
click at [284, 199] on link "Рассылка 02.09 - 🛠 Сервисное обслуживание стоматологического оборудования Монта…" at bounding box center [277, 197] width 138 height 19
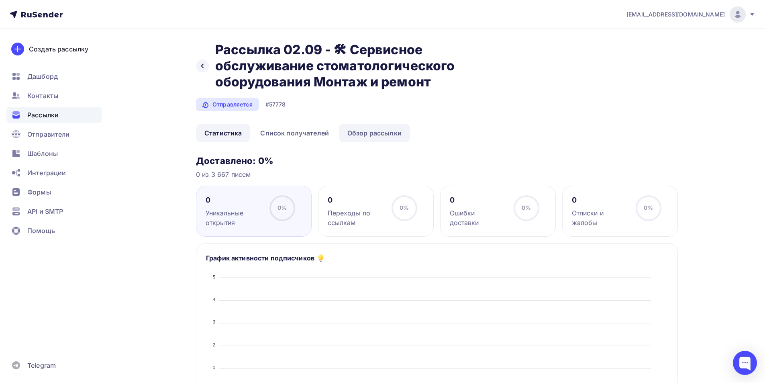
click at [393, 133] on link "Обзор рассылки" at bounding box center [374, 133] width 71 height 18
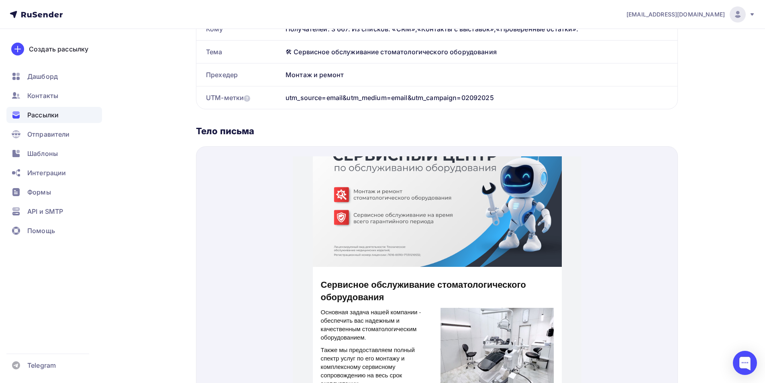
scroll to position [6, 0]
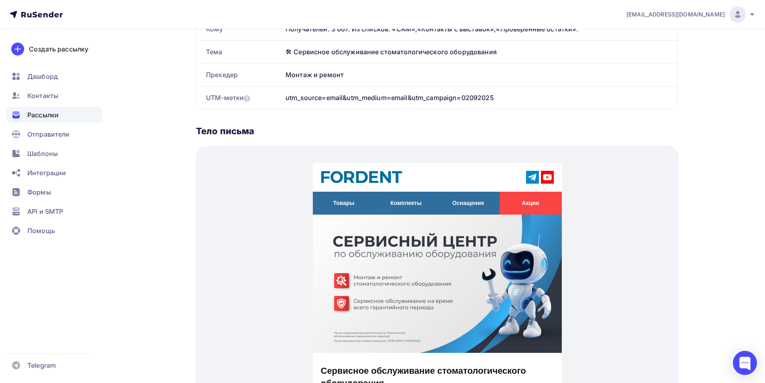
click at [50, 112] on span "Рассылки" at bounding box center [42, 115] width 31 height 10
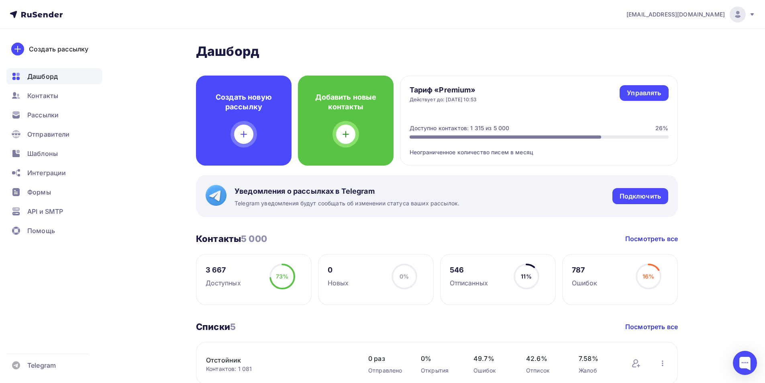
click at [451, 89] on h4 "Тариф «Premium»" at bounding box center [443, 90] width 67 height 10
click at [216, 270] on div "3 667" at bounding box center [223, 270] width 35 height 10
click at [246, 236] on span "5 000" at bounding box center [254, 238] width 26 height 10
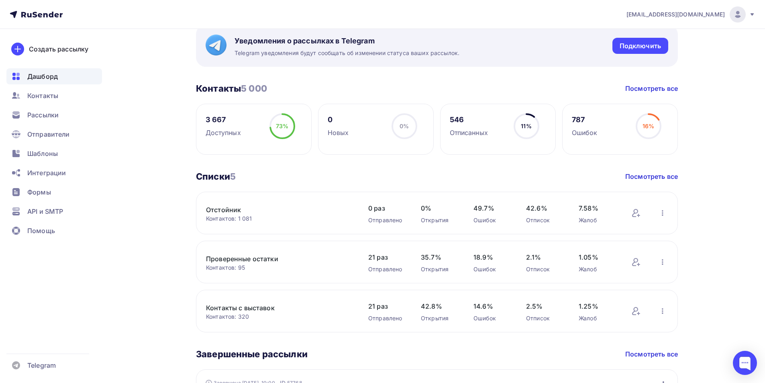
scroll to position [201, 0]
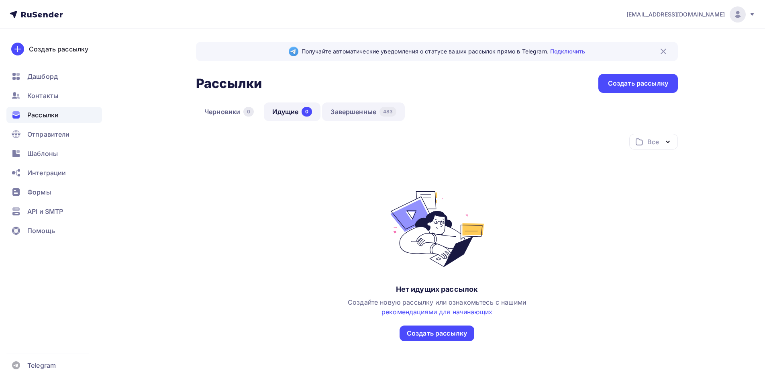
click at [357, 111] on link "Завершенные 483" at bounding box center [363, 111] width 83 height 18
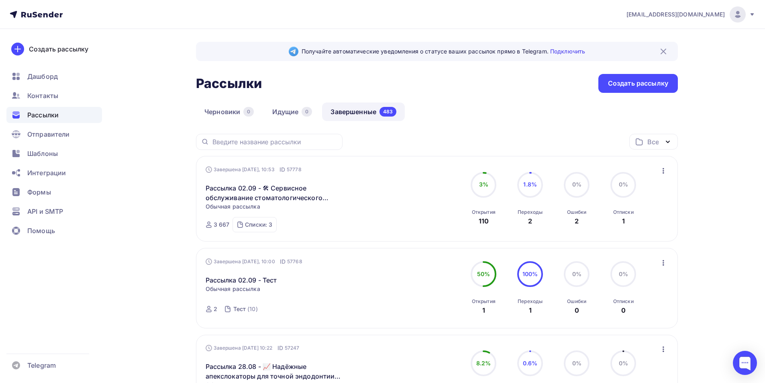
click at [738, 17] on img at bounding box center [738, 15] width 10 height 10
click at [667, 74] on link "Выйти" at bounding box center [683, 73] width 135 height 16
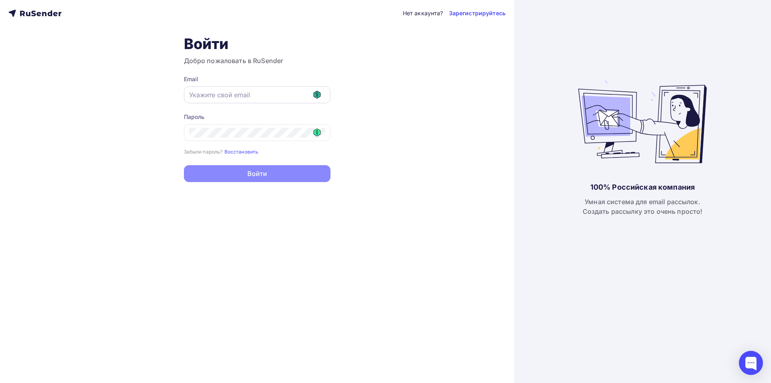
click at [313, 95] on icon at bounding box center [317, 95] width 8 height 8
type input "[EMAIL_ADDRESS][DOMAIN_NAME]"
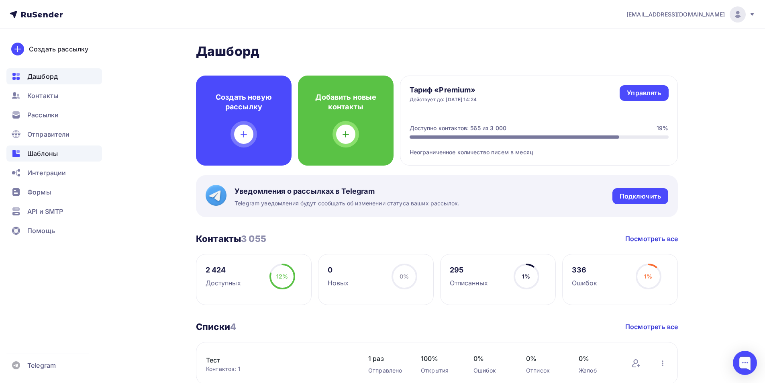
drag, startPoint x: 43, startPoint y: 155, endPoint x: 67, endPoint y: 155, distance: 24.9
click at [43, 155] on span "Шаблоны" at bounding box center [42, 154] width 31 height 10
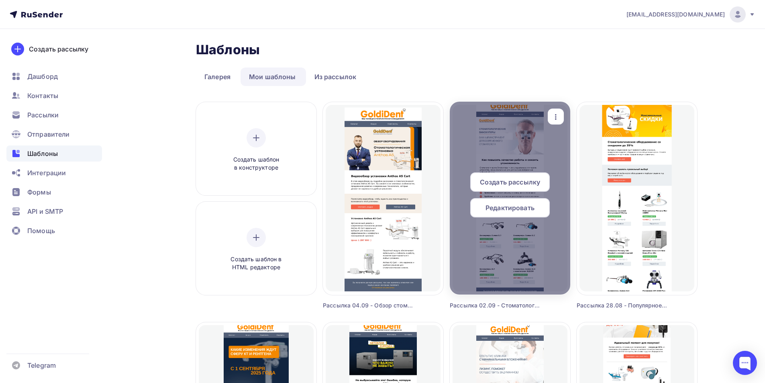
click at [513, 206] on span "Редактировать" at bounding box center [510, 208] width 49 height 10
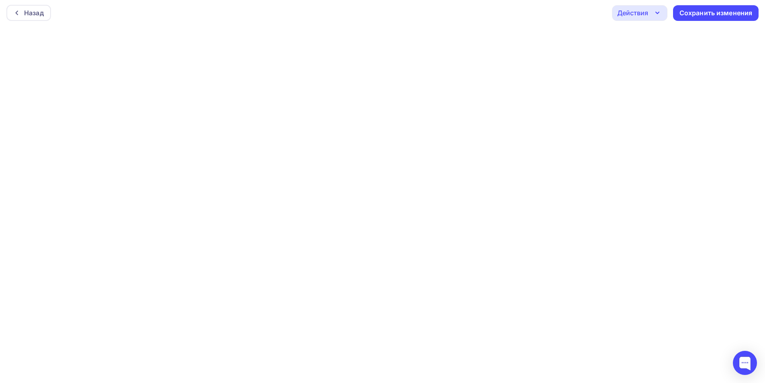
scroll to position [2, 0]
click at [731, 14] on div "Сохранить изменения" at bounding box center [716, 12] width 73 height 9
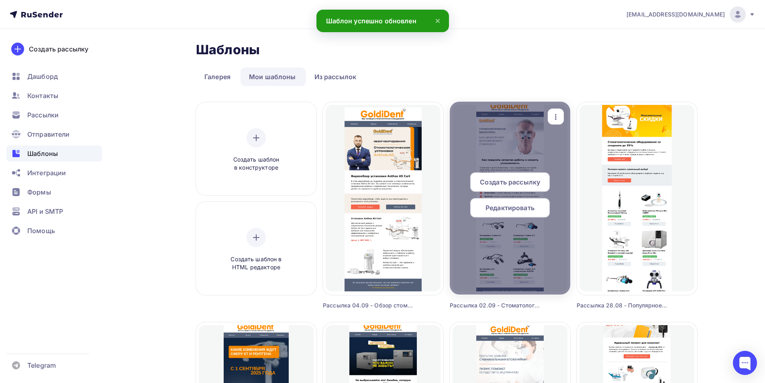
click at [530, 181] on span "Создать рассылку" at bounding box center [510, 182] width 60 height 10
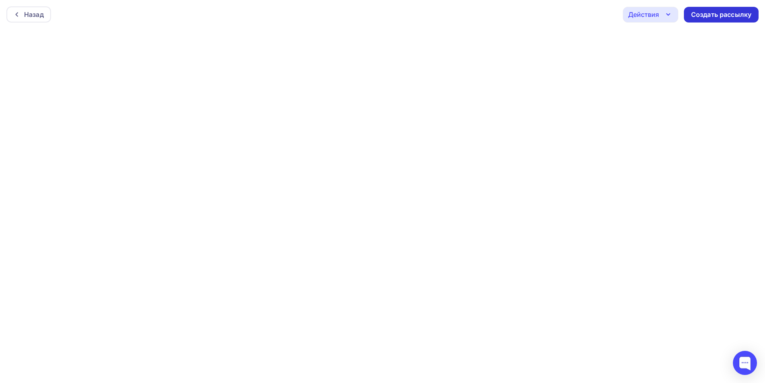
click at [709, 14] on div "Создать рассылку" at bounding box center [721, 14] width 60 height 9
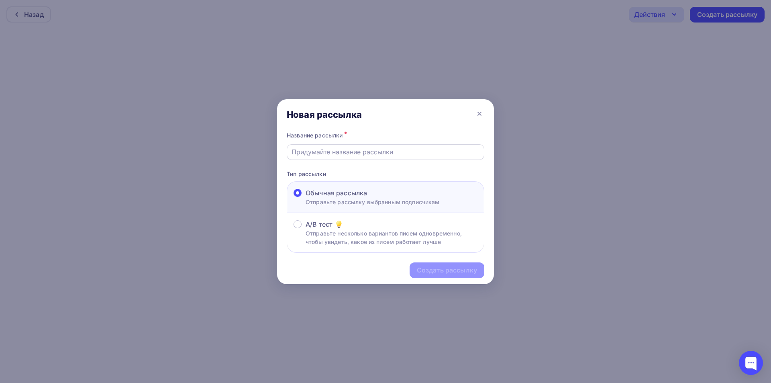
click at [371, 152] on input "text" at bounding box center [386, 152] width 188 height 10
click at [328, 149] on input "Рассылка 07.08 - Тест" at bounding box center [386, 152] width 188 height 10
click at [360, 155] on input "Рассылка 02.09 - Тест" at bounding box center [386, 152] width 188 height 10
paste input "томатологические бинокуляры: важный инструмент для современного стоматолога"
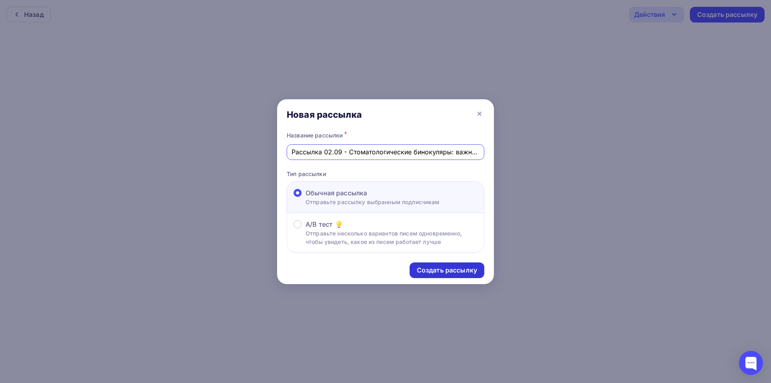
scroll to position [0, 141]
type input "Рассылка 02.09 - Стоматологические бинокуляры: важный инструмент для современно…"
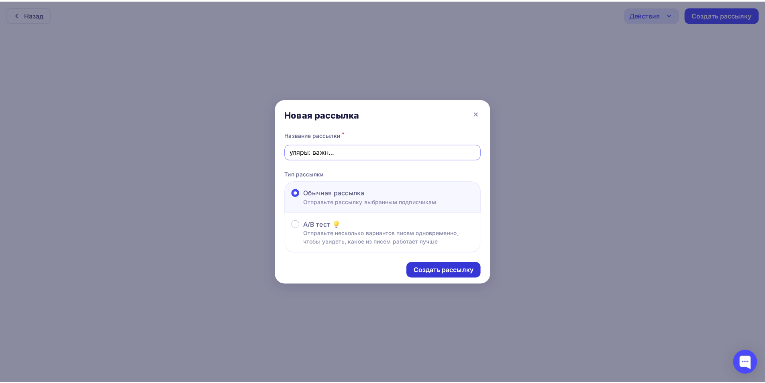
scroll to position [0, 0]
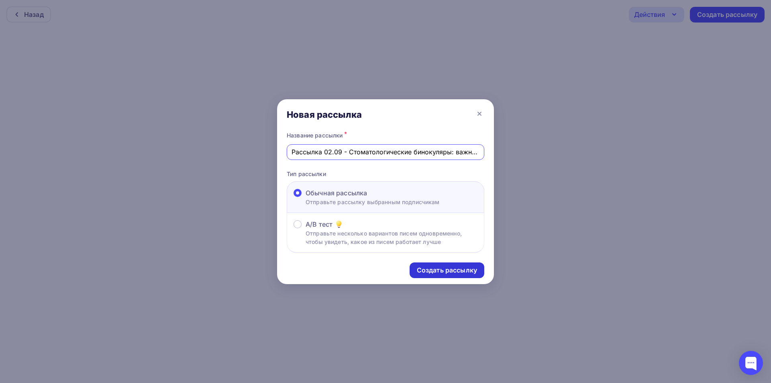
click at [452, 268] on div "Создать рассылку" at bounding box center [447, 270] width 60 height 9
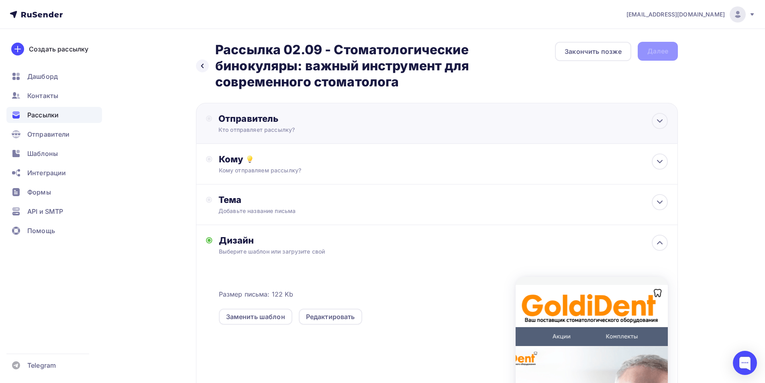
drag, startPoint x: 291, startPoint y: 121, endPoint x: 287, endPoint y: 127, distance: 6.7
click at [288, 122] on div "Отправитель" at bounding box center [306, 118] width 174 height 11
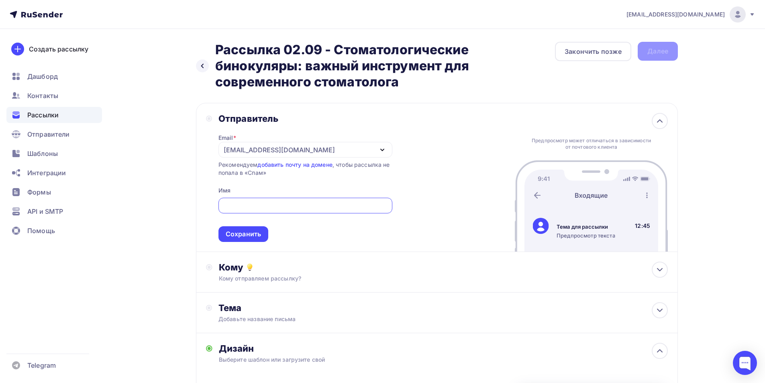
click at [259, 149] on div "[EMAIL_ADDRESS][DOMAIN_NAME]" at bounding box center [279, 150] width 111 height 10
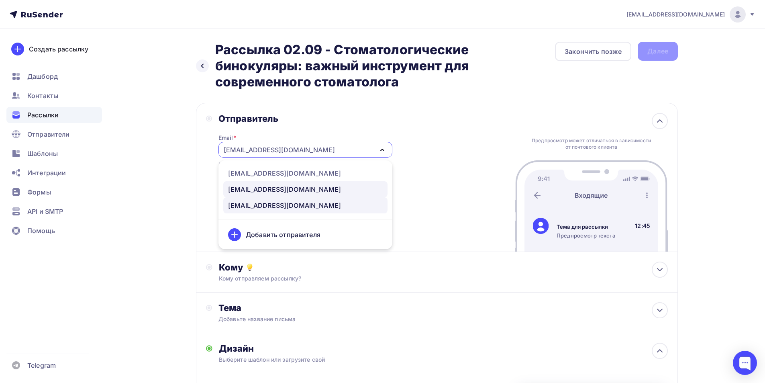
click at [257, 184] on div "[EMAIL_ADDRESS][DOMAIN_NAME]" at bounding box center [284, 189] width 113 height 10
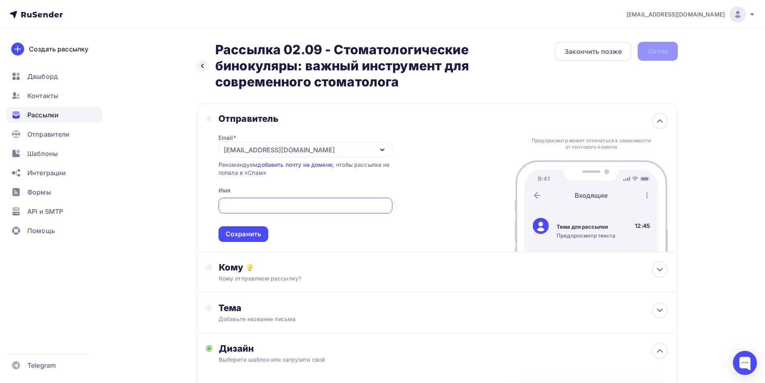
click at [261, 203] on input "text" at bounding box center [305, 206] width 165 height 10
drag, startPoint x: 259, startPoint y: 209, endPoint x: 175, endPoint y: 204, distance: 84.9
click at [174, 205] on div "Назад Рассылка 02.09 - Стоматологические бинокуляры: важный инструмент для совр…" at bounding box center [382, 316] width 658 height 574
type input "GoldiDent"
click at [252, 231] on div "Сохранить" at bounding box center [243, 233] width 35 height 9
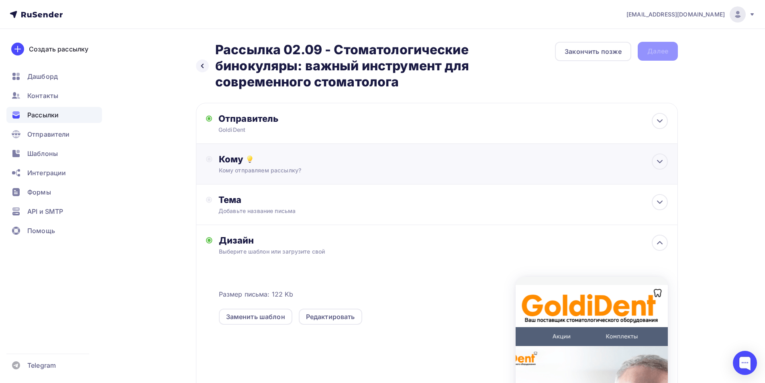
drag, startPoint x: 251, startPoint y: 172, endPoint x: 252, endPoint y: 190, distance: 17.7
click at [251, 171] on div "Кому отправляем рассылку?" at bounding box center [421, 170] width 404 height 8
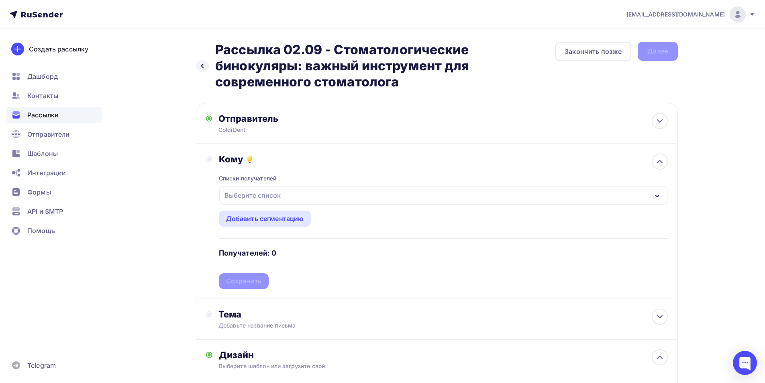
click at [253, 199] on div "Выберите список" at bounding box center [252, 195] width 63 height 14
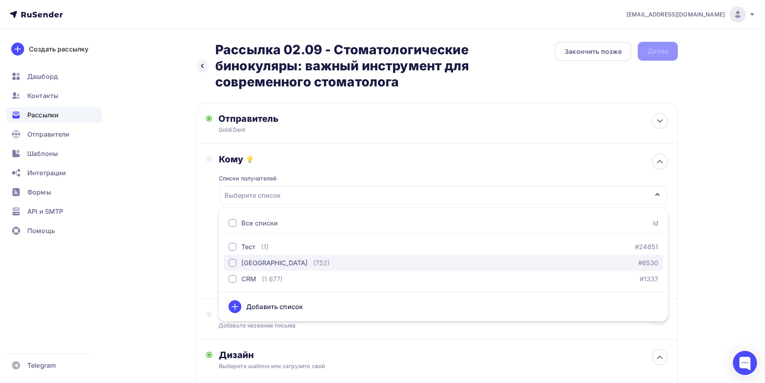
click at [247, 265] on div "[GEOGRAPHIC_DATA]" at bounding box center [274, 263] width 66 height 10
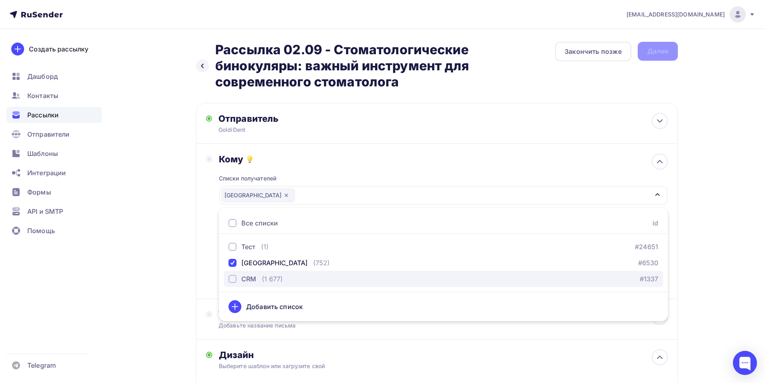
click at [251, 280] on div "CRM" at bounding box center [248, 279] width 15 height 10
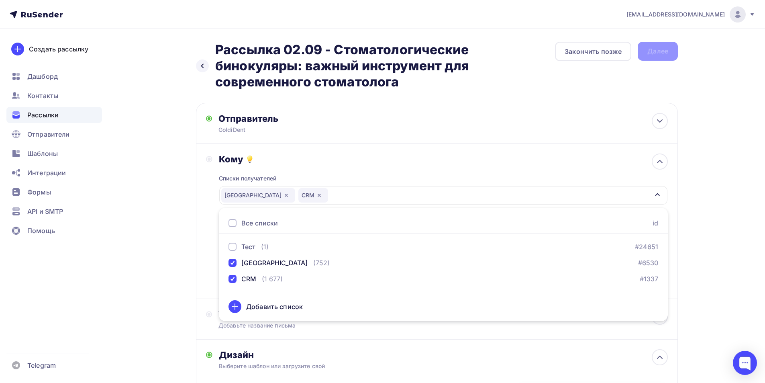
drag, startPoint x: 200, startPoint y: 260, endPoint x: 239, endPoint y: 270, distance: 39.3
click at [200, 260] on div "Кому Списки получателей [GEOGRAPHIC_DATA] CRM Все списки id Тест (1) #24651 [GE…" at bounding box center [437, 221] width 482 height 155
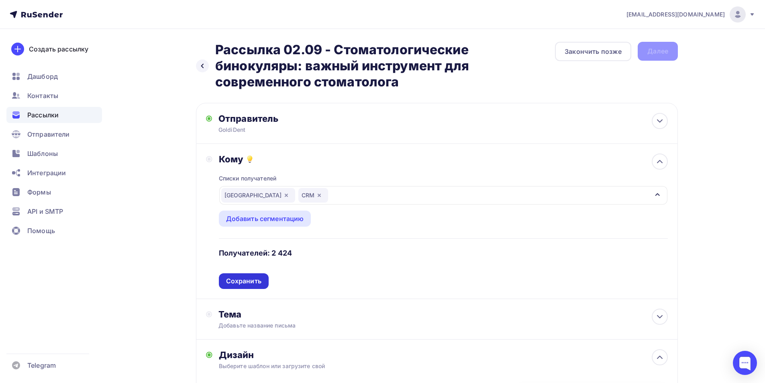
click at [250, 279] on div "Сохранить" at bounding box center [243, 280] width 35 height 9
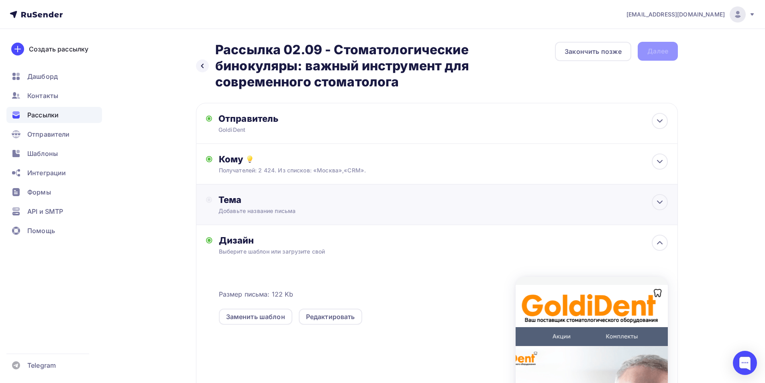
drag, startPoint x: 261, startPoint y: 207, endPoint x: 307, endPoint y: 269, distance: 77.5
click at [261, 206] on div "Тема Добавьте название письма Тема * Рекомендуем использовать не более 150 симв…" at bounding box center [298, 204] width 159 height 21
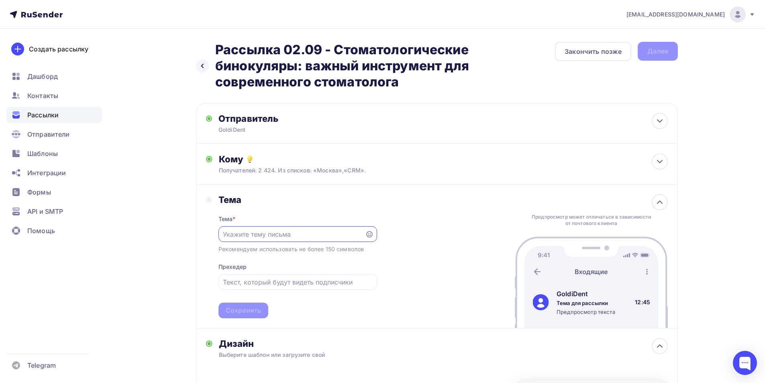
drag, startPoint x: 233, startPoint y: 231, endPoint x: 242, endPoint y: 261, distance: 31.6
click at [231, 229] on input "text" at bounding box center [291, 234] width 137 height 10
paste input "Стоматологические бинокуляры: важный инструмент для современного стоматолога"
type input "Стоматологические бинокуляры: важный инструмент для современного стоматолога"
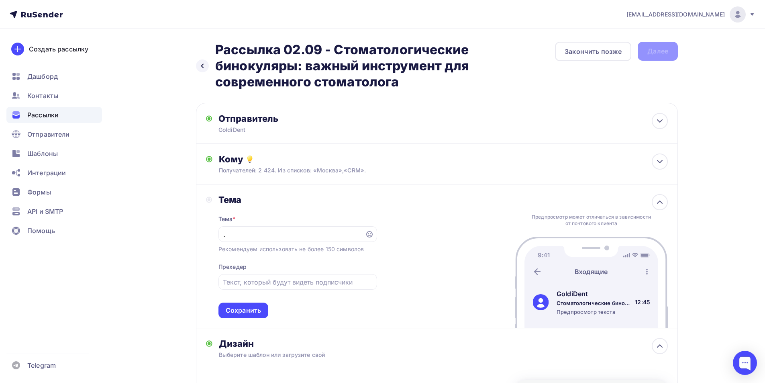
scroll to position [0, 0]
drag, startPoint x: 247, startPoint y: 315, endPoint x: 247, endPoint y: 310, distance: 5.3
click at [247, 313] on div "Сохранить" at bounding box center [244, 310] width 50 height 16
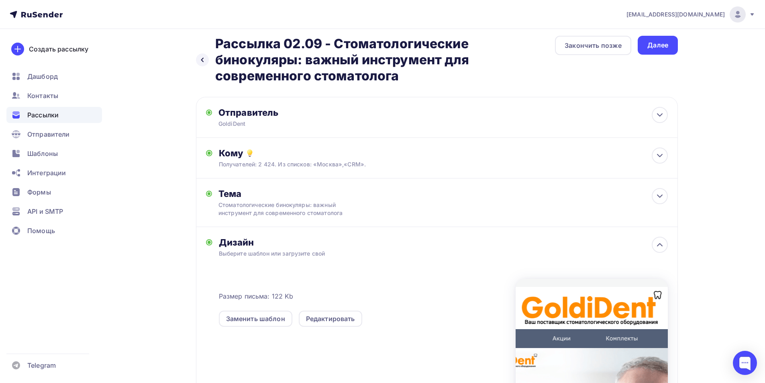
scroll to position [80, 0]
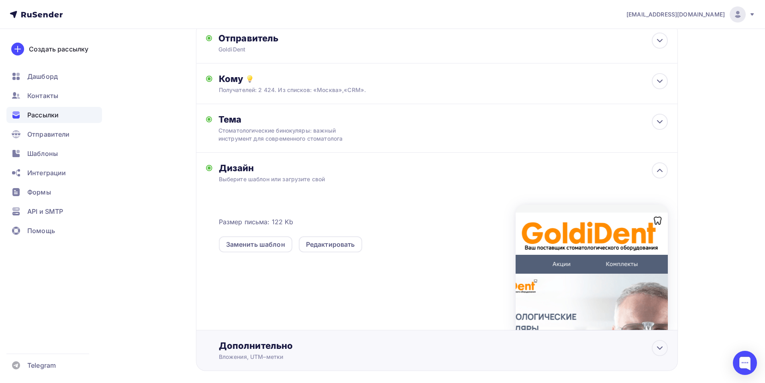
click at [276, 349] on div "Дополнительно" at bounding box center [443, 345] width 449 height 11
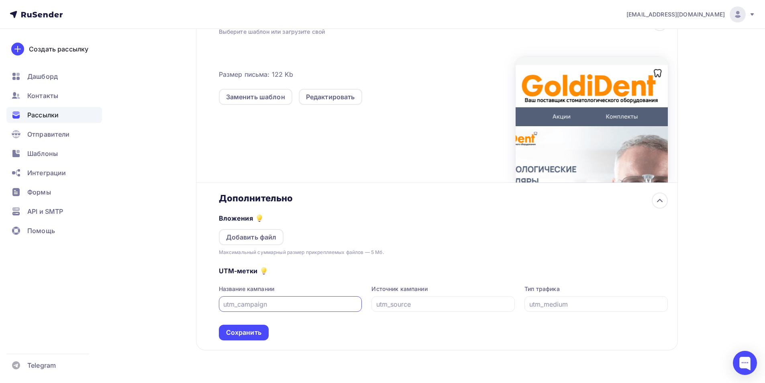
scroll to position [241, 0]
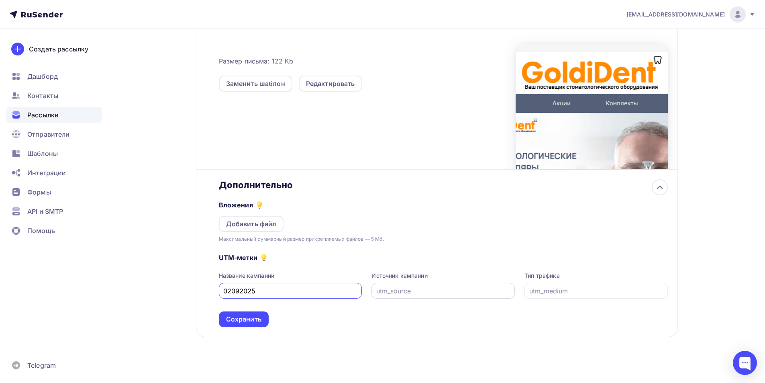
type input "02092025"
click at [480, 285] on div at bounding box center [443, 291] width 143 height 16
drag, startPoint x: 446, startPoint y: 292, endPoint x: 393, endPoint y: 296, distance: 53.2
click at [332, 288] on div "Название кампании 02092025 Источник кампании email Тип трафика" at bounding box center [443, 285] width 449 height 27
type input "email"
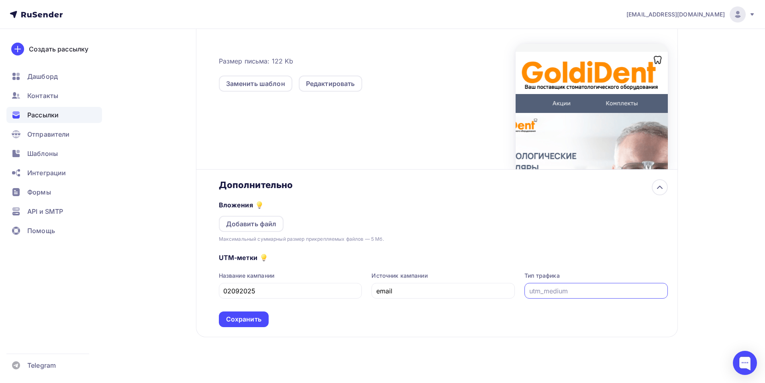
click at [558, 287] on input "text" at bounding box center [596, 291] width 134 height 10
paste input "email"
type input "email"
click at [243, 329] on div "Дополнительно Вложения Добавить файл Максимальный суммарный размер прикрепляемы…" at bounding box center [437, 254] width 482 height 168
click at [248, 317] on div "Сохранить" at bounding box center [243, 319] width 35 height 9
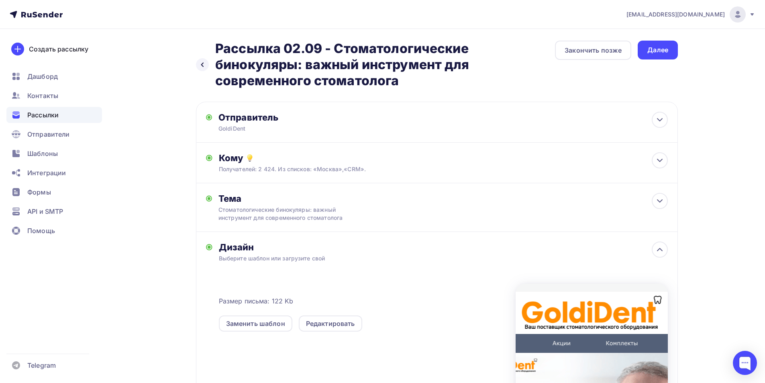
scroll to position [0, 0]
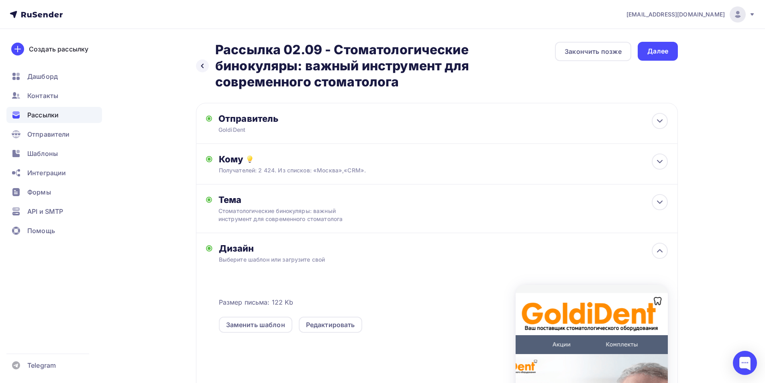
click at [662, 59] on div "Далее" at bounding box center [658, 51] width 40 height 19
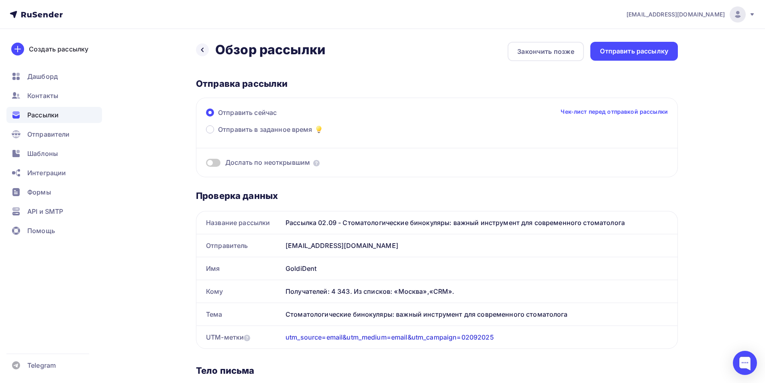
drag, startPoint x: 319, startPoint y: 271, endPoint x: 253, endPoint y: 270, distance: 65.9
click at [253, 272] on div "Имя GoldiDent" at bounding box center [436, 268] width 481 height 22
copy div "Имя GoldiDent"
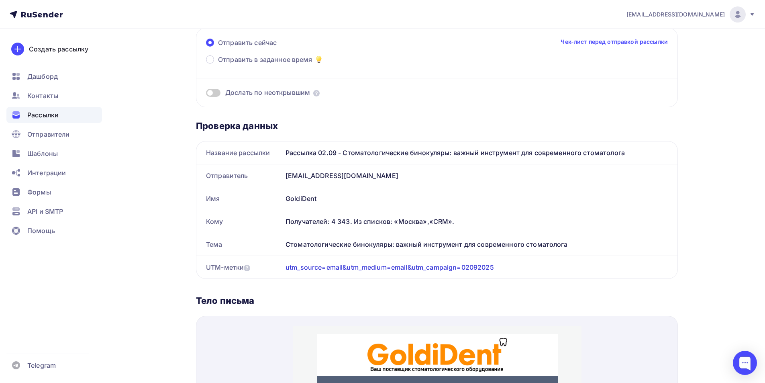
scroll to position [39, 0]
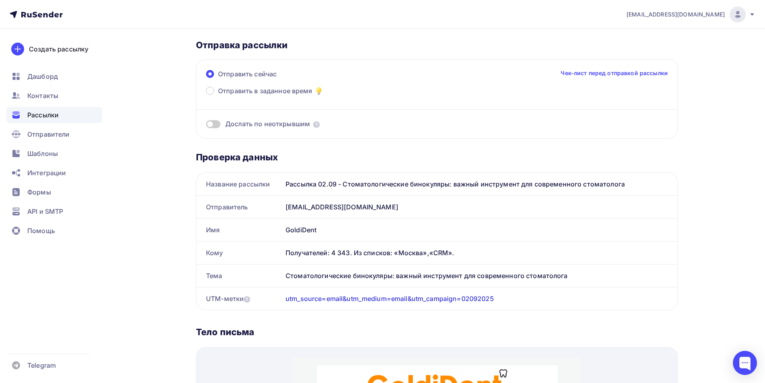
click at [661, 228] on div "GoldiDent" at bounding box center [479, 230] width 395 height 22
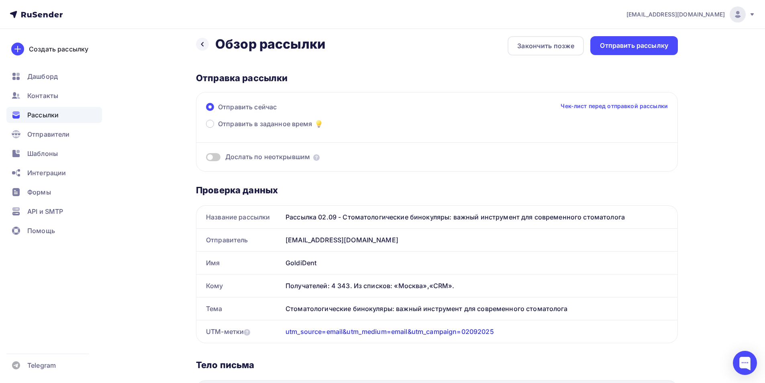
scroll to position [0, 0]
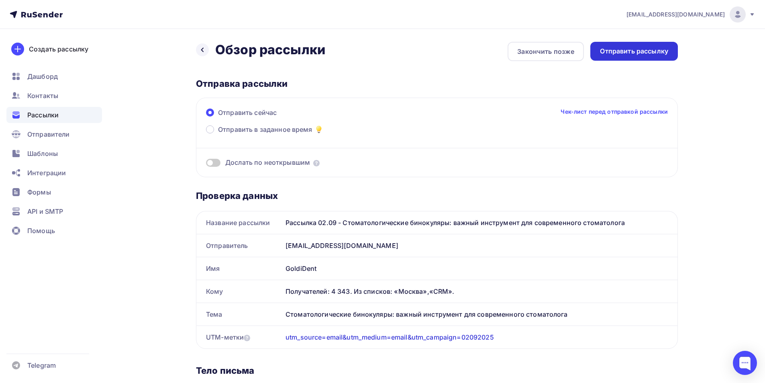
click at [664, 51] on div "Отправить рассылку" at bounding box center [634, 51] width 68 height 9
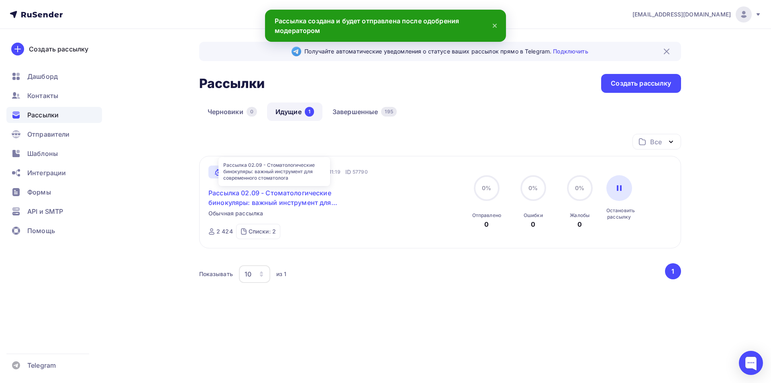
click at [278, 203] on link "Рассылка 02.09 - Стоматологические бинокуляры: важный инструмент для современно…" at bounding box center [277, 197] width 138 height 19
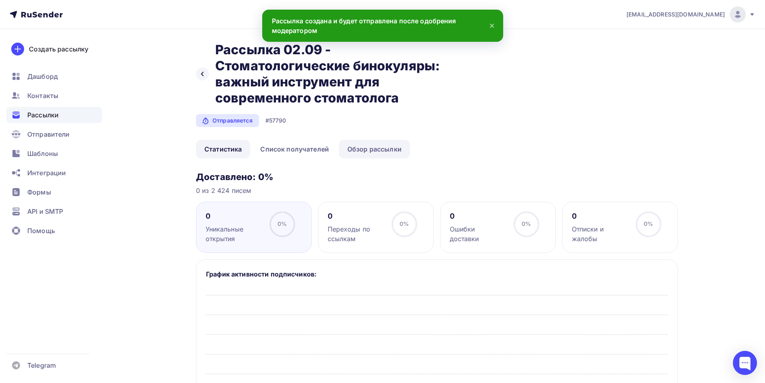
click at [381, 144] on link "Обзор рассылки" at bounding box center [374, 149] width 71 height 18
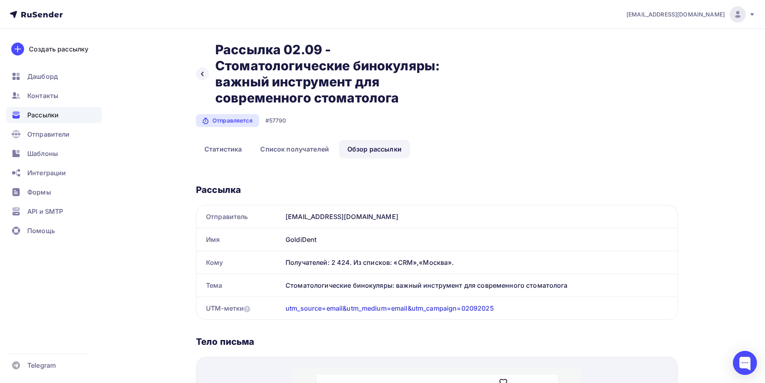
click at [40, 116] on span "Рассылки" at bounding box center [42, 115] width 31 height 10
